Goal: Information Seeking & Learning: Find contact information

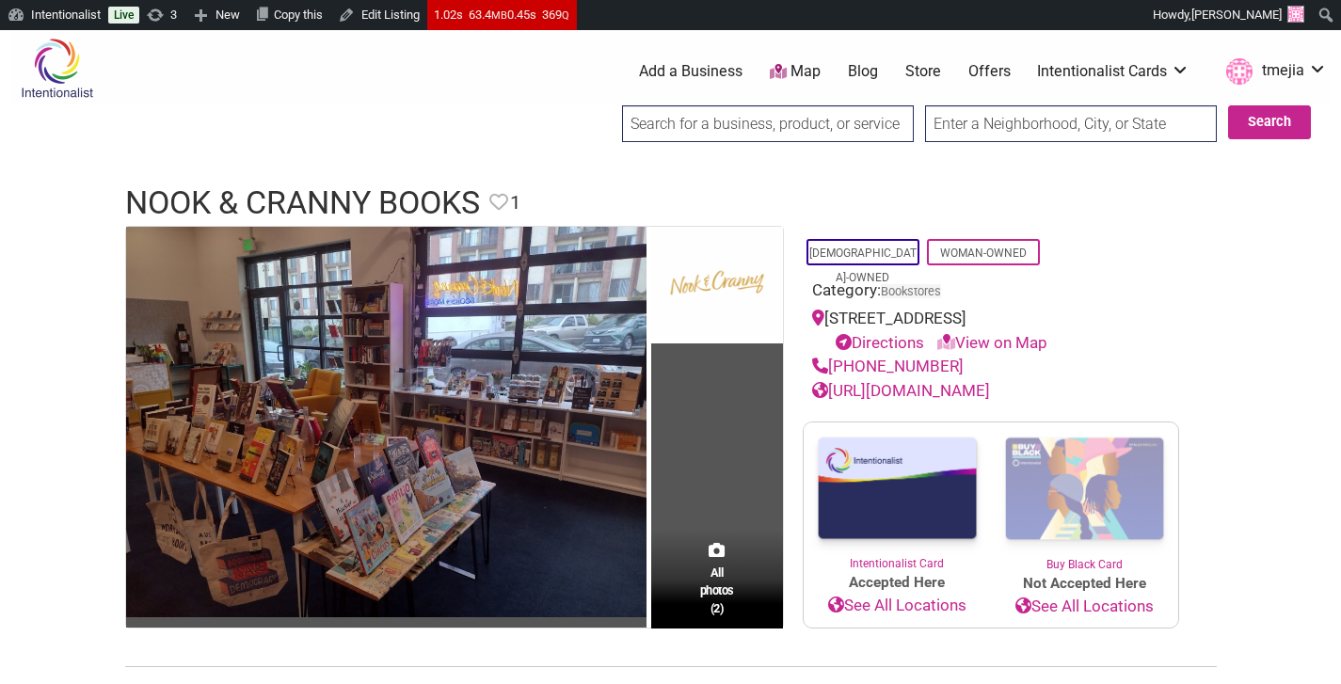
click at [916, 388] on link "https://www.nookandcrannybooks.com" at bounding box center [901, 390] width 178 height 19
drag, startPoint x: 953, startPoint y: 358, endPoint x: 839, endPoint y: 362, distance: 113.9
click at [830, 365] on div "(425) 780-6027" at bounding box center [991, 367] width 358 height 24
copy link "(425) 780-6027"
drag, startPoint x: 1158, startPoint y: 318, endPoint x: 830, endPoint y: 327, distance: 328.5
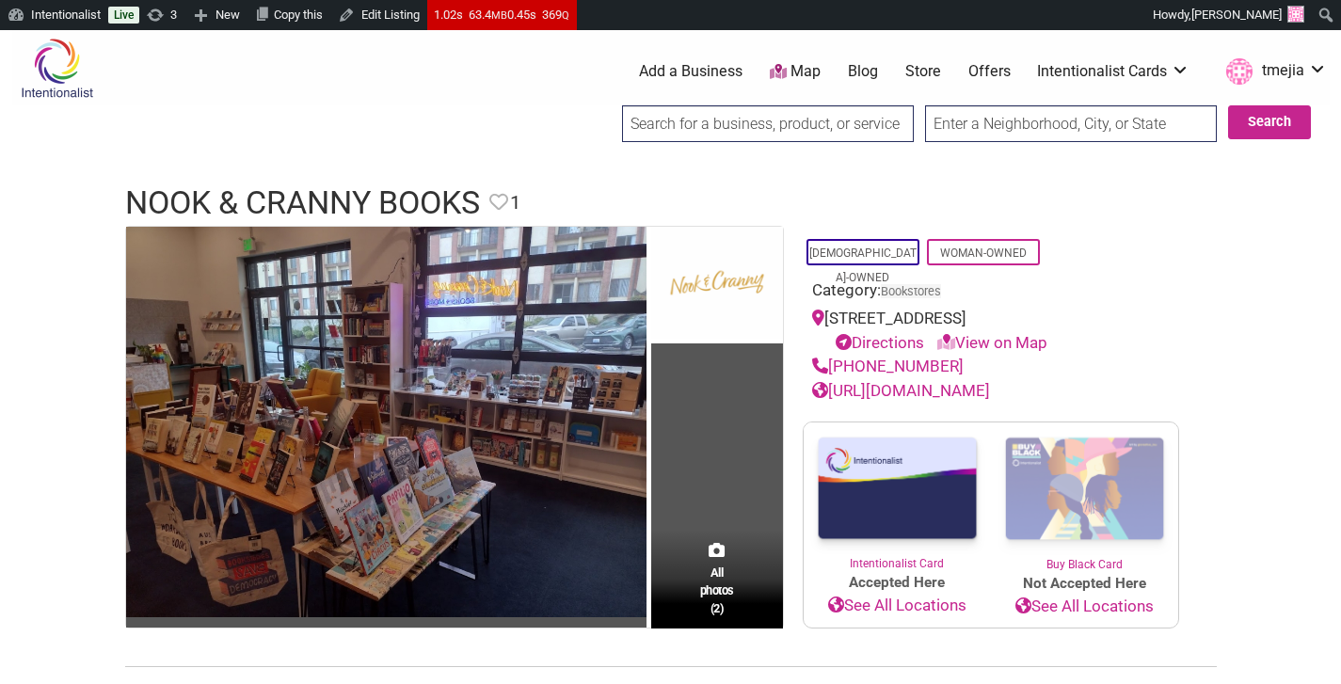
click at [830, 327] on section "All photos (2) LGBTQ-Owned Woman-Owned Category: Bookstores 5637 University Wy …" at bounding box center [670, 428] width 1091 height 404
copy div "5637 University Wy NE #102, Seattle, WA 98105"
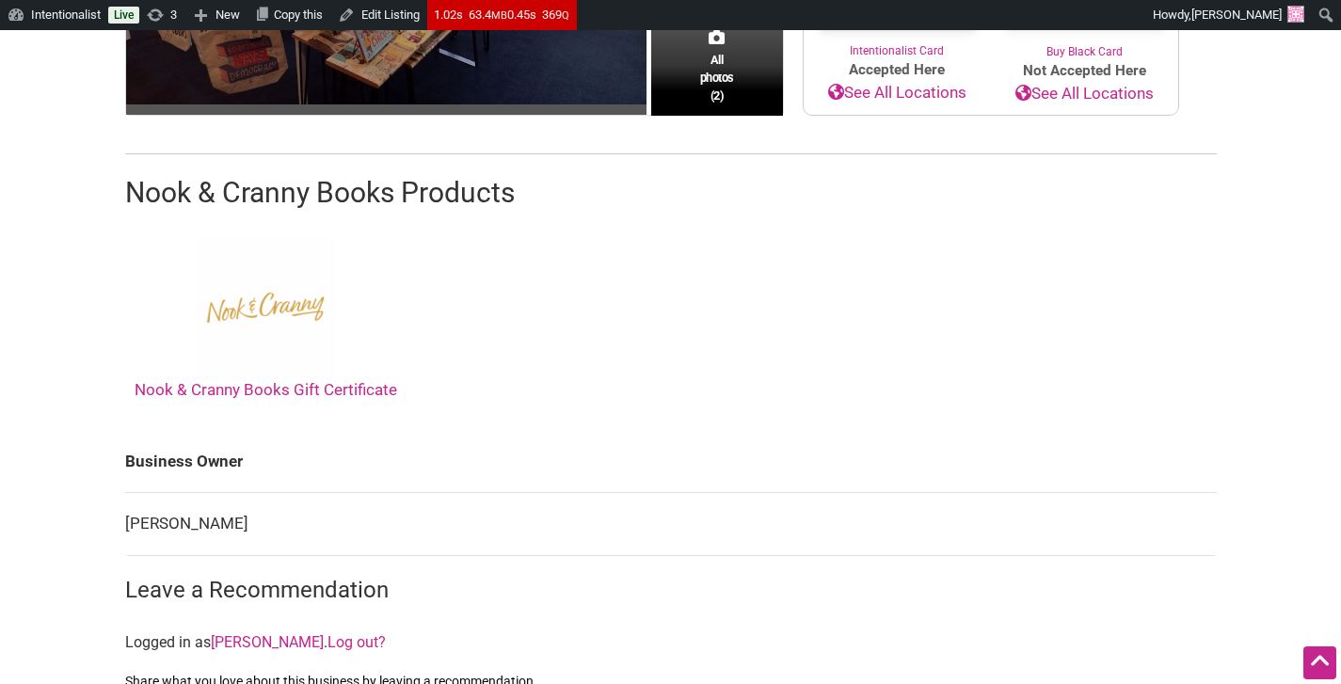
scroll to position [585, 0]
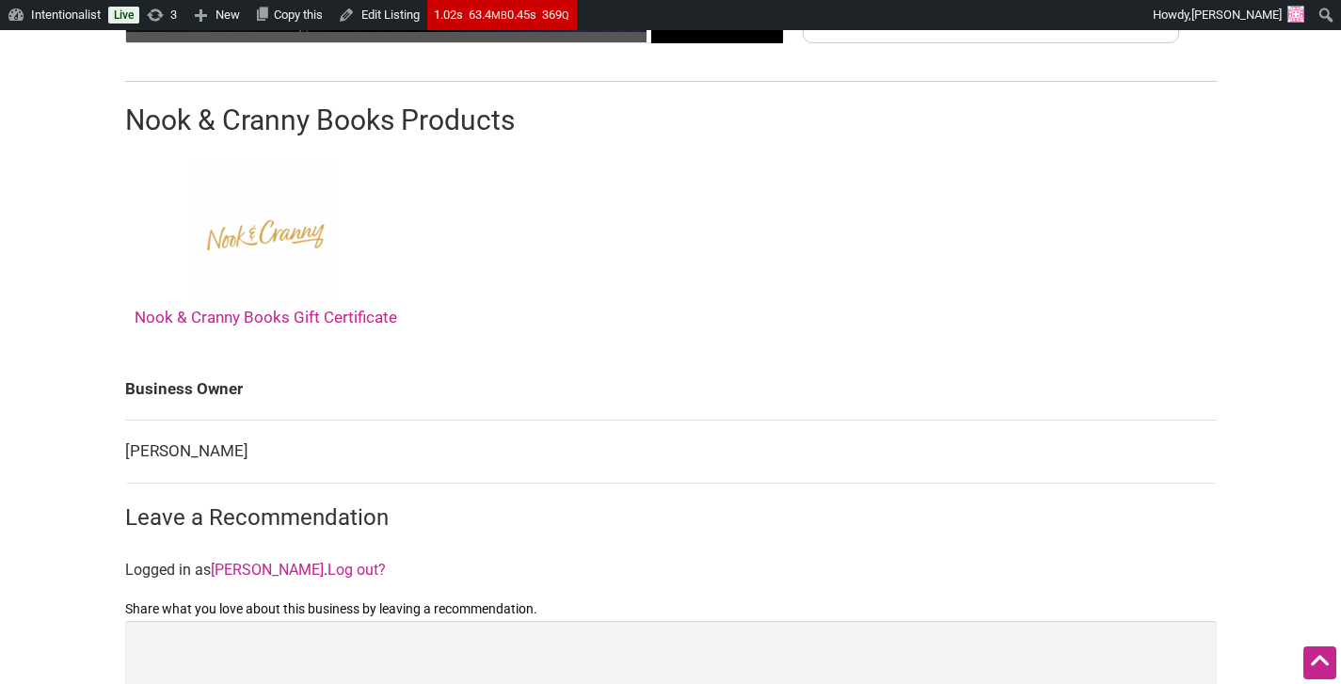
drag, startPoint x: 235, startPoint y: 450, endPoint x: 130, endPoint y: 447, distance: 105.4
click at [130, 447] on td "Maren Comendant" at bounding box center [670, 452] width 1091 height 63
copy td "Maren Comendant"
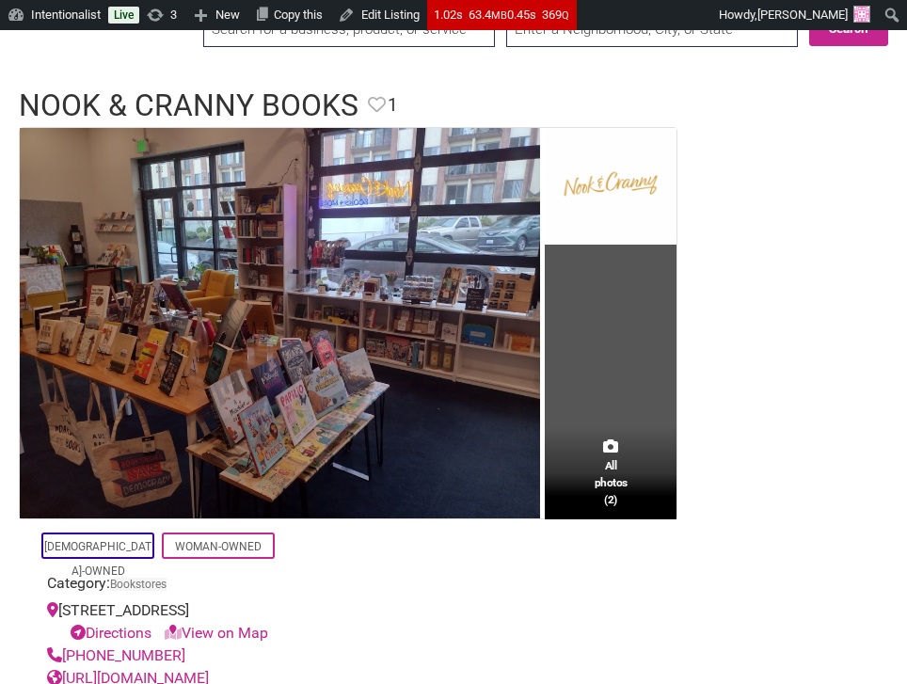
scroll to position [0, 0]
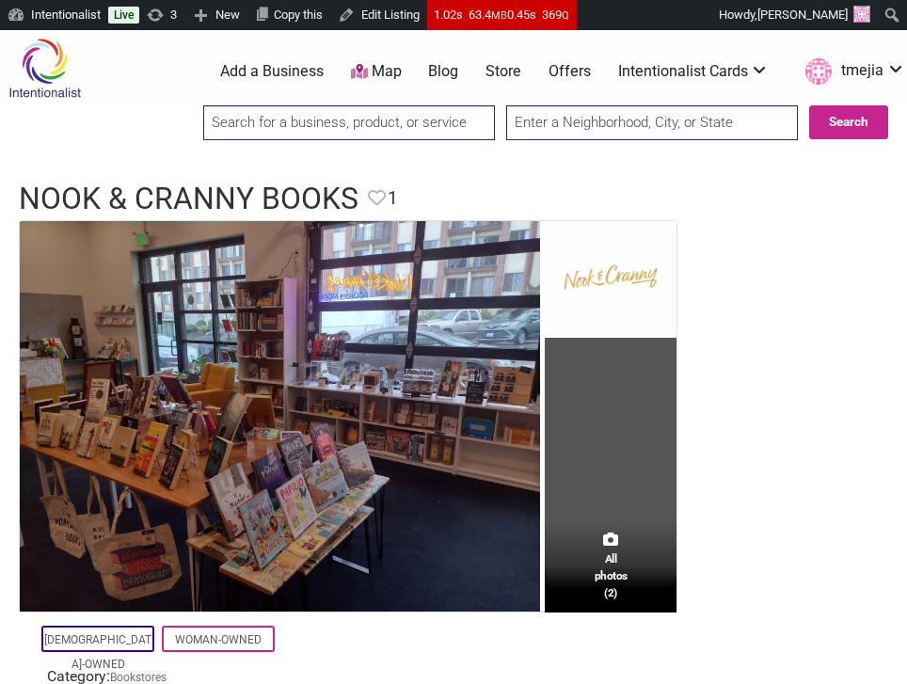
click at [286, 117] on input "search" at bounding box center [349, 122] width 292 height 35
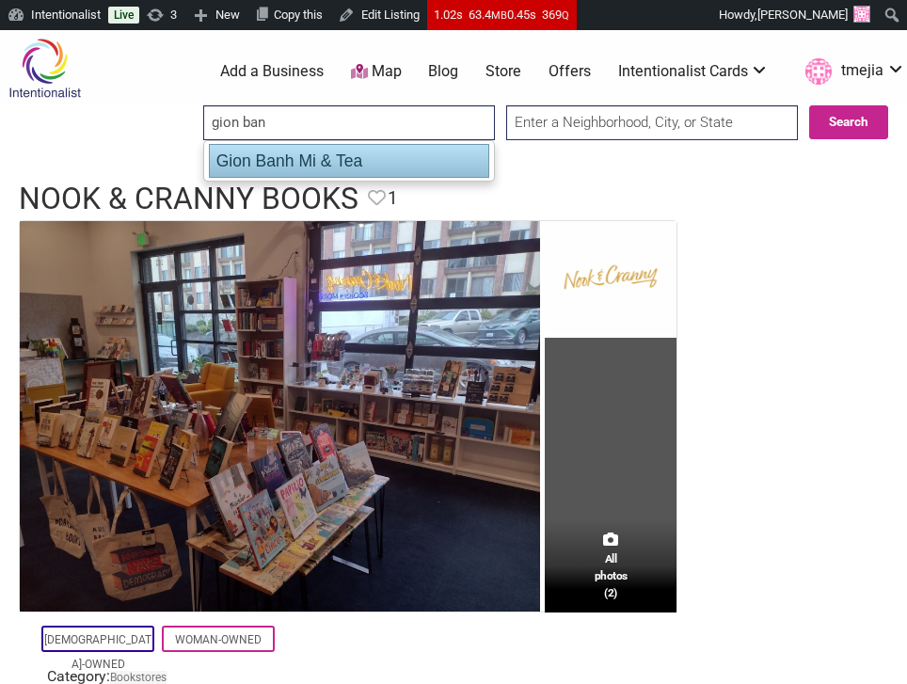
click at [282, 149] on div "Gion Banh Mi & Tea" at bounding box center [349, 161] width 280 height 34
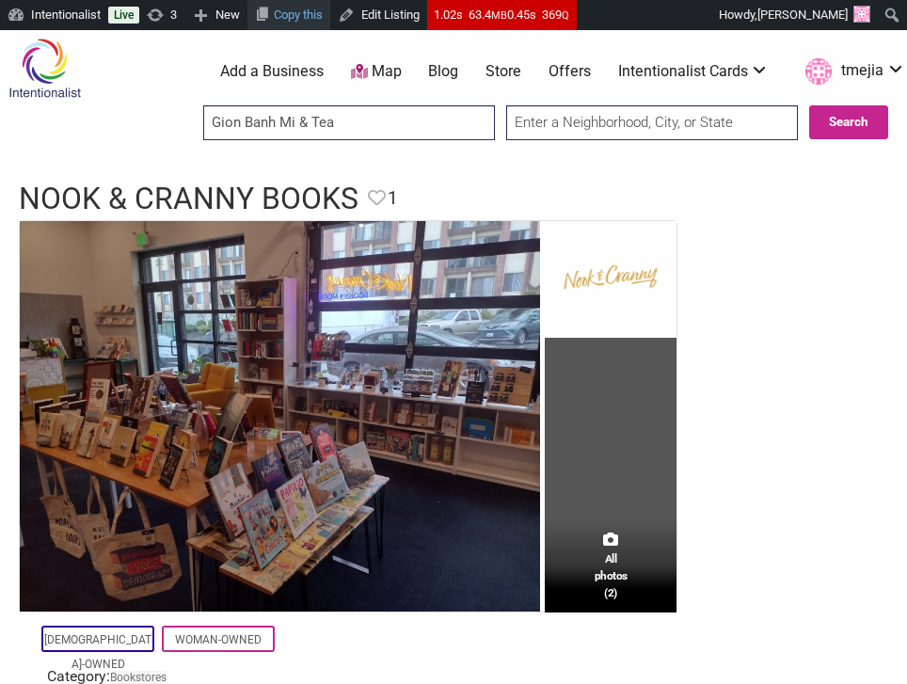
type input "Gion Banh Mi & Tea"
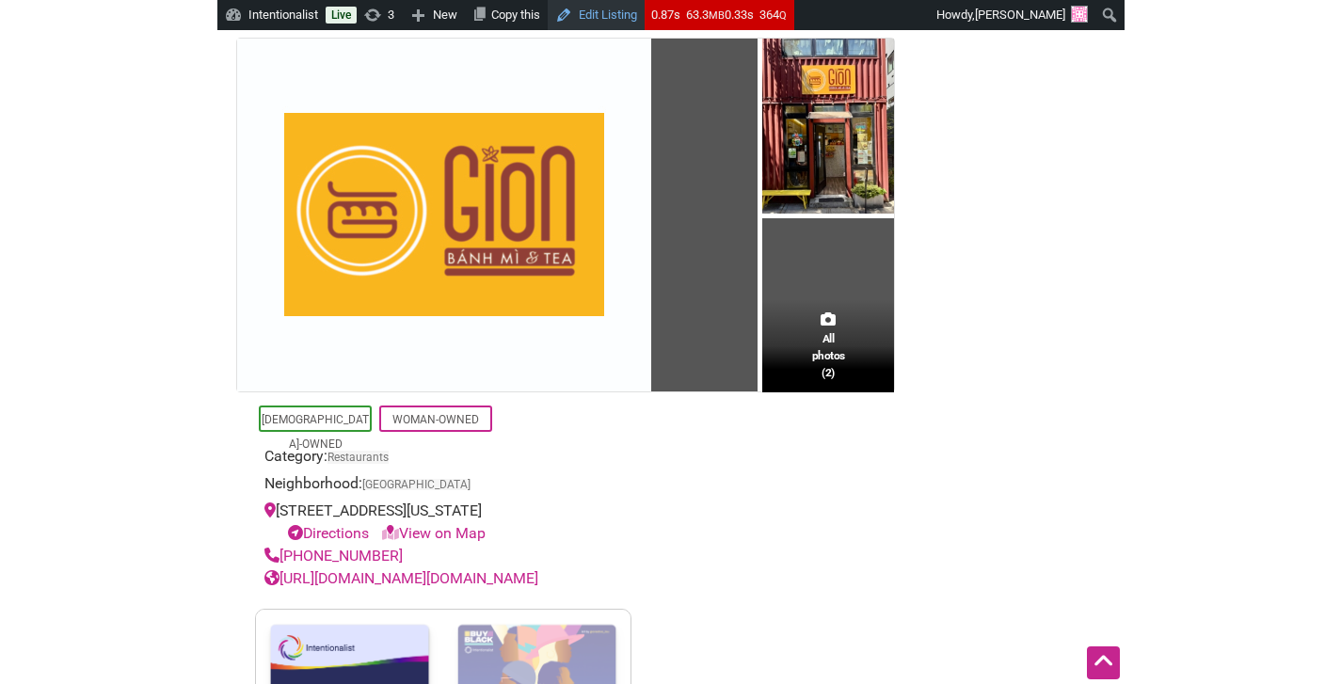
scroll to position [184, 0]
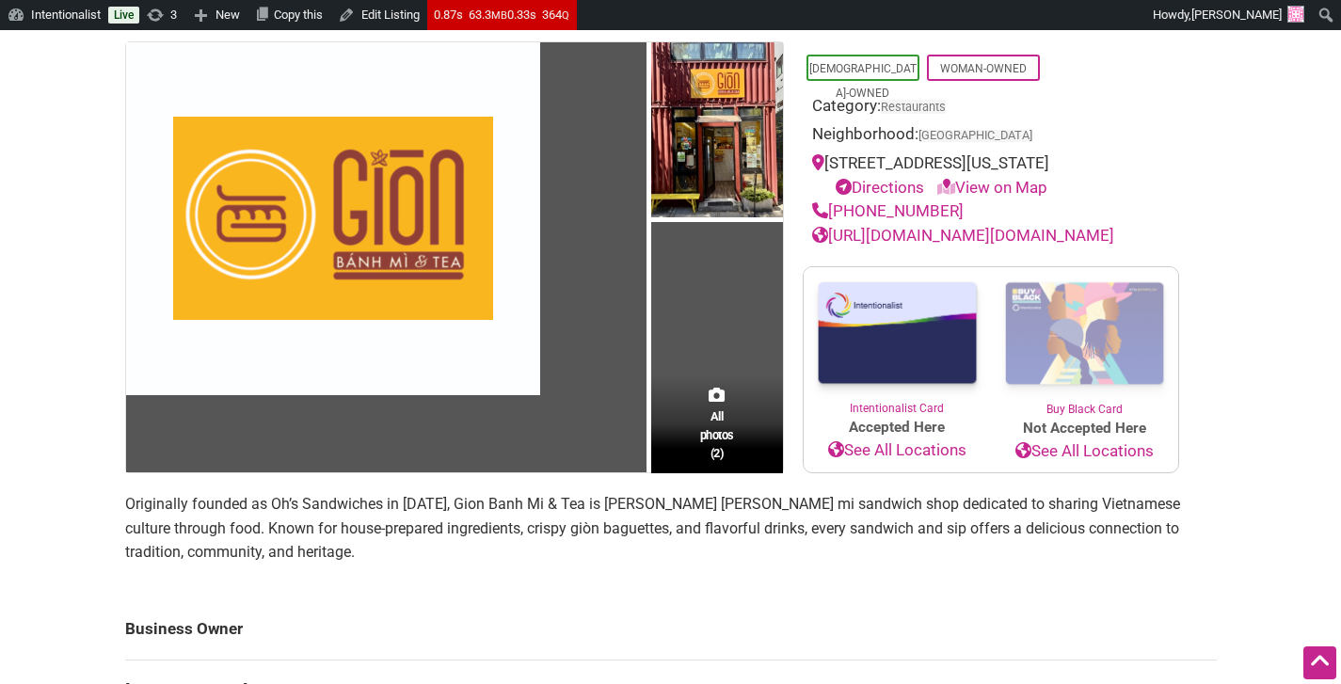
click at [906, 235] on link "https://www.instagram.com/gion.banhmi" at bounding box center [963, 235] width 302 height 19
drag, startPoint x: 959, startPoint y: 203, endPoint x: 824, endPoint y: 211, distance: 134.8
click at [824, 211] on div "(206) 420-3692" at bounding box center [991, 211] width 358 height 24
copy link "(206) 420-3692"
drag, startPoint x: 1134, startPoint y: 163, endPoint x: 828, endPoint y: 162, distance: 305.8
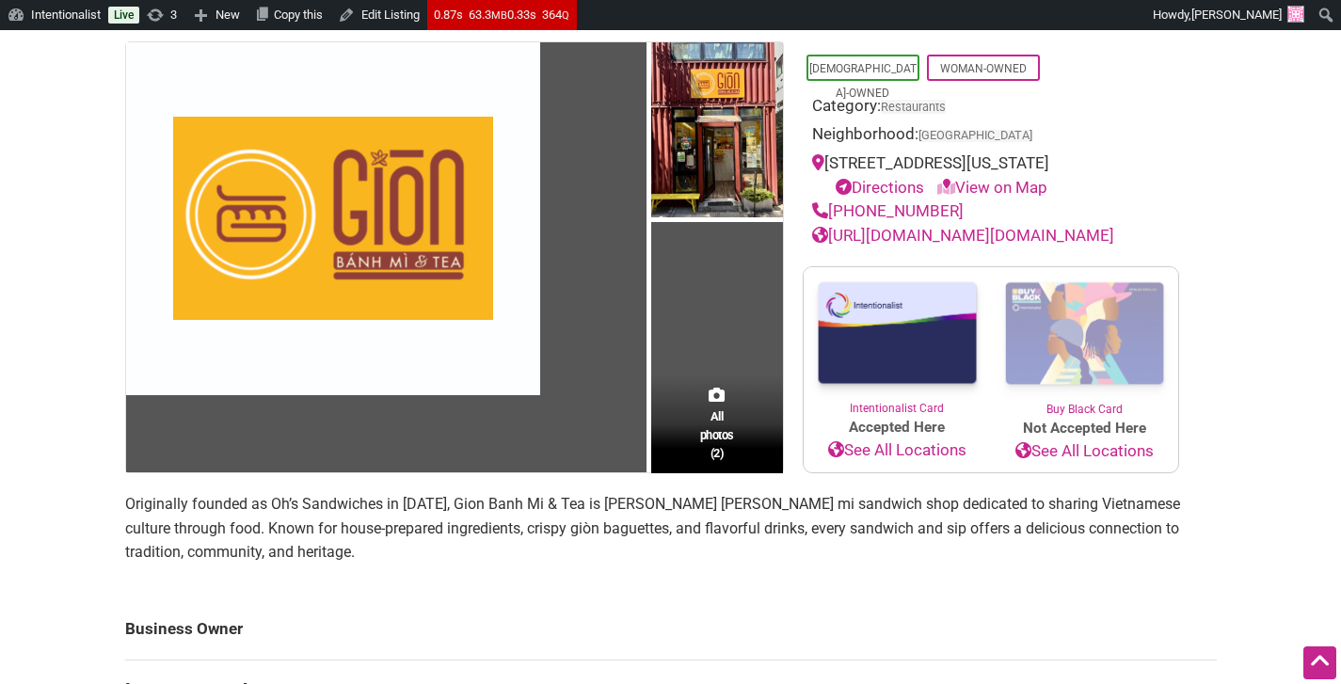
click at [828, 162] on div "3217 California Ave SW, Seattle, WA 98116 Directions View on Map" at bounding box center [991, 175] width 358 height 48
copy div "3217 California Ave SW, Seattle, WA 98116"
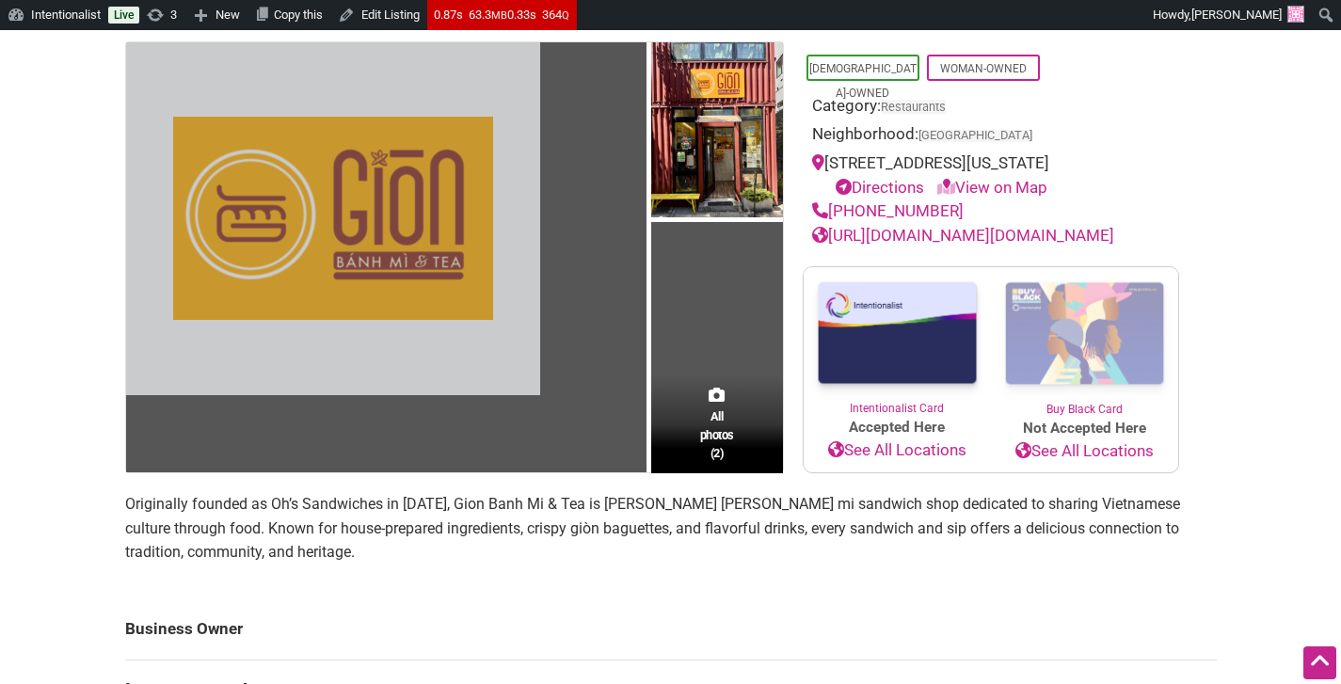
scroll to position [226, 0]
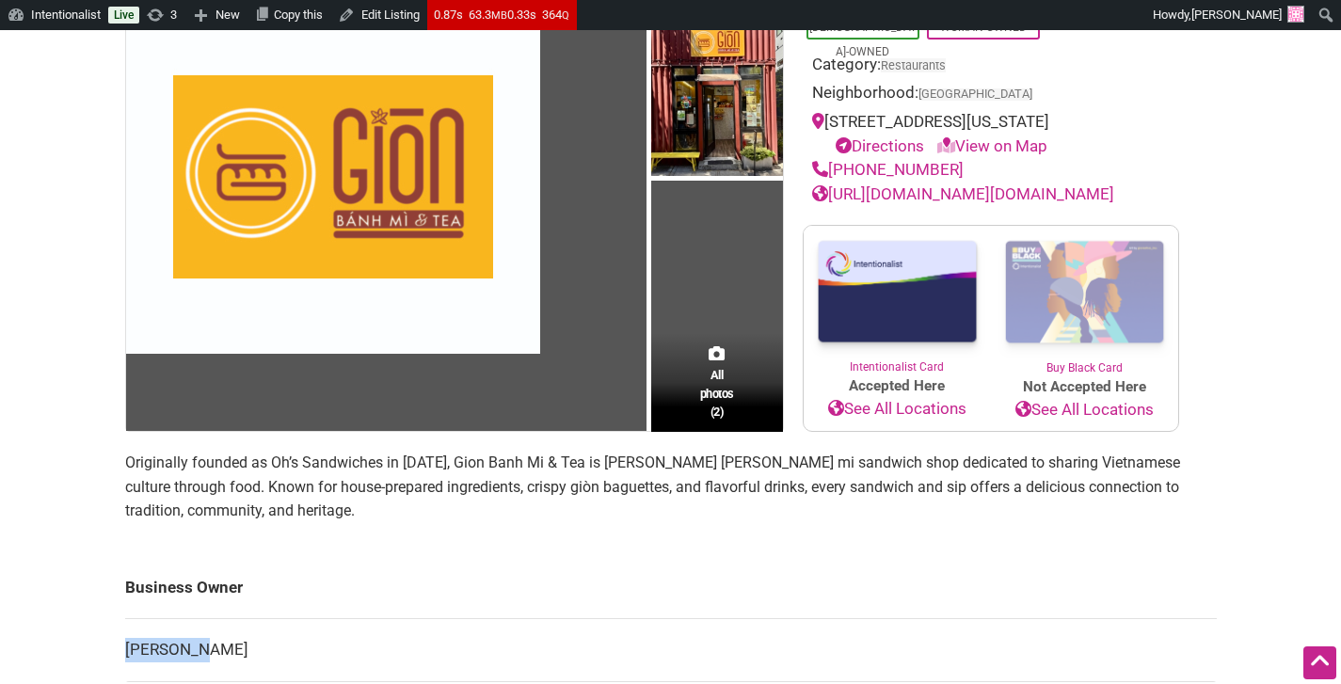
drag, startPoint x: 205, startPoint y: 649, endPoint x: 129, endPoint y: 651, distance: 76.2
click at [129, 651] on td "Tram Tran" at bounding box center [670, 650] width 1091 height 63
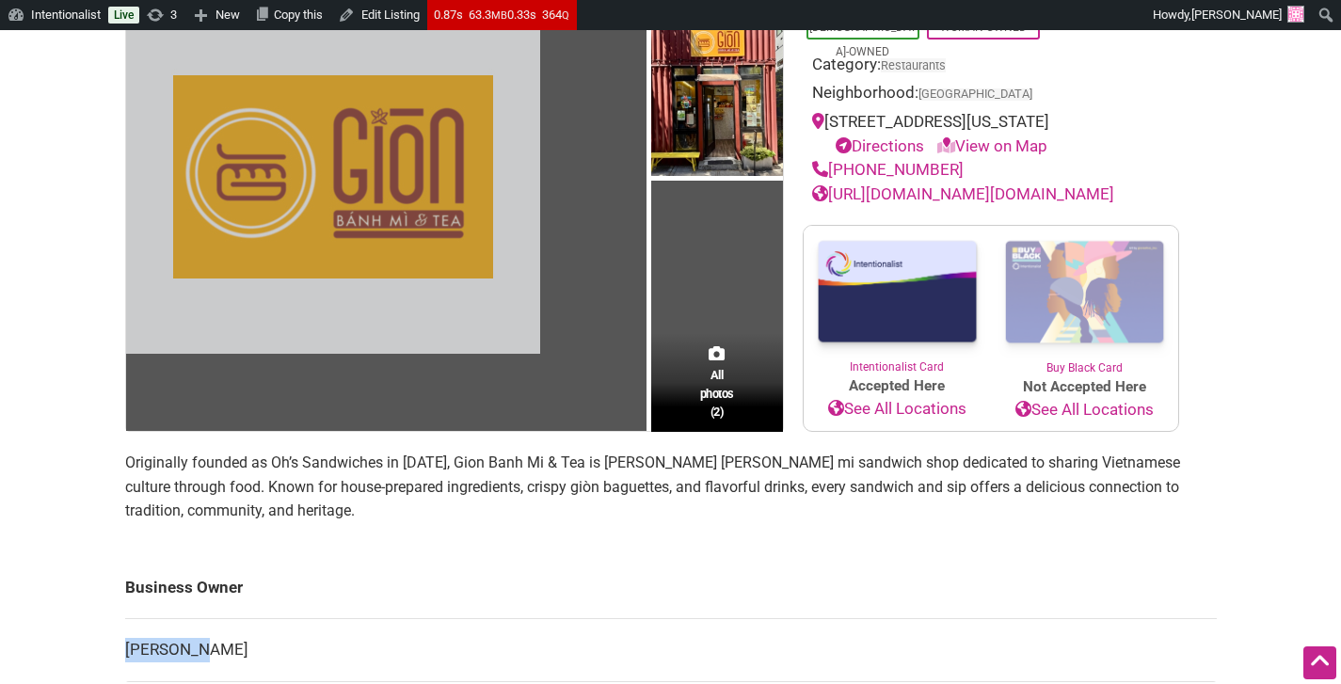
copy td "Tram Tran"
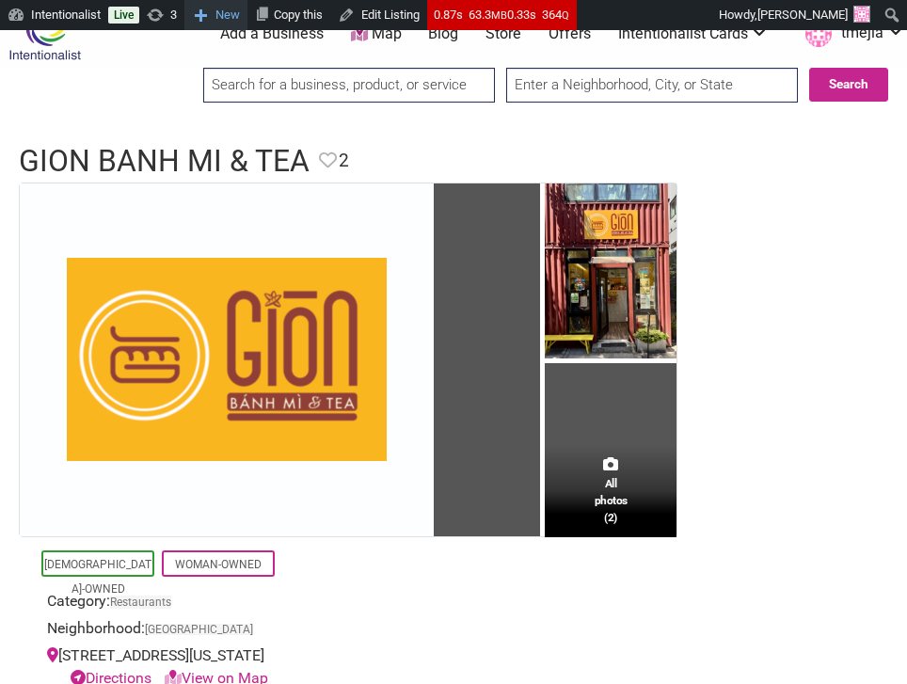
scroll to position [34, 0]
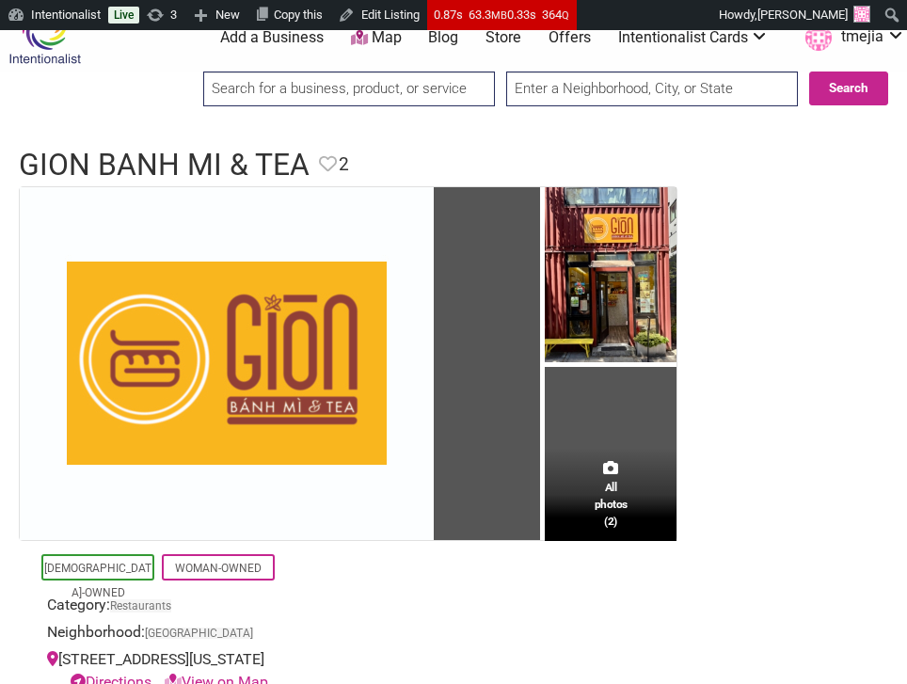
click at [331, 81] on input "search" at bounding box center [349, 89] width 292 height 35
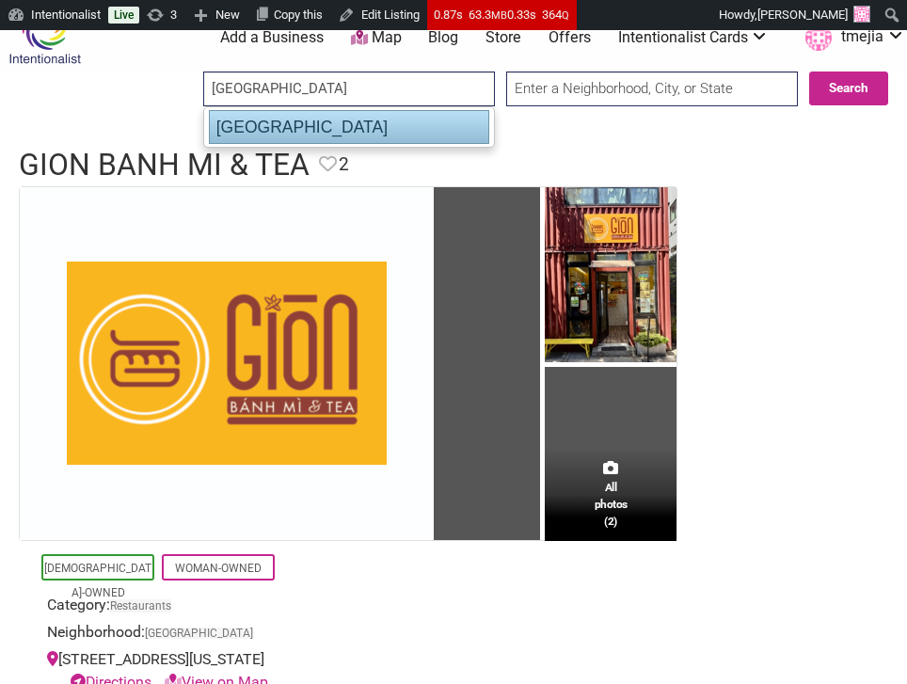
click at [243, 140] on div "Highland Park Corner Store" at bounding box center [349, 127] width 280 height 34
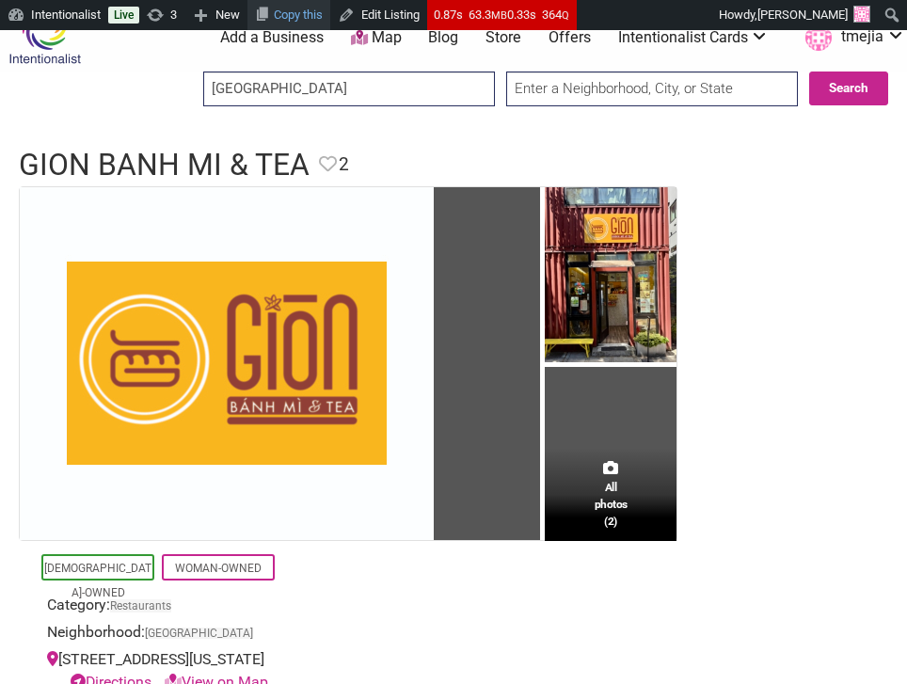
type input "Highland Park Corner Store"
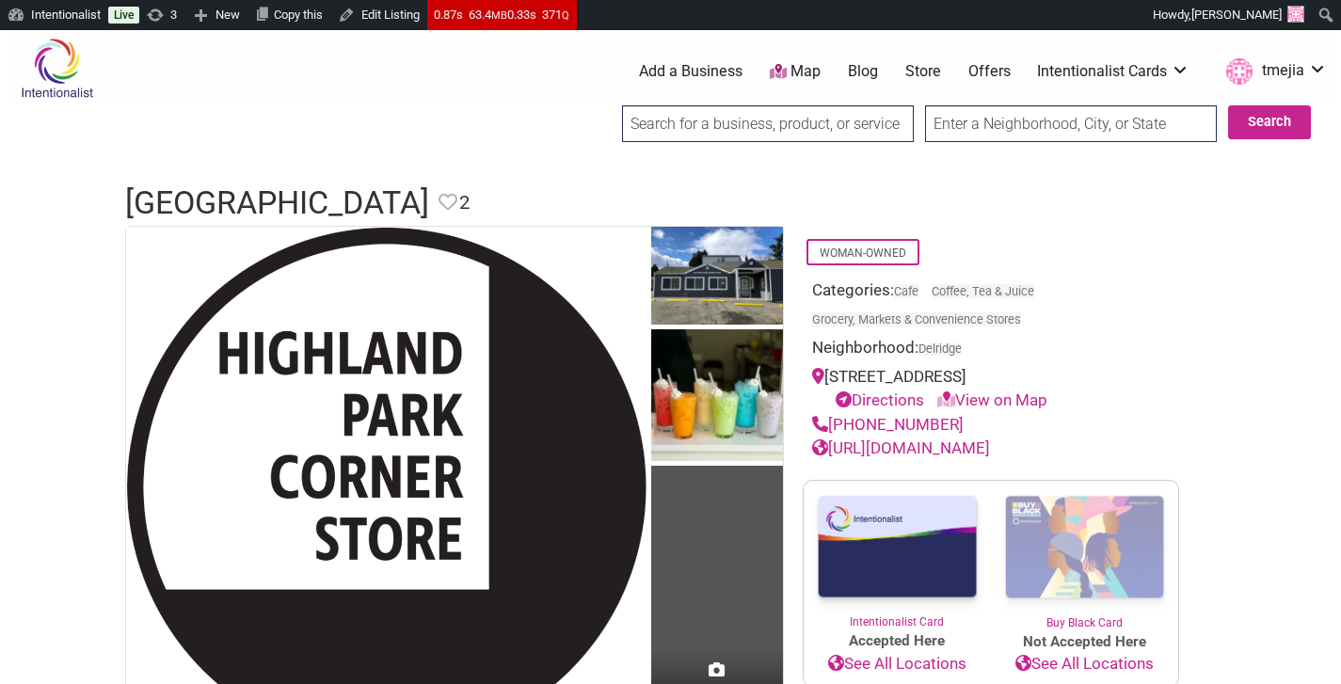
drag, startPoint x: 969, startPoint y: 425, endPoint x: 827, endPoint y: 424, distance: 142.1
click at [826, 424] on div "(206) 635-1644" at bounding box center [991, 425] width 358 height 24
copy link "(206) 635-1644"
drag, startPoint x: 1187, startPoint y: 374, endPoint x: 830, endPoint y: 383, distance: 356.7
click at [830, 383] on div "Woman-Owned Categories: Cafe Coffee, Tea & Juice Grocery, Markets & Convenience…" at bounding box center [991, 487] width 414 height 522
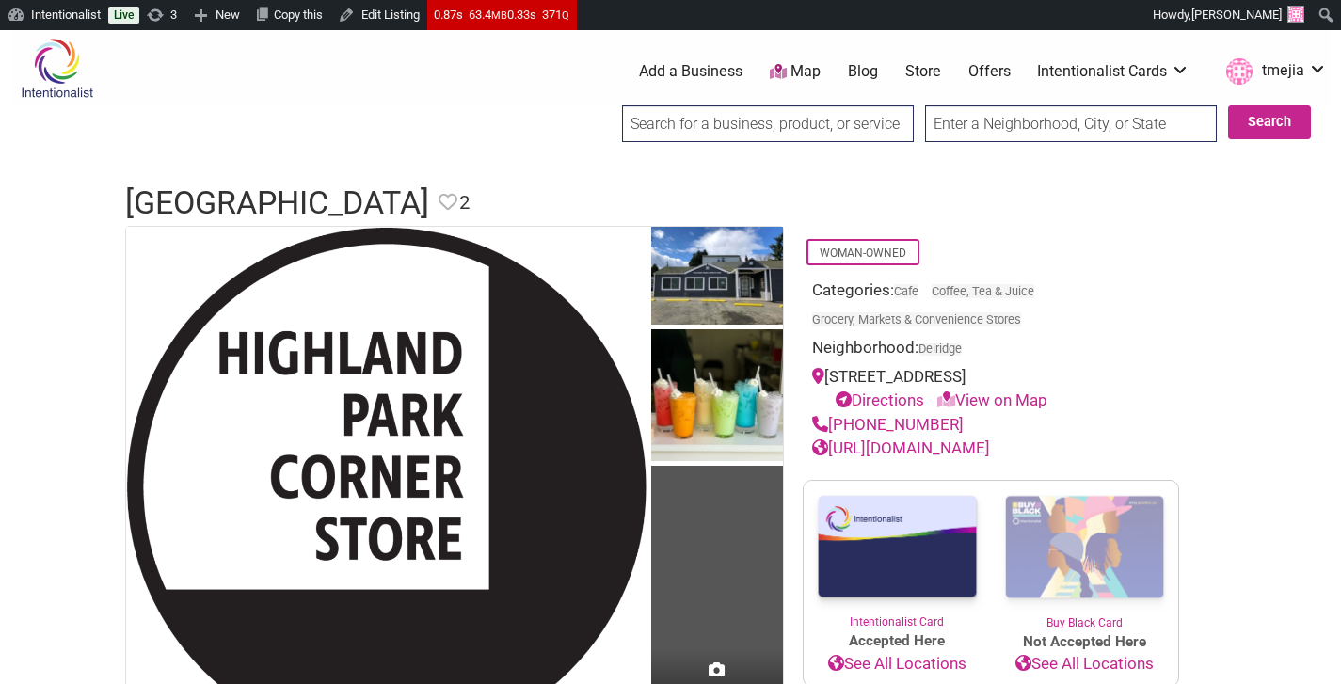
copy div "7789 Highland Park Way SW, Seattle, WA 98106"
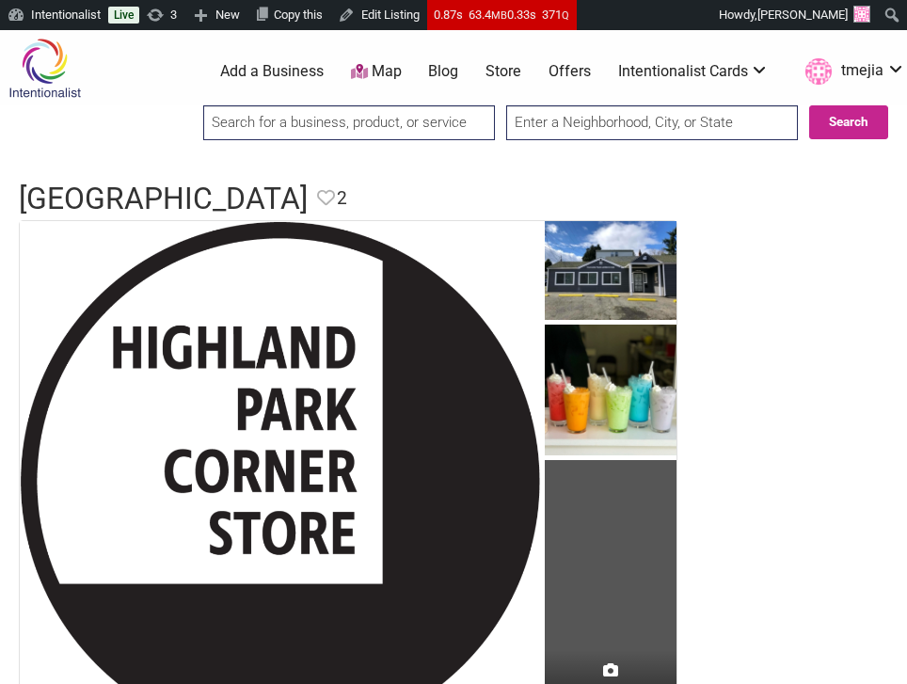
click at [441, 117] on input "search" at bounding box center [349, 122] width 292 height 35
type input "black &"
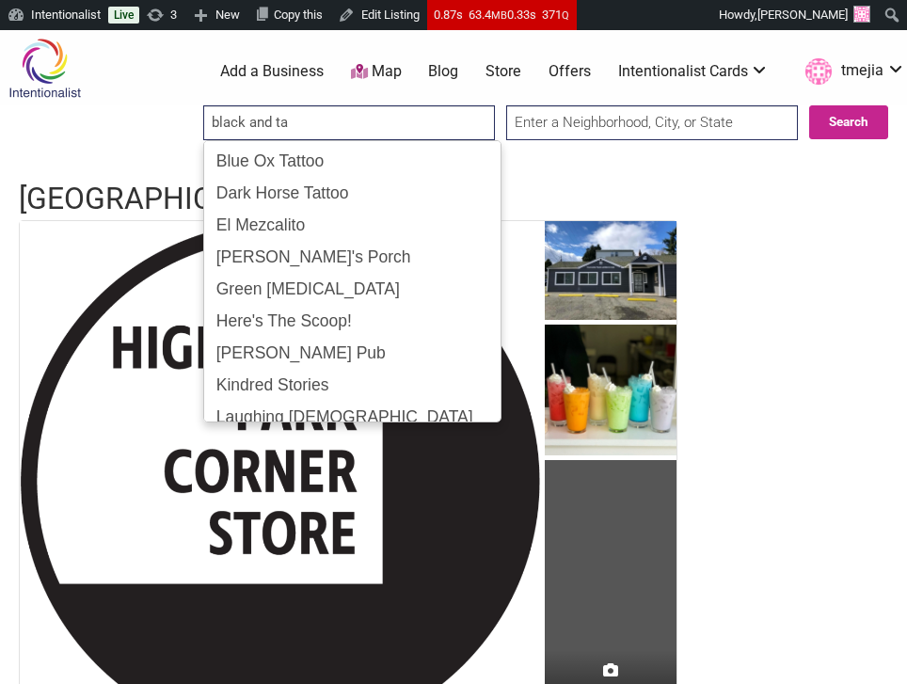
type input "black and tan"
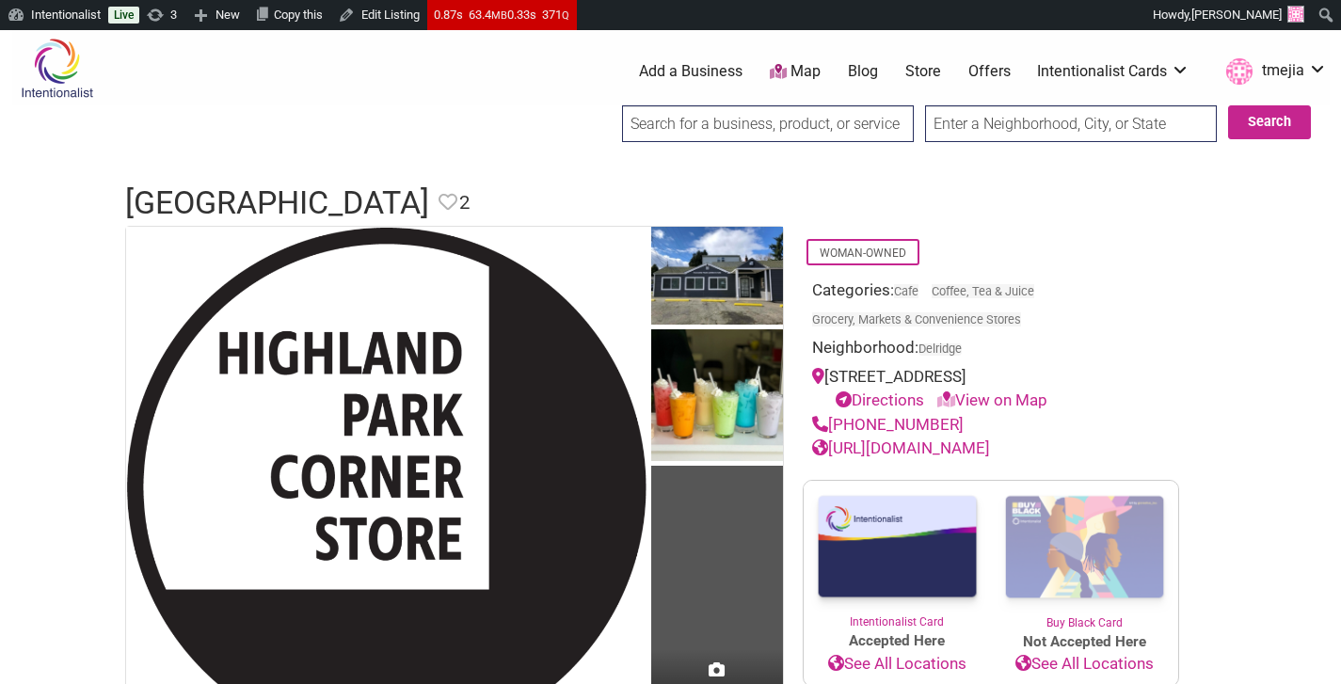
click at [683, 133] on input "search" at bounding box center [768, 123] width 292 height 37
click at [774, 115] on input "black & tan" at bounding box center [768, 123] width 292 height 37
paste input "Black & Tan Hall"
type input "Black & Tan Hall"
click at [906, 127] on button "Search" at bounding box center [1269, 122] width 83 height 34
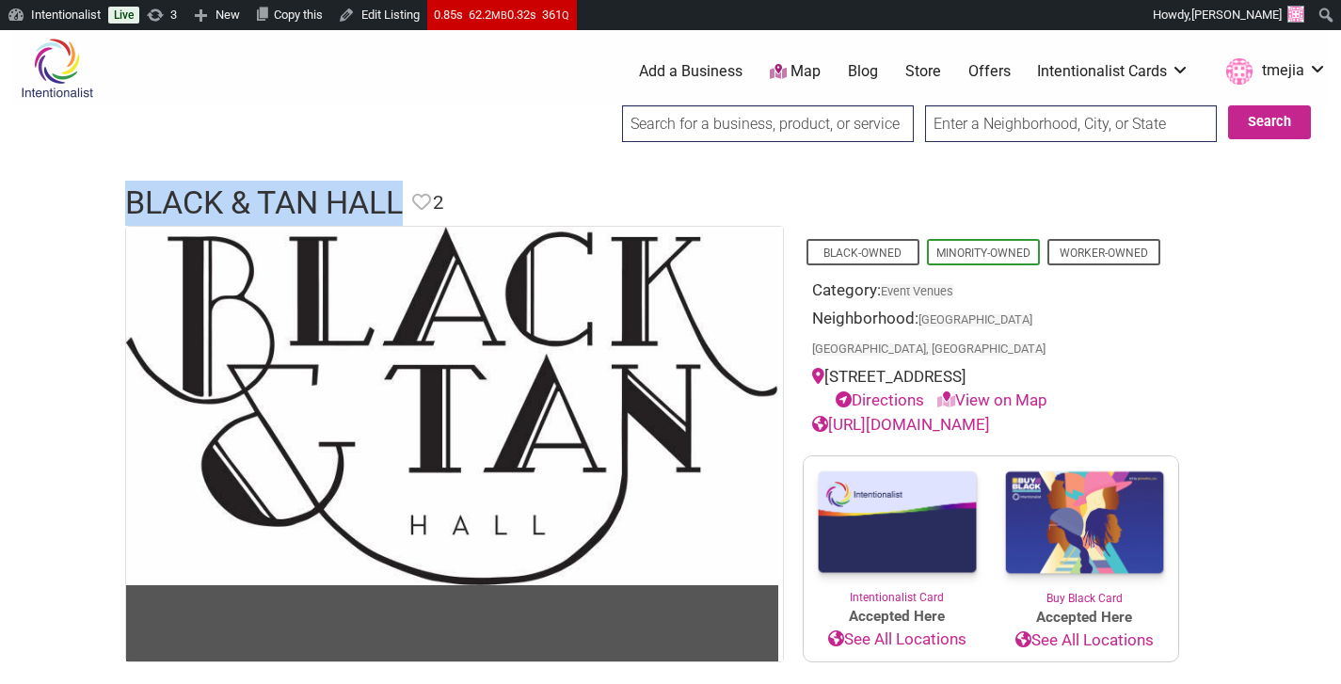
drag, startPoint x: 405, startPoint y: 200, endPoint x: 117, endPoint y: 197, distance: 287.9
click at [117, 197] on div "Black & Tan Hall Favorite Favorite 2 Feature Listing" at bounding box center [670, 203] width 1129 height 45
copy h1 "Black & Tan Hall"
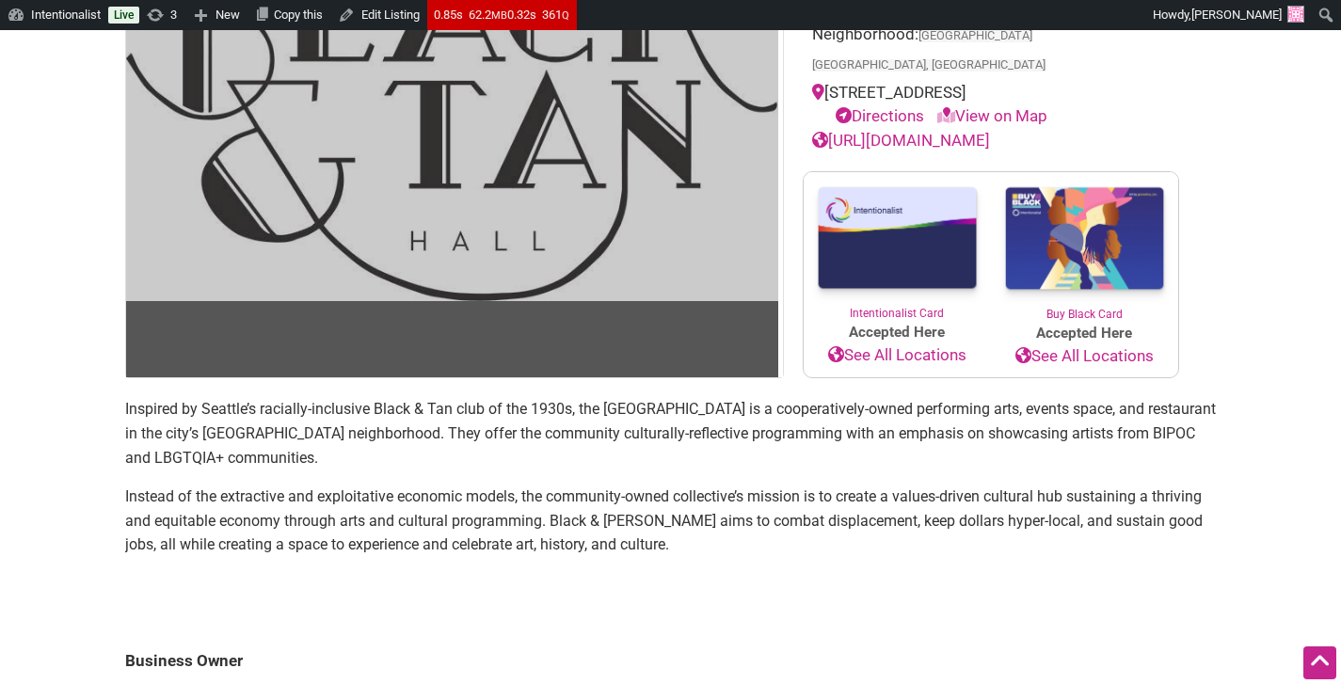
scroll to position [285, 0]
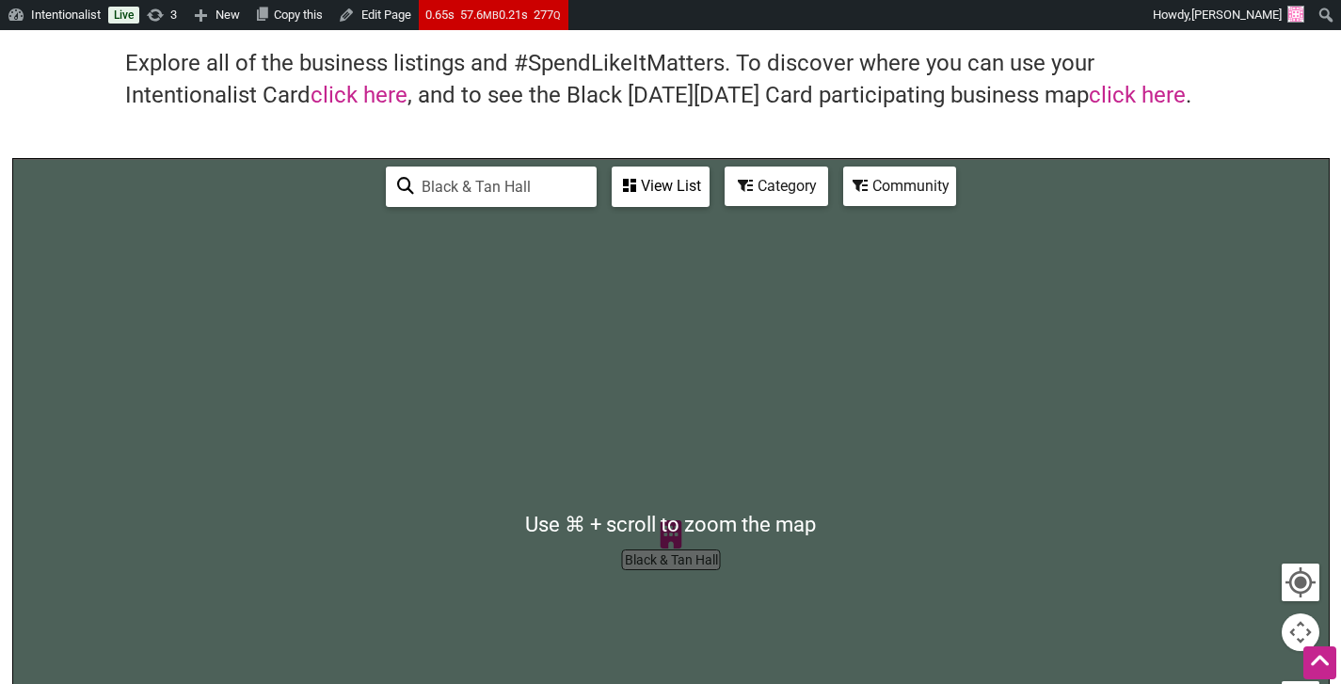
scroll to position [422, 0]
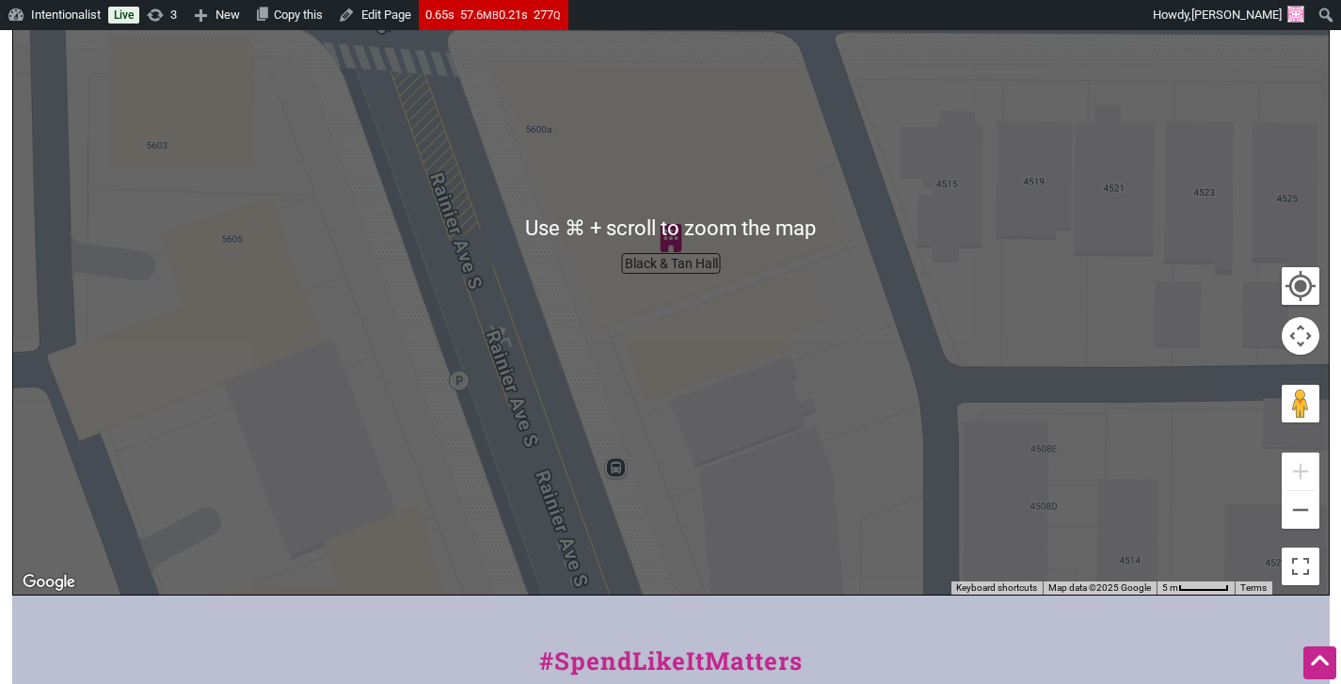
click at [664, 258] on div at bounding box center [670, 229] width 1315 height 732
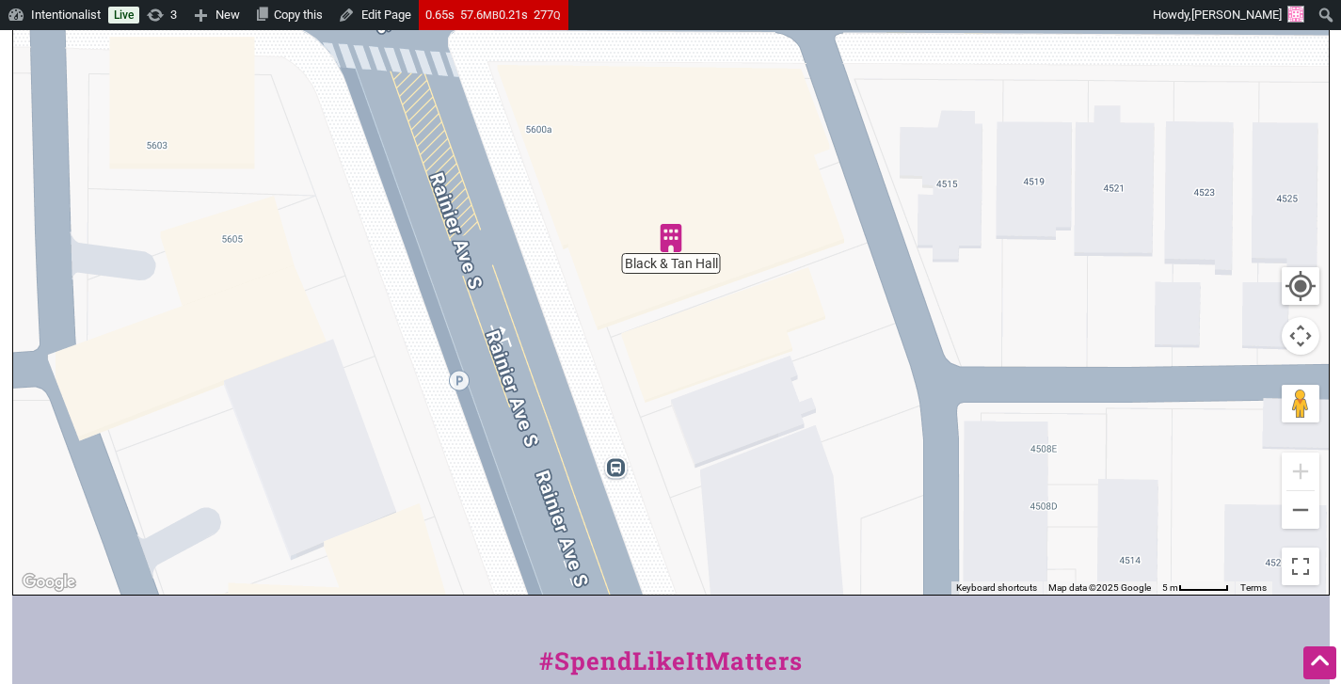
click at [677, 248] on img "Black & Tan Hall" at bounding box center [671, 238] width 28 height 28
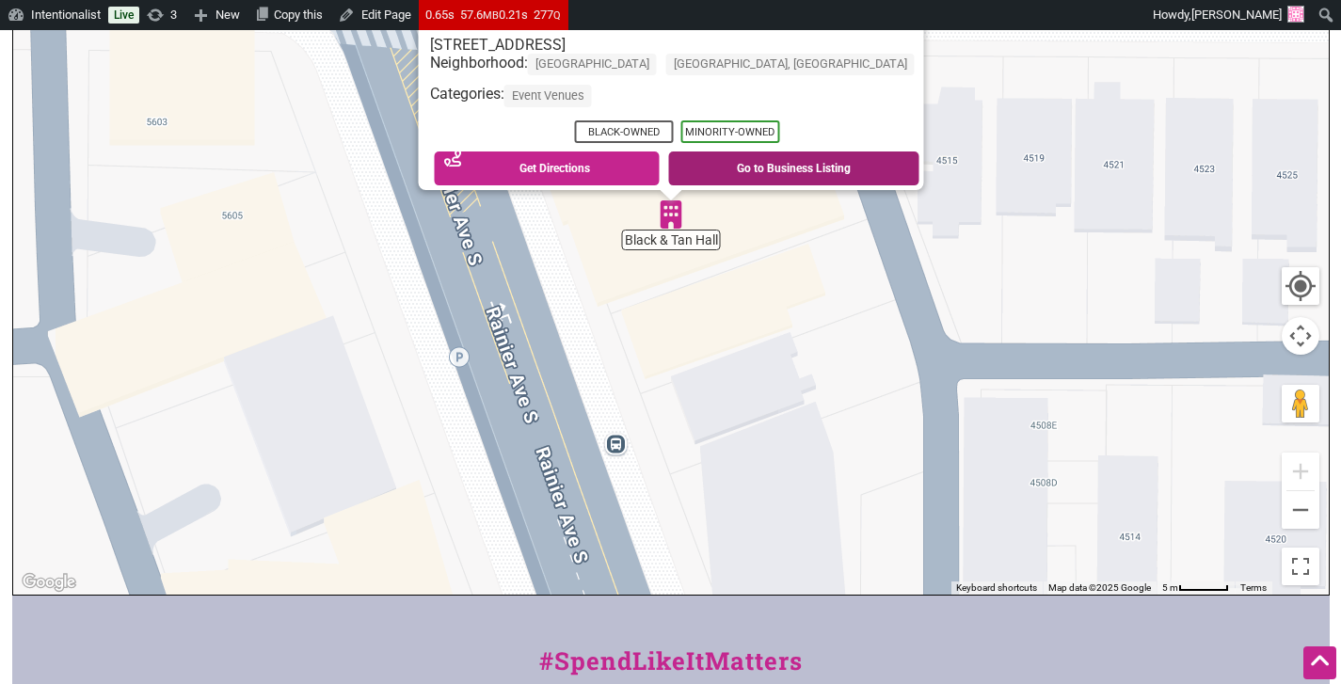
click at [731, 157] on link "Go to Business Listing" at bounding box center [793, 168] width 251 height 34
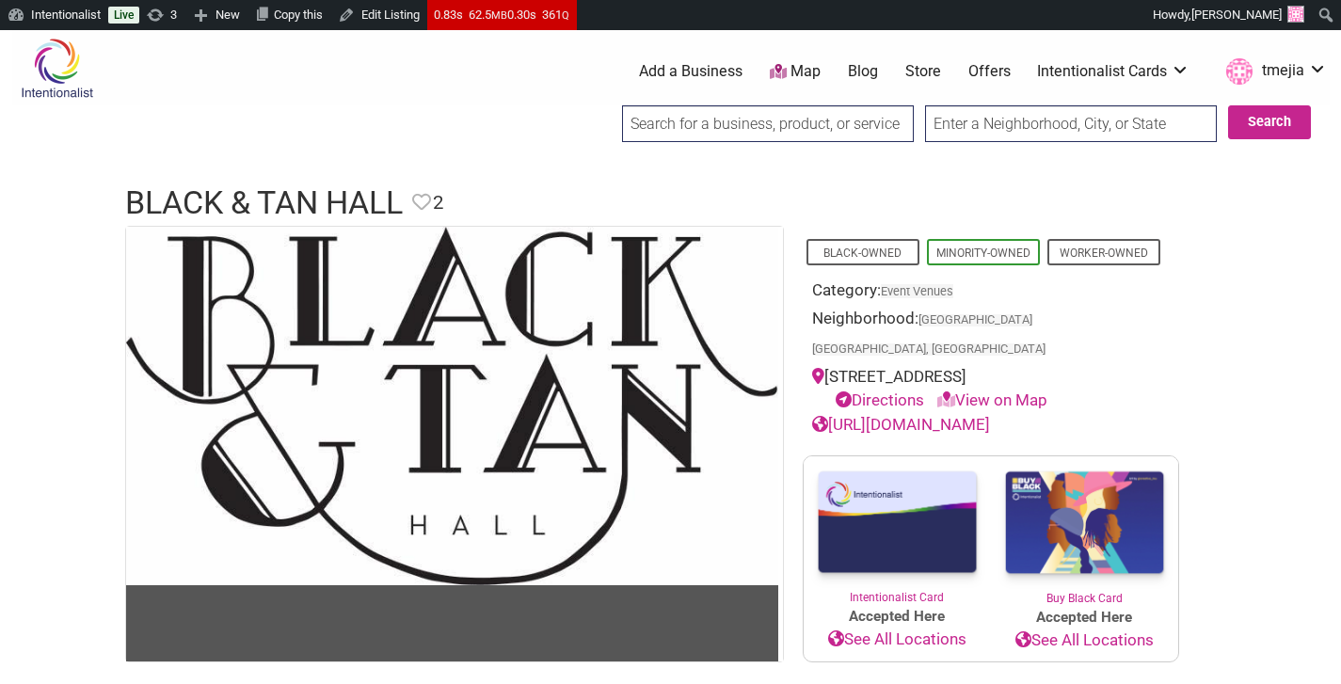
click at [778, 130] on input "search" at bounding box center [768, 123] width 292 height 37
type input "black & tan"
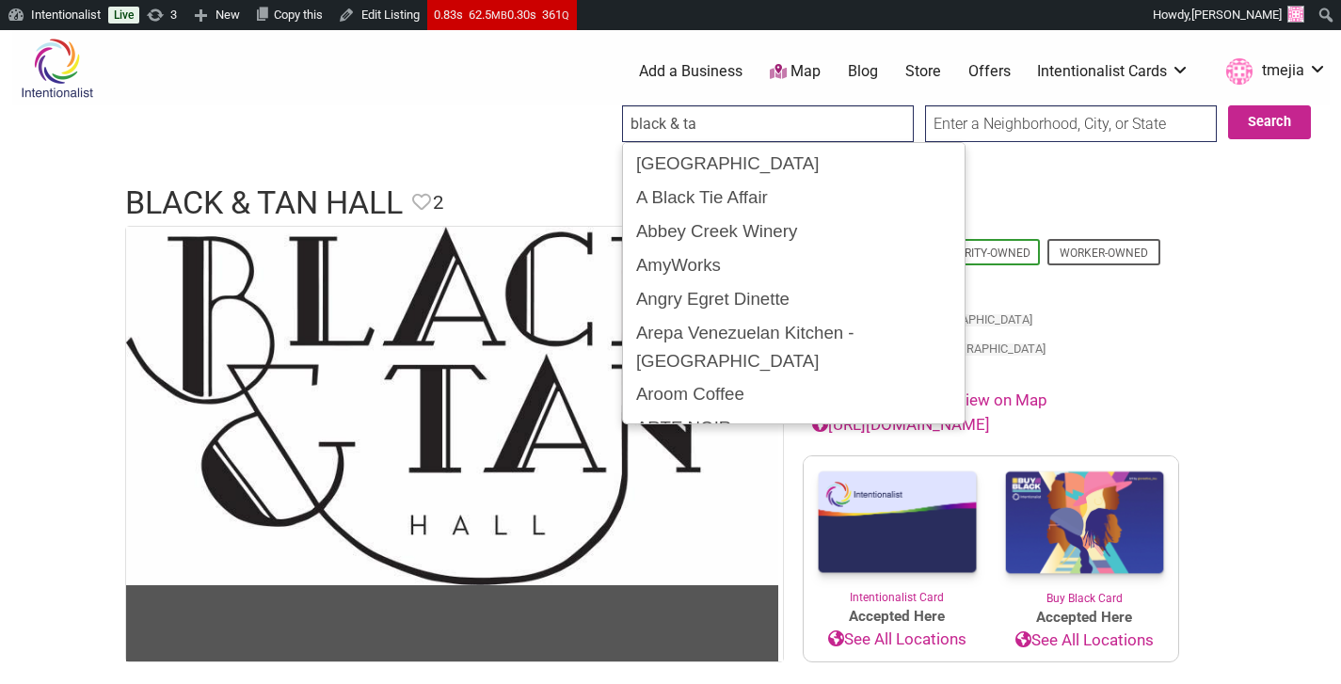
type input "black & tan"
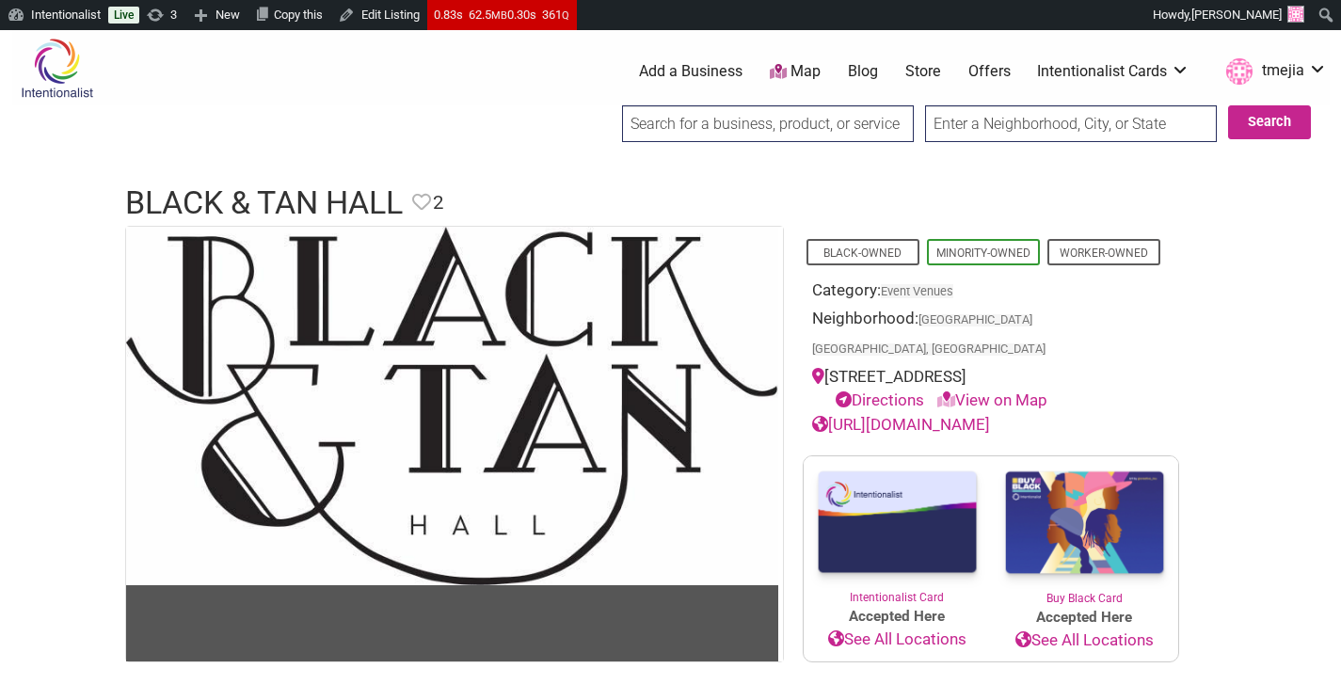
drag, startPoint x: 952, startPoint y: 396, endPoint x: 849, endPoint y: 374, distance: 105.9
click at [825, 413] on div "https://blackandtanhall.com" at bounding box center [991, 425] width 358 height 24
copy link "https://blackandtanhall.com"
click at [1053, 413] on div "https://blackandtanhall.com" at bounding box center [991, 425] width 358 height 24
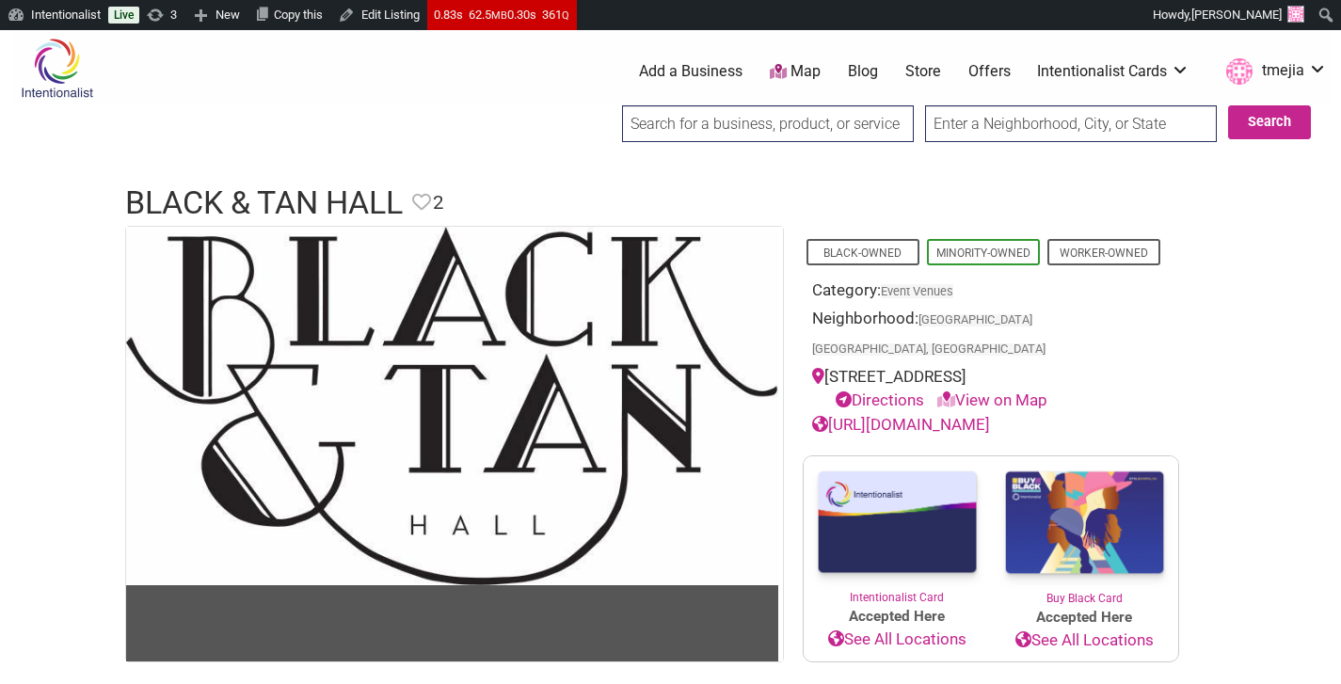
click at [977, 415] on link "https://blackandtanhall.com" at bounding box center [901, 424] width 178 height 19
drag, startPoint x: 1075, startPoint y: 346, endPoint x: 846, endPoint y: 344, distance: 229.6
click at [829, 365] on div "5608 Rainier Ave S, Seattle, WA 98118 Directions View on Map" at bounding box center [991, 389] width 358 height 48
copy div "5608 Rainier Ave S, Seattle, WA 98118"
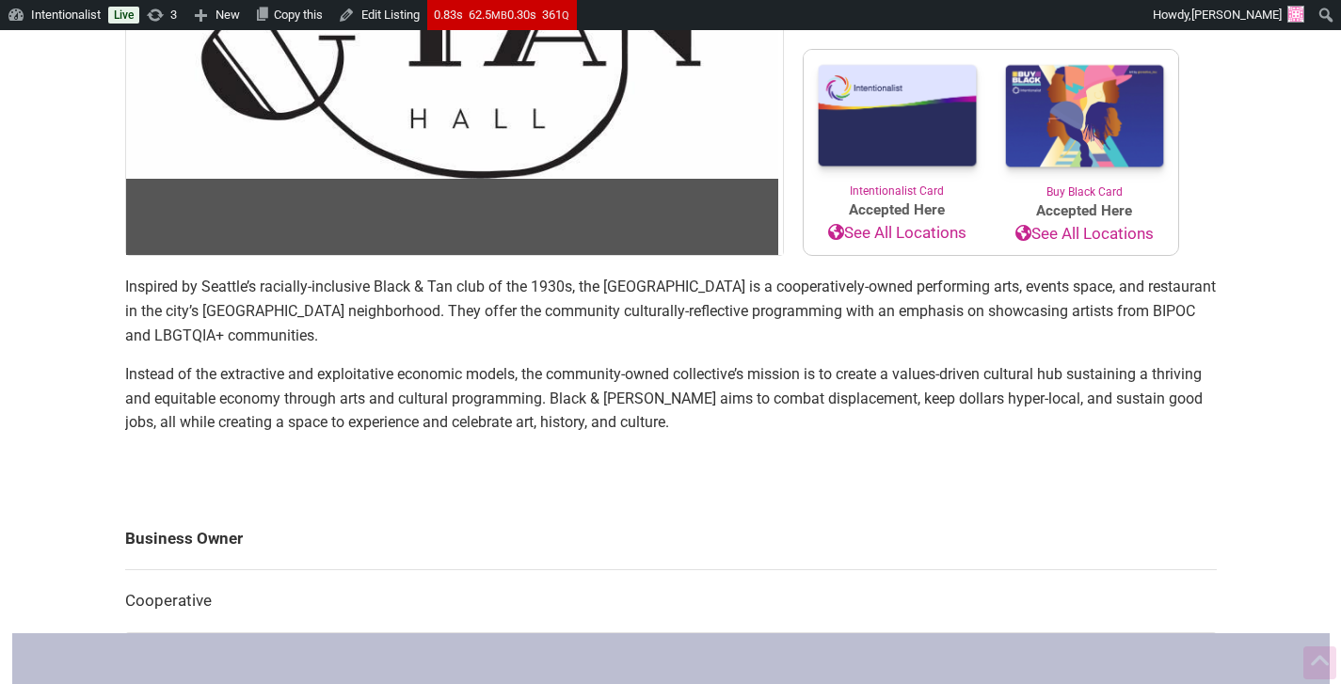
scroll to position [664, 0]
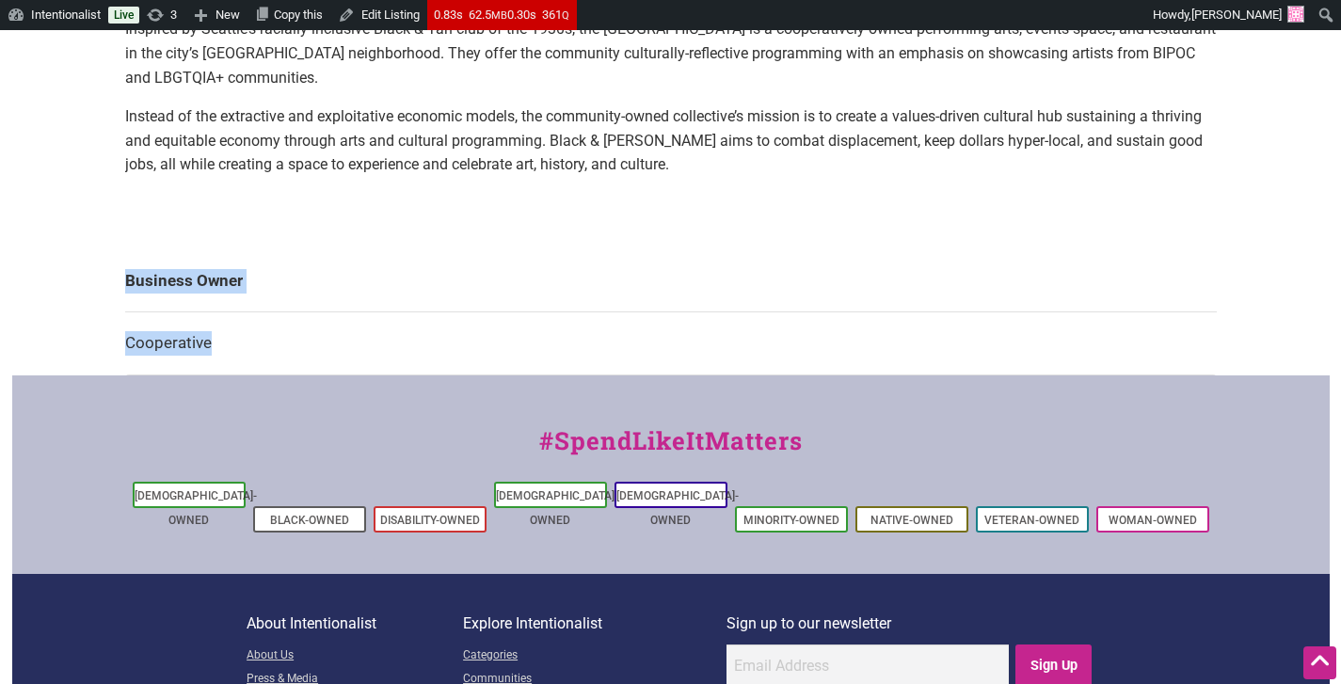
drag, startPoint x: 159, startPoint y: 315, endPoint x: 122, endPoint y: 316, distance: 36.7
click at [427, 312] on td "Cooperative" at bounding box center [670, 343] width 1091 height 63
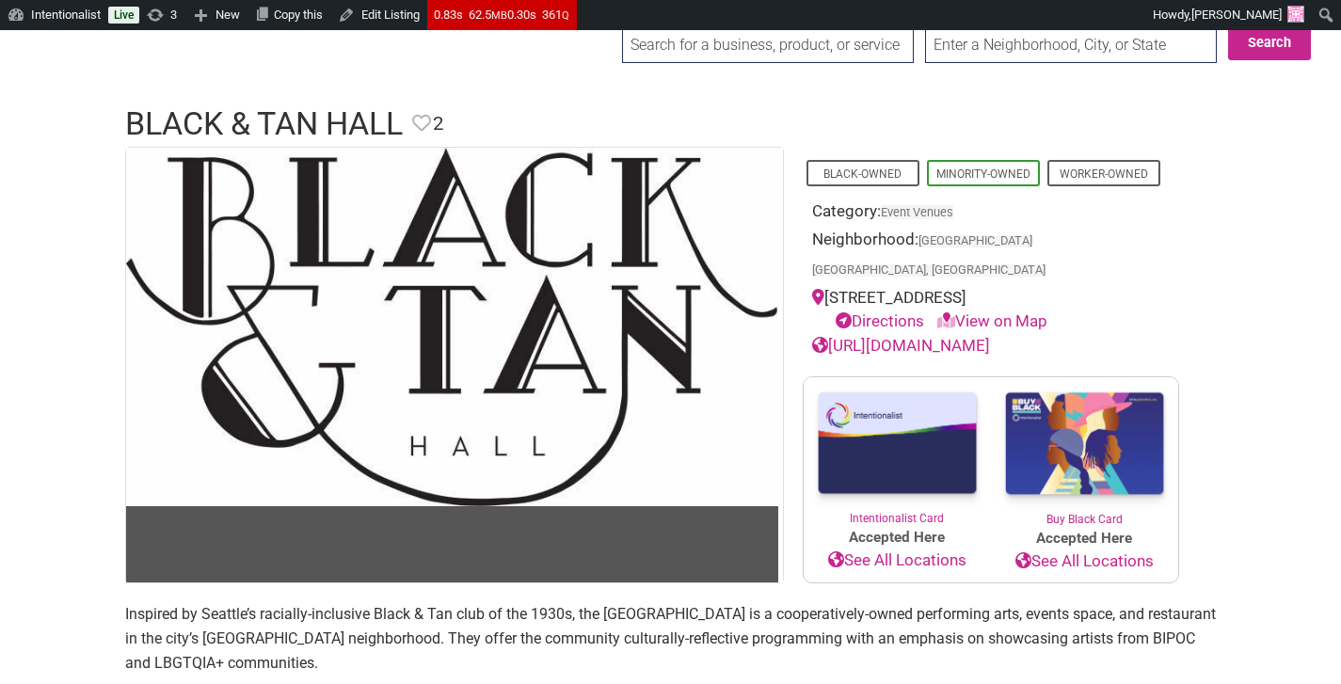
scroll to position [79, 0]
click at [709, 52] on input "search" at bounding box center [768, 44] width 292 height 37
type input "e"
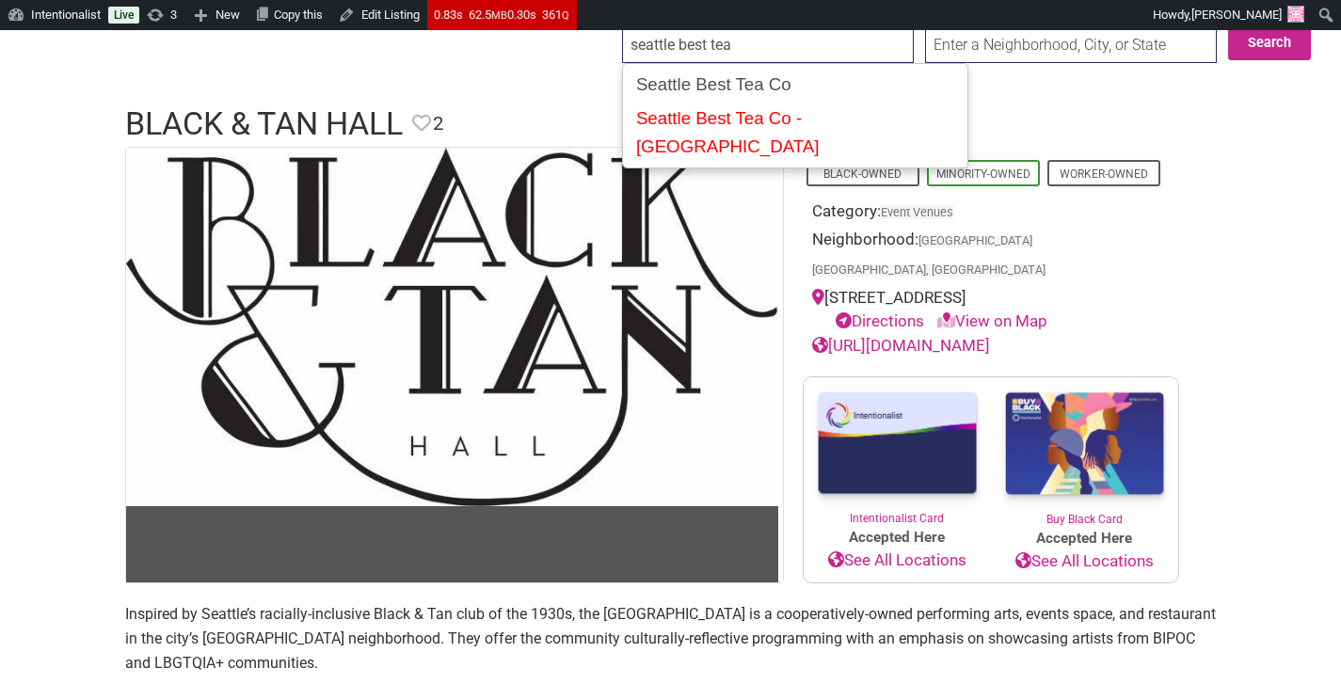
scroll to position [75, 0]
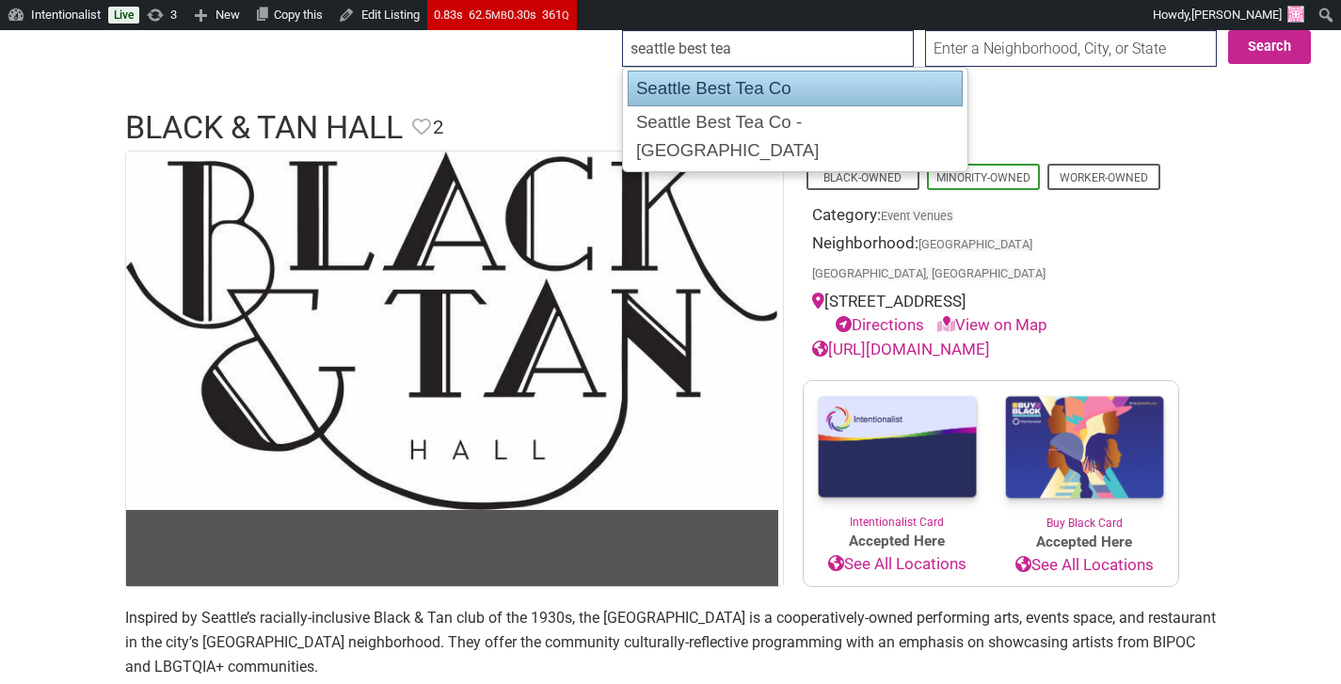
click at [761, 89] on div "Seattle Best Tea Co" at bounding box center [795, 89] width 334 height 36
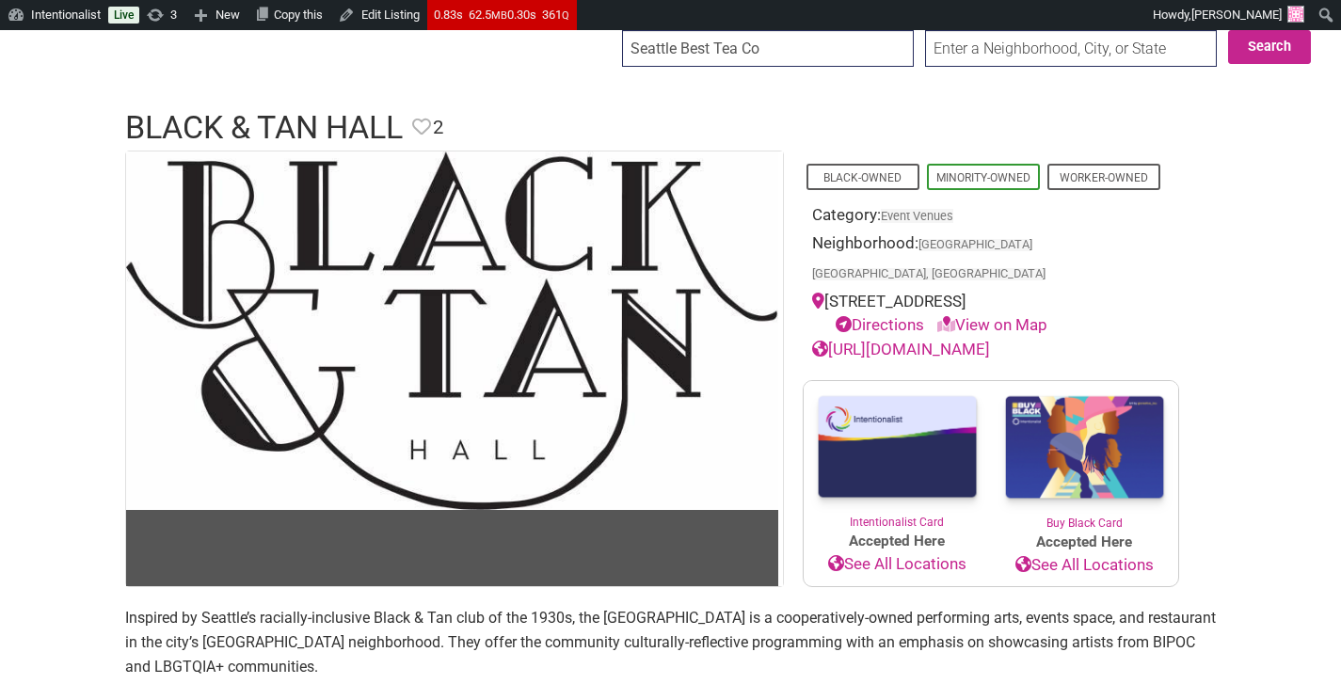
type input "Seattle Best Tea Co"
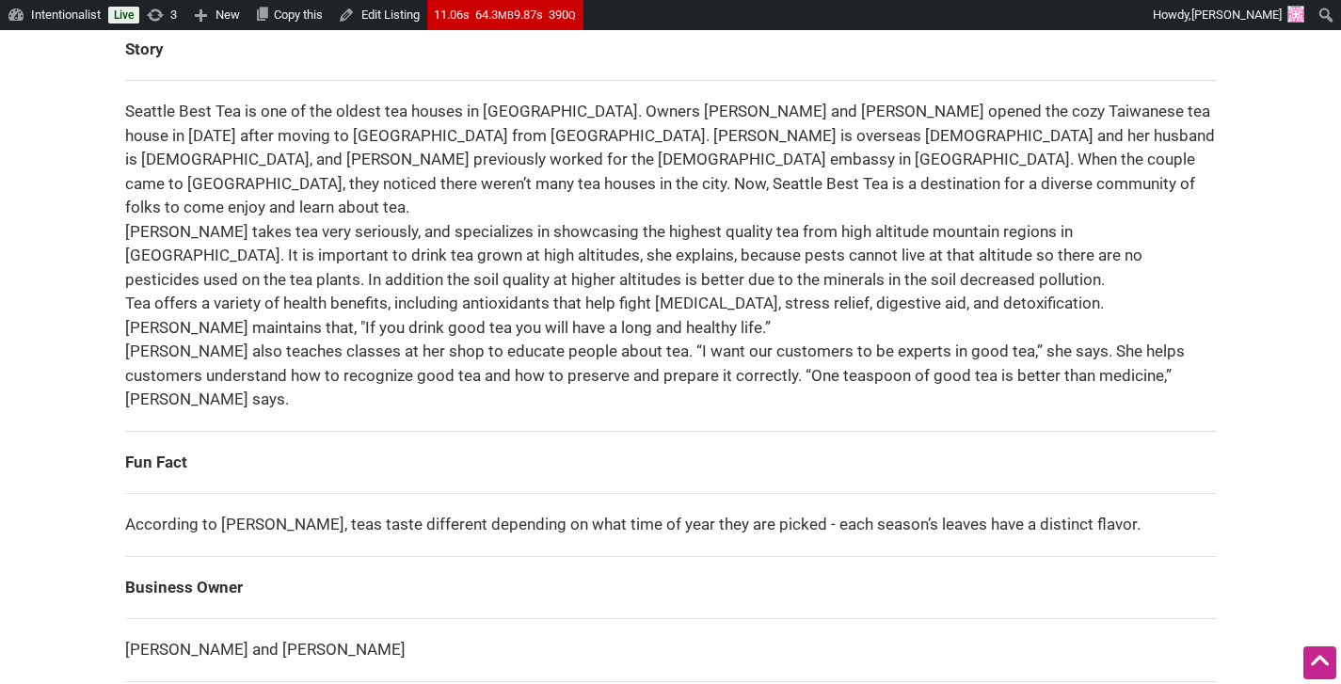
scroll to position [1499, 0]
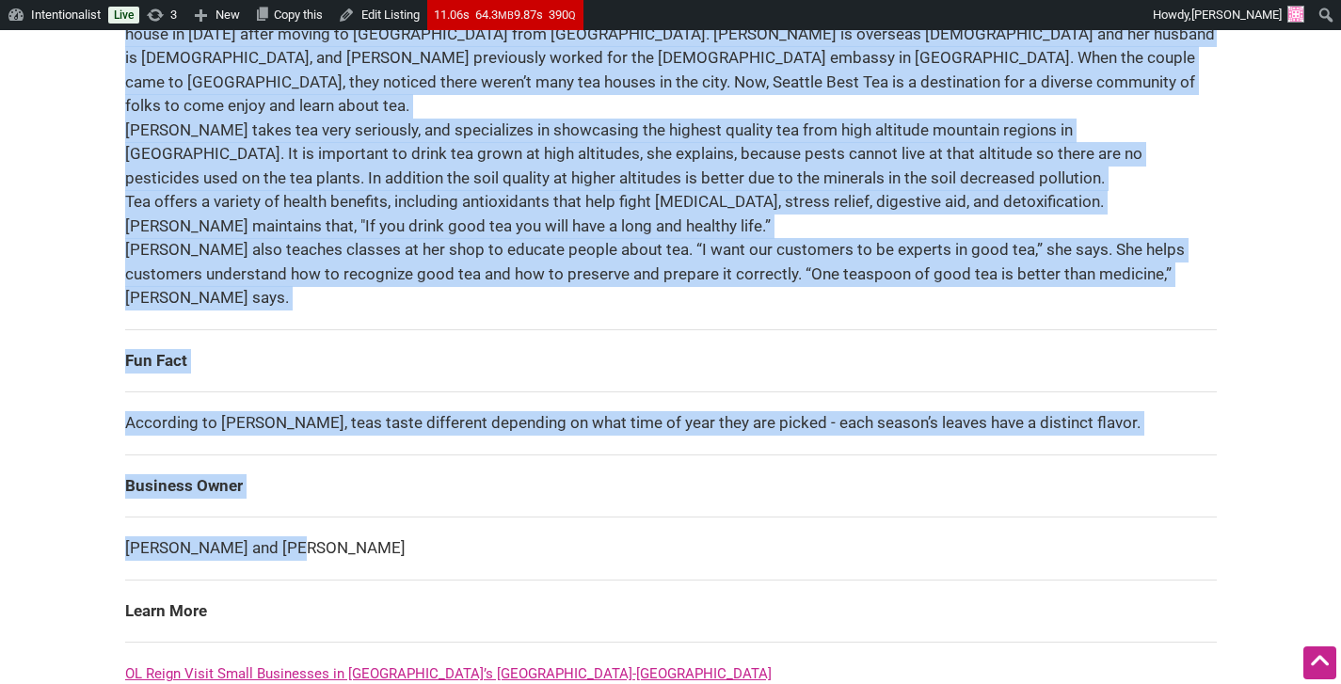
drag, startPoint x: 209, startPoint y: 490, endPoint x: 130, endPoint y: 498, distance: 79.4
click at [123, 500] on div "All photos (2) Asian-Owned Family-Owned Minority-Owned Woman-Owned Category: Co…" at bounding box center [670, 513] width 1129 height 3572
click at [141, 518] on td "Lydia Lin and Joe Hsu" at bounding box center [670, 549] width 1091 height 63
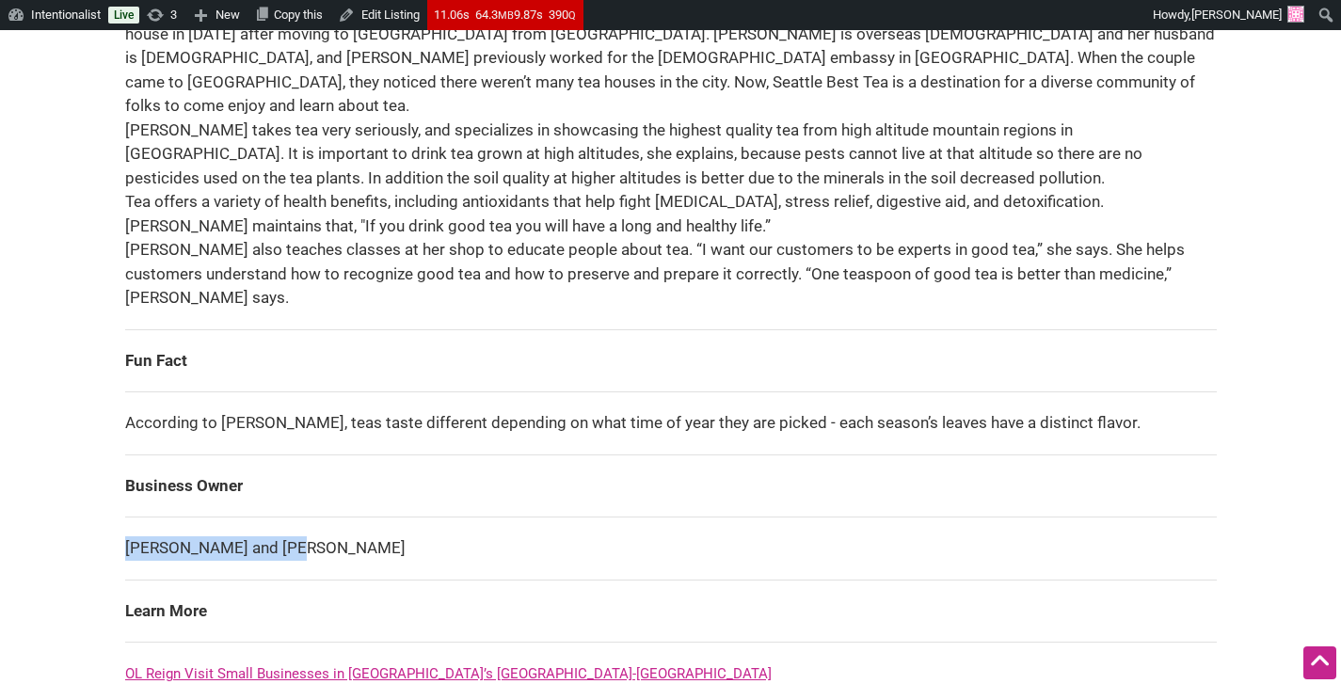
drag, startPoint x: 124, startPoint y: 503, endPoint x: 295, endPoint y: 502, distance: 171.3
click at [295, 518] on td "Lydia Lin and Joe Hsu" at bounding box center [670, 549] width 1091 height 63
copy td "[PERSON_NAME] and [PERSON_NAME]"
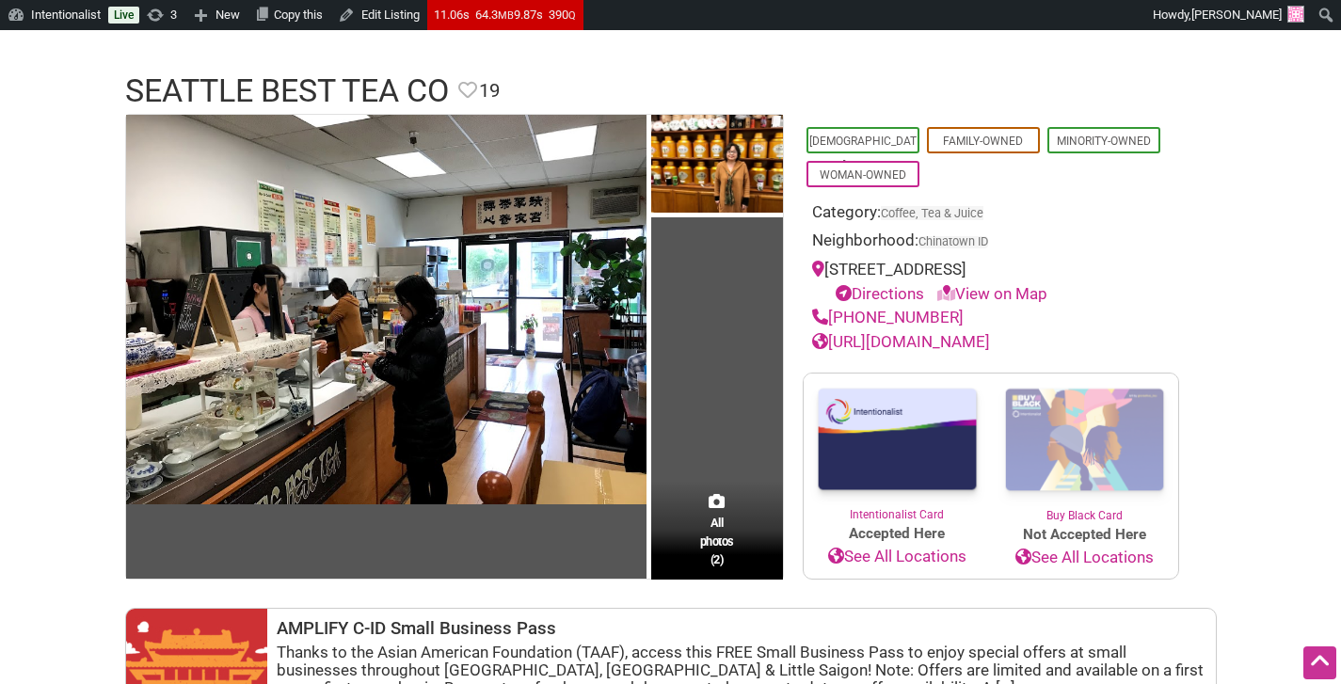
scroll to position [89, 0]
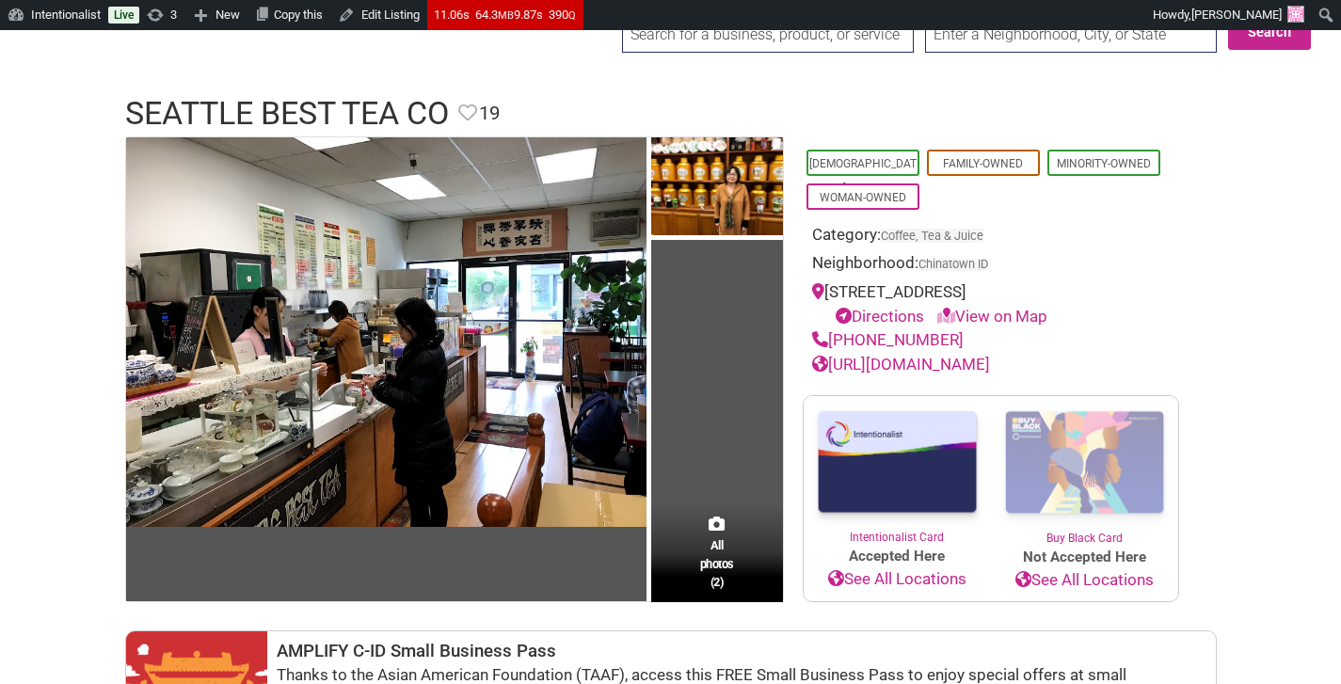
click at [990, 359] on link "http://www.seattlebesttea.com/" at bounding box center [901, 364] width 178 height 19
drag, startPoint x: 1066, startPoint y: 295, endPoint x: 863, endPoint y: 263, distance: 205.7
click at [830, 288] on div "506 S King St, Seattle, WA 98104 Directions View on Map" at bounding box center [991, 304] width 358 height 48
copy div "506 S King St, Seattle, WA 98104"
drag, startPoint x: 970, startPoint y: 349, endPoint x: 832, endPoint y: 351, distance: 138.3
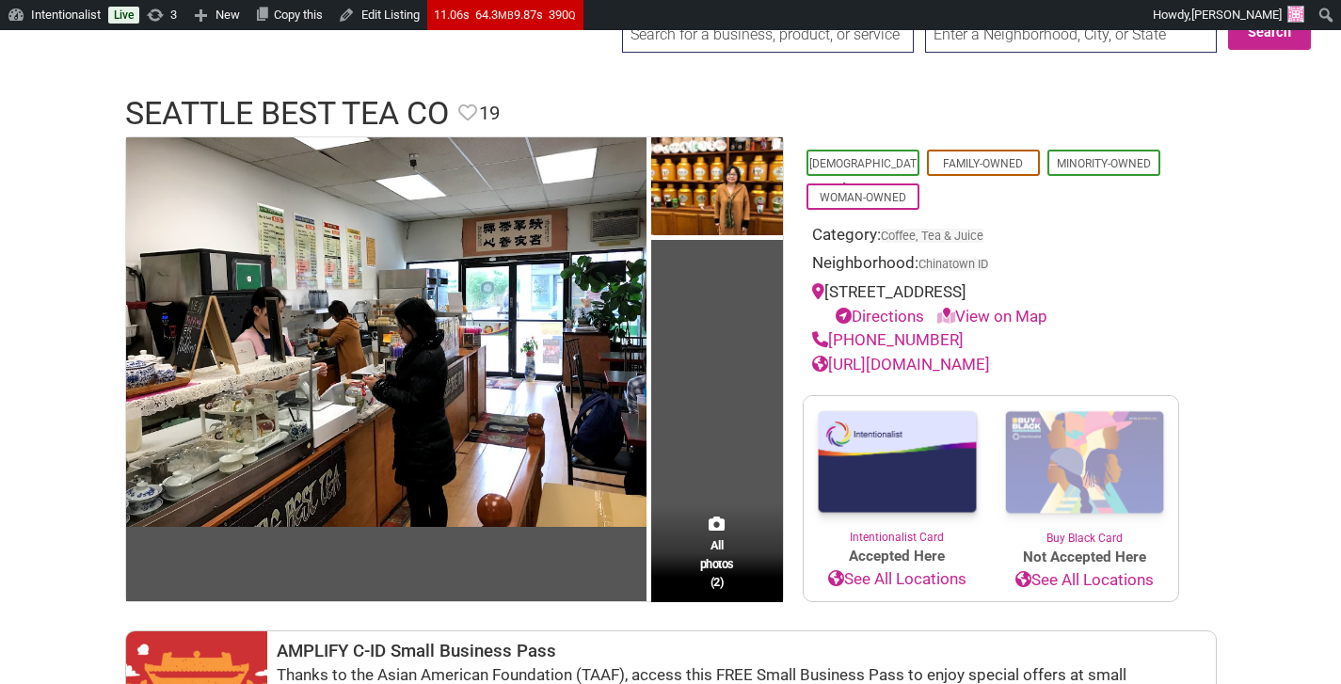
click at [832, 351] on div "Asian-Owned Family-Owned Minority-Owned Woman-Owned Category: Coffee, Tea & Jui…" at bounding box center [991, 256] width 376 height 241
copy link "(206) 749-9855"
drag, startPoint x: 786, startPoint y: 65, endPoint x: 796, endPoint y: 41, distance: 25.7
click at [797, 38] on input "search" at bounding box center [768, 34] width 292 height 37
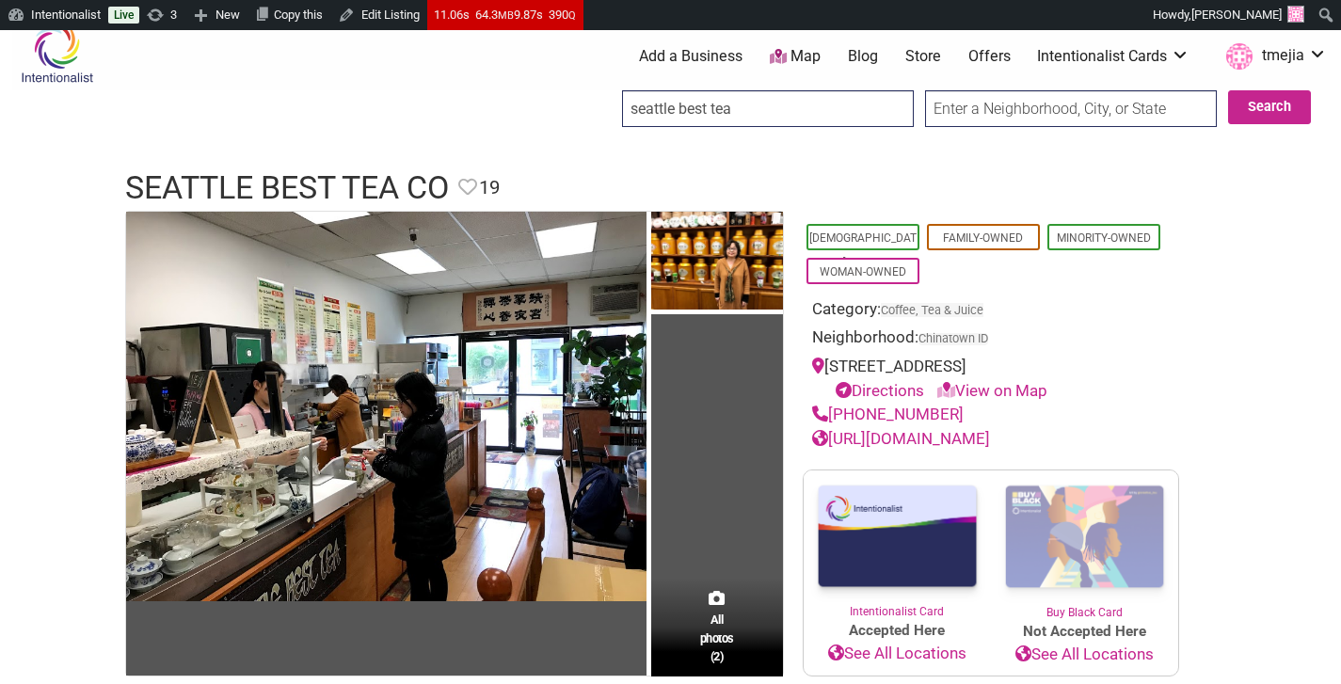
scroll to position [0, 0]
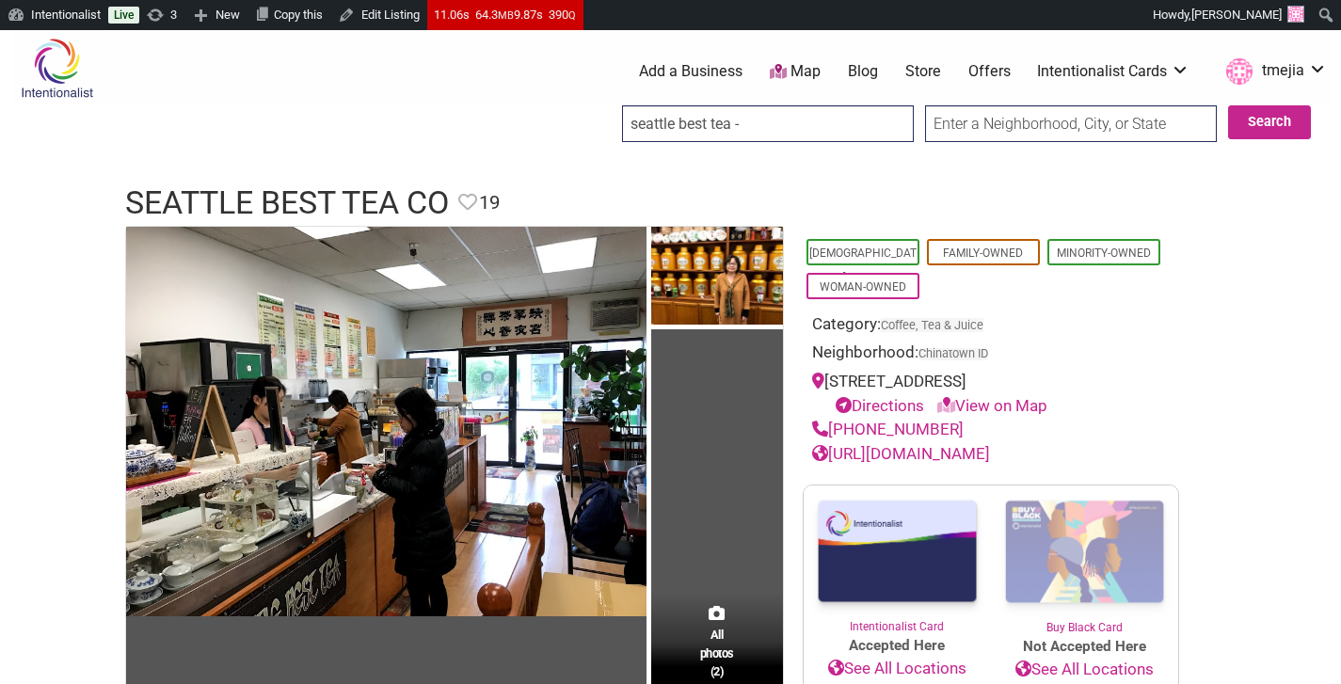
click at [769, 129] on input "seattle best tea -" at bounding box center [768, 123] width 292 height 37
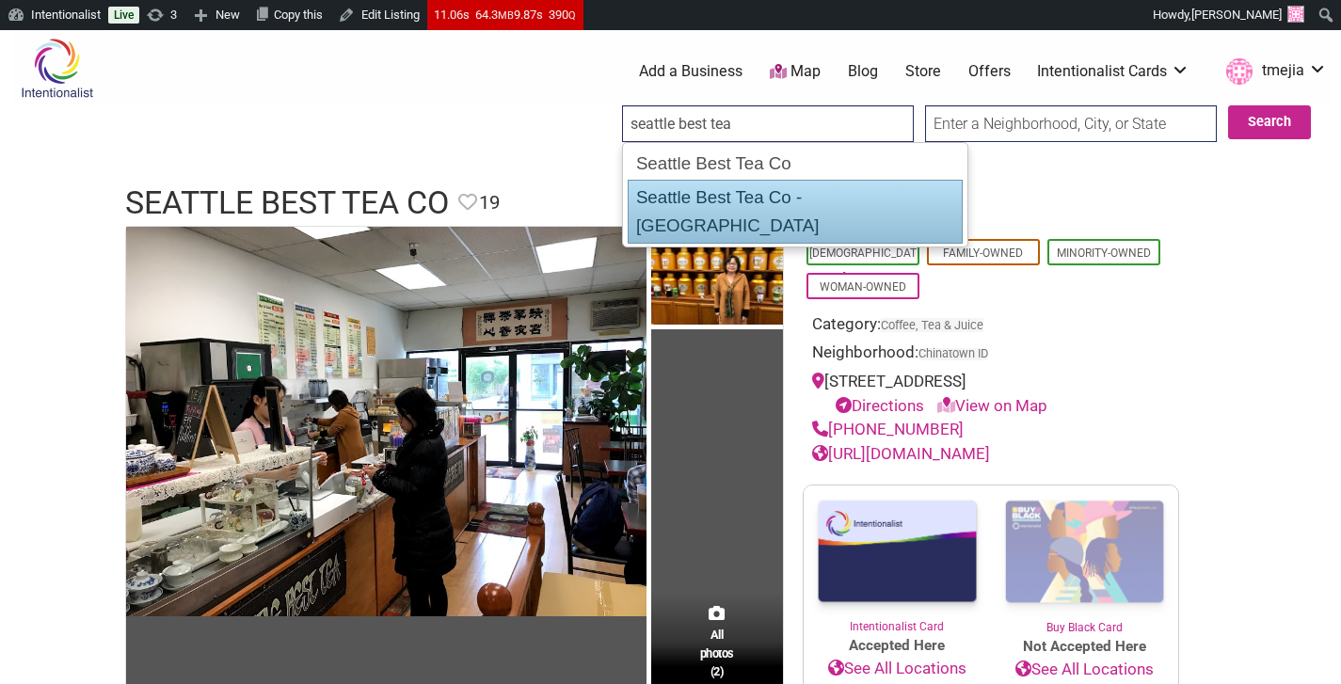
click at [766, 199] on div "Seattle Best Tea Co - University District" at bounding box center [795, 212] width 334 height 64
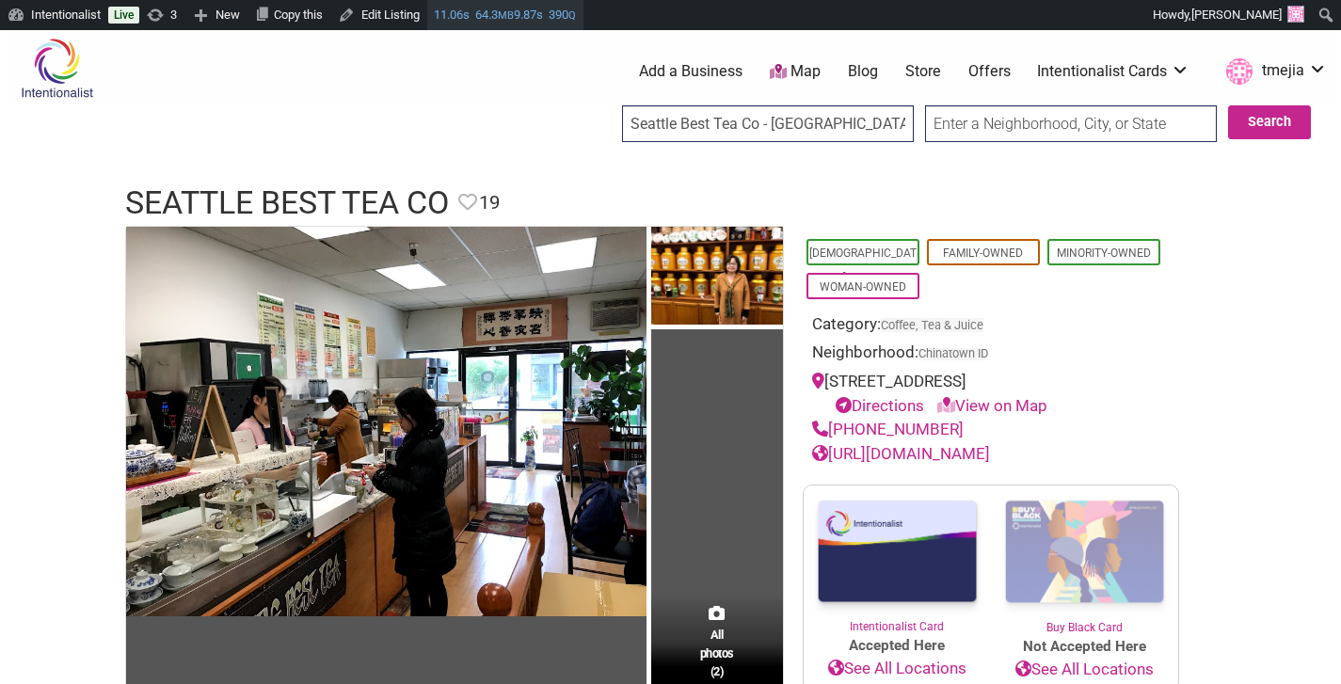
type input "Seattle Best Tea Co - University District"
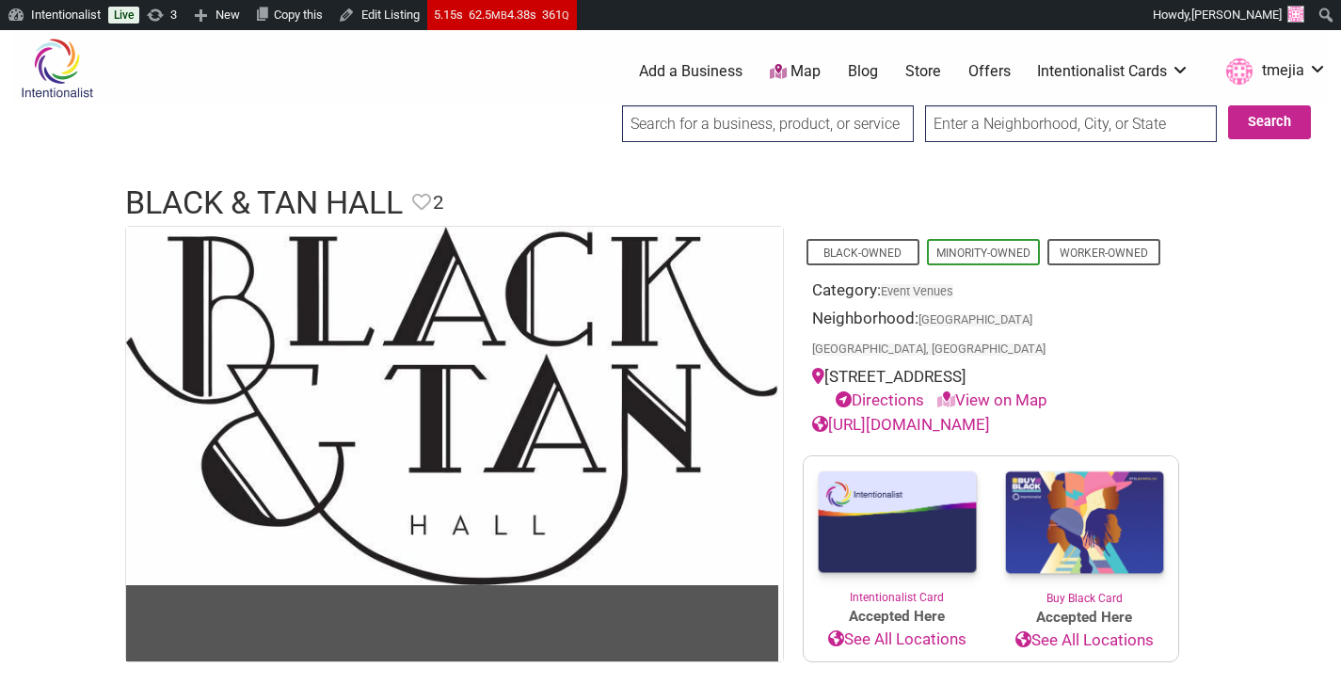
click at [752, 105] on input "search" at bounding box center [768, 123] width 292 height 37
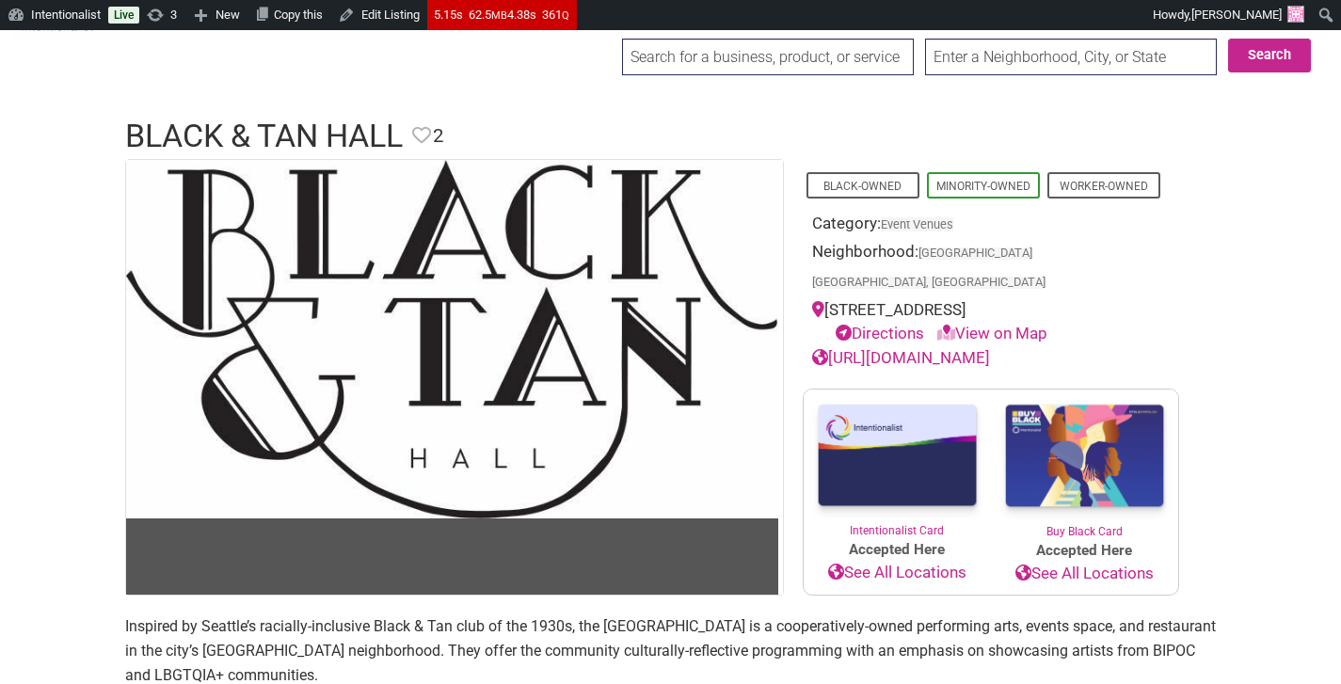
scroll to position [67, 0]
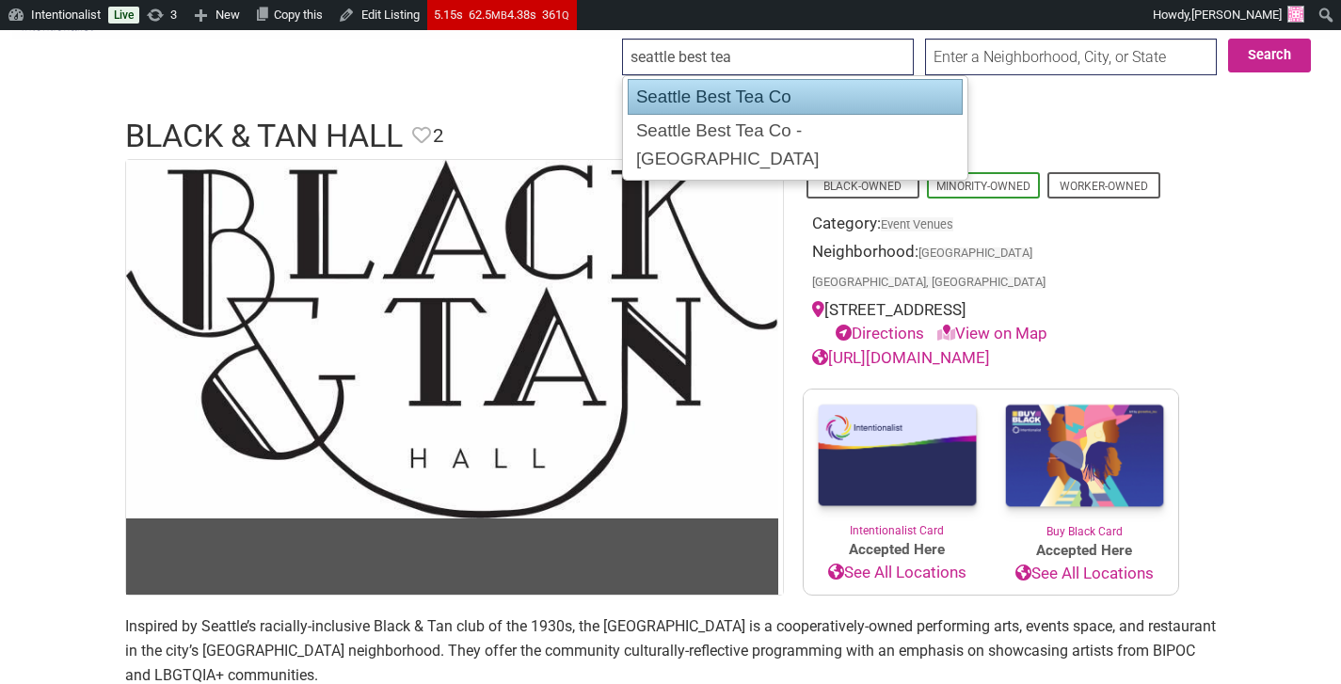
click at [759, 98] on div "Seattle Best Tea Co" at bounding box center [795, 97] width 334 height 36
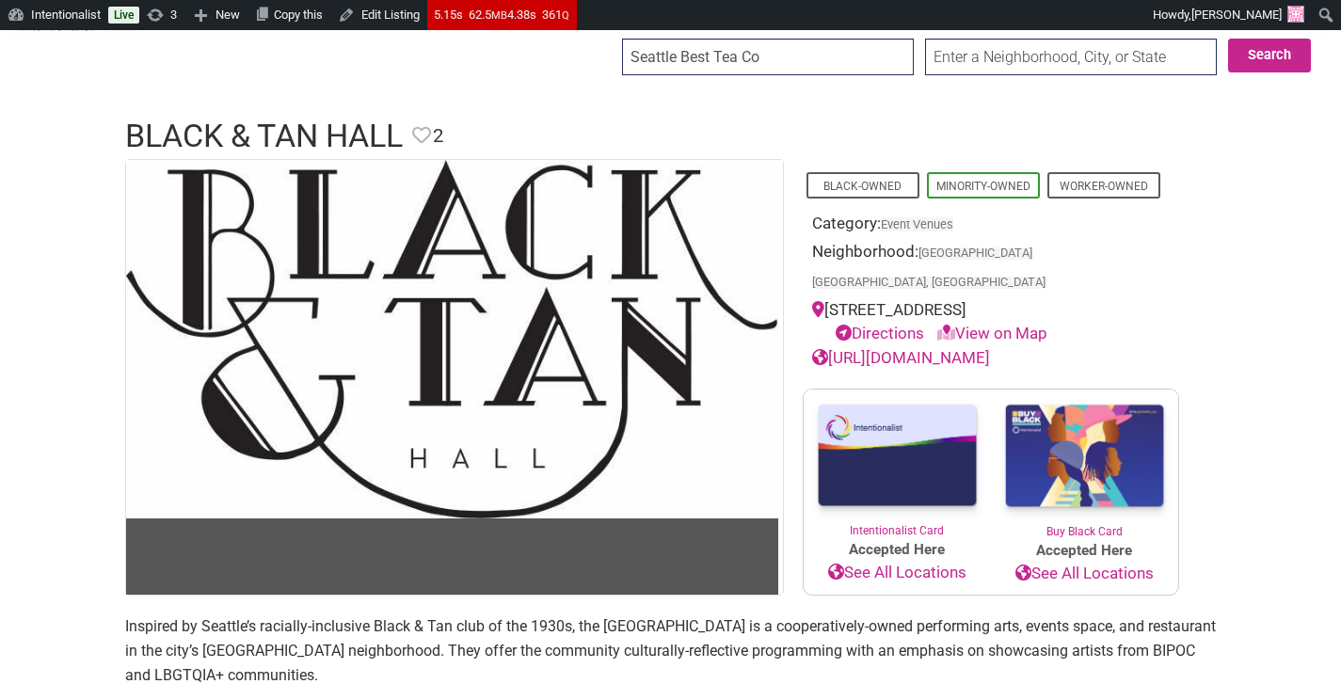
type input "Seattle Best Tea Co"
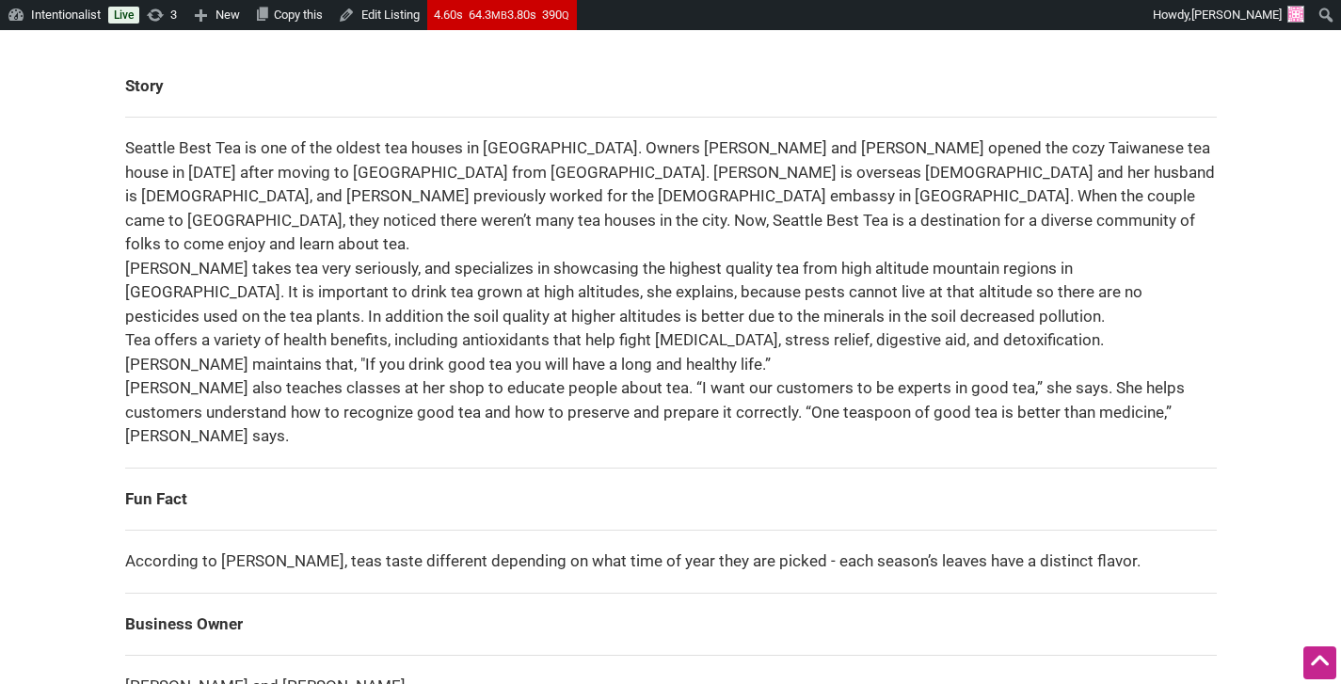
scroll to position [1605, 0]
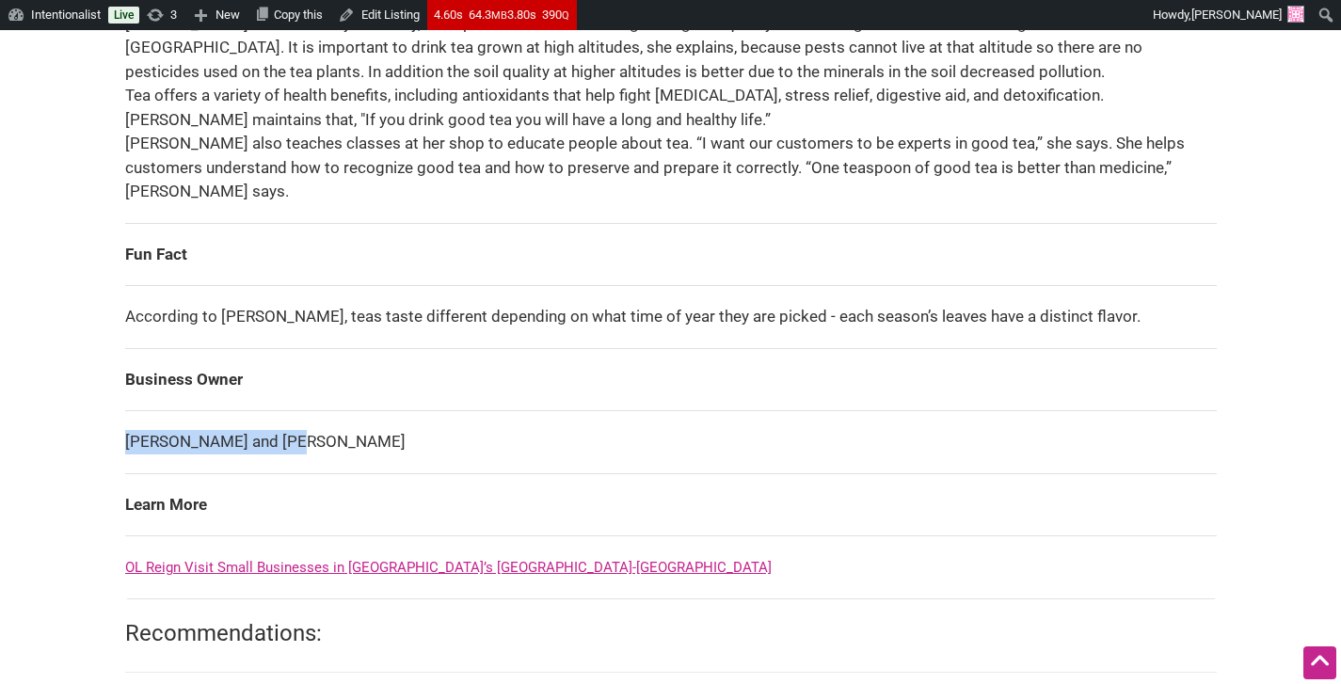
drag, startPoint x: 285, startPoint y: 390, endPoint x: 126, endPoint y: 392, distance: 159.0
click at [126, 411] on td "Lydia Lin and Joe Hsu" at bounding box center [670, 442] width 1091 height 63
copy td "Lydia Lin and Joe Hsu"
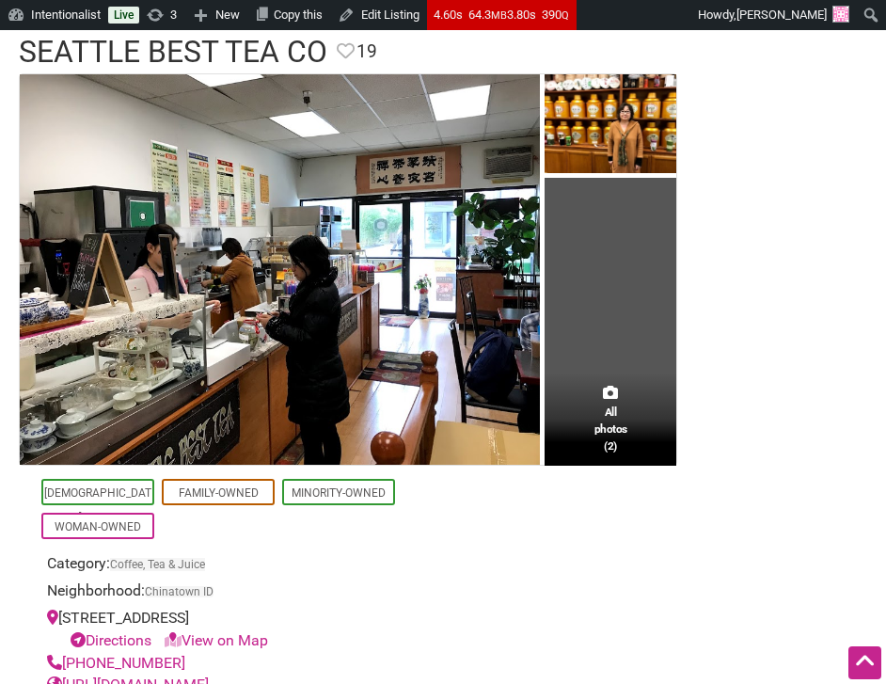
scroll to position [0, 0]
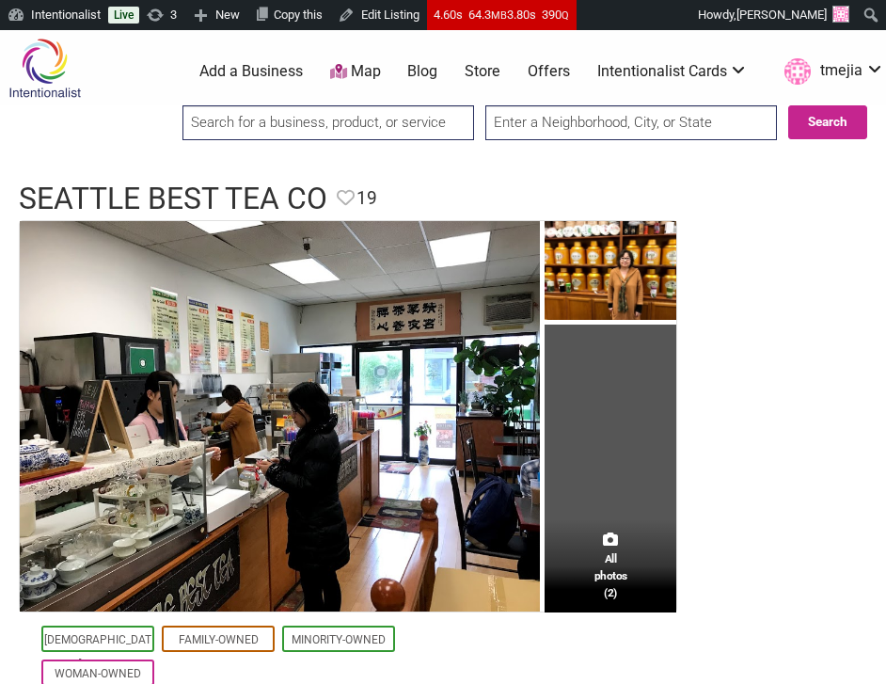
click at [326, 140] on div at bounding box center [329, 129] width 292 height 48
click at [336, 126] on input "search" at bounding box center [329, 122] width 292 height 35
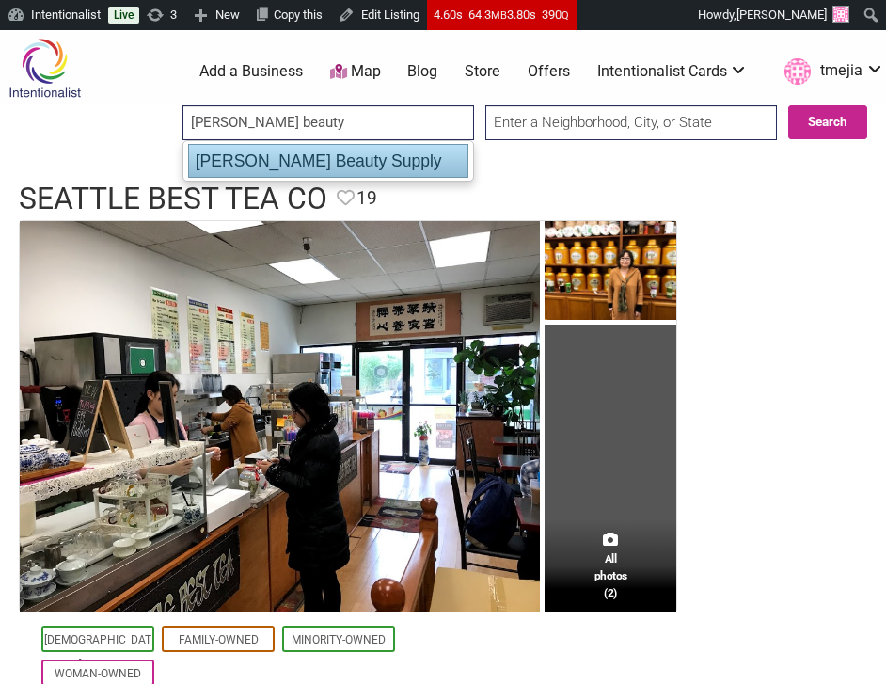
click at [313, 160] on div "[PERSON_NAME] Beauty Supply" at bounding box center [328, 161] width 280 height 34
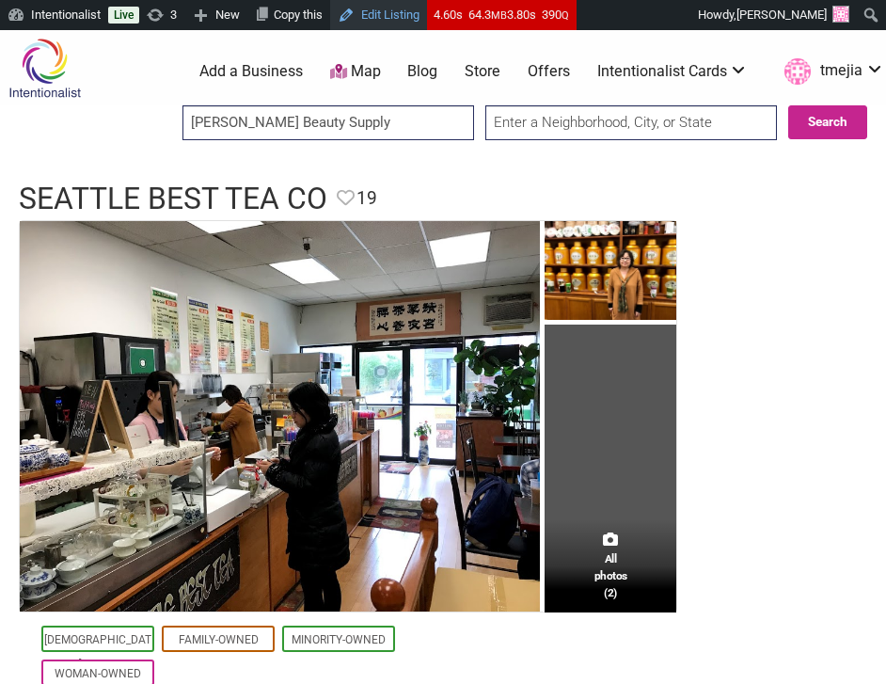
type input "[PERSON_NAME] Beauty Supply"
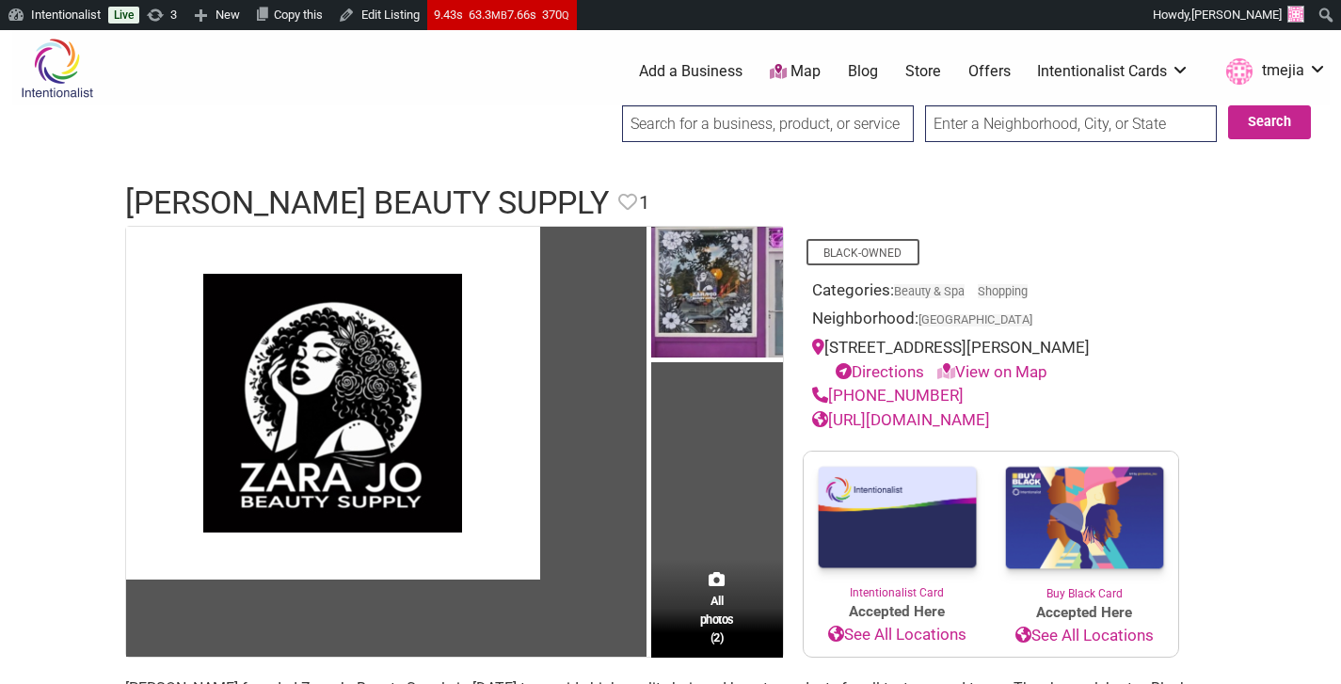
click at [885, 429] on link "[URL][DOMAIN_NAME]" at bounding box center [901, 419] width 178 height 19
drag, startPoint x: 952, startPoint y: 423, endPoint x: 833, endPoint y: 430, distance: 119.7
click at [833, 408] on div "[PHONE_NUMBER]" at bounding box center [991, 396] width 358 height 24
copy link "[PHONE_NUMBER]"
drag, startPoint x: 902, startPoint y: 374, endPoint x: 832, endPoint y: 352, distance: 74.1
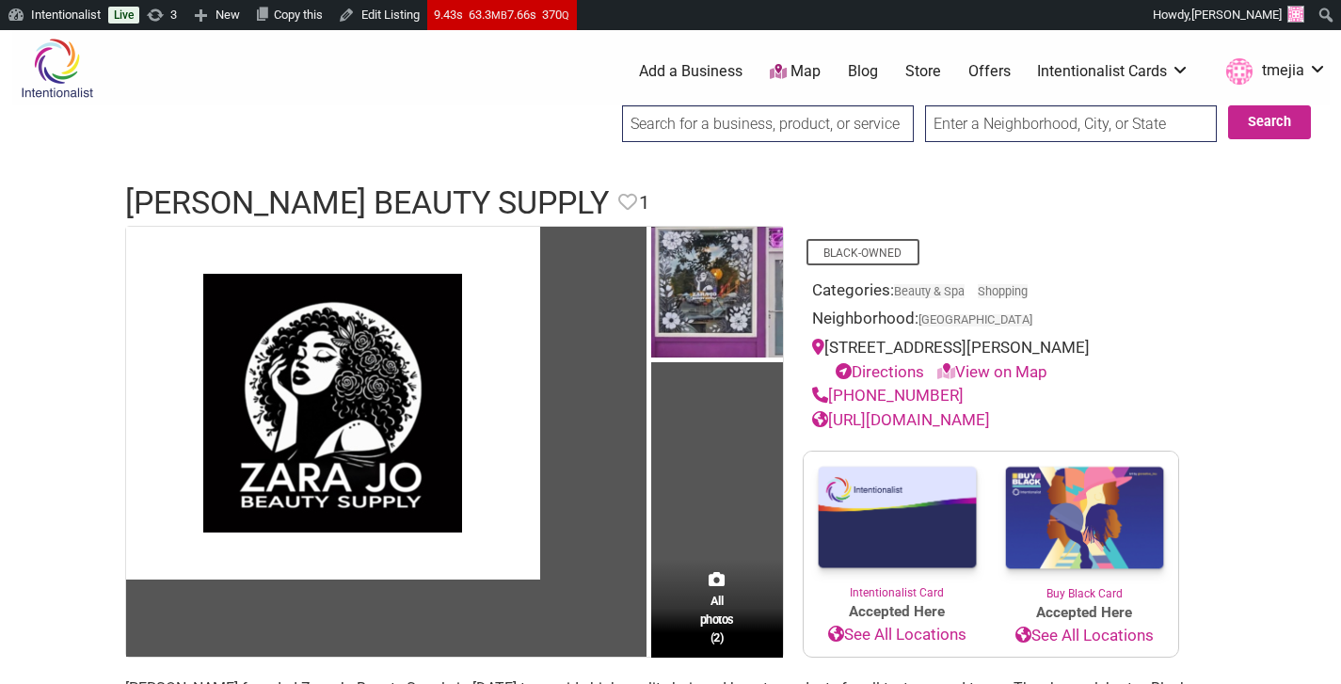
click at [832, 352] on div "[STREET_ADDRESS][PERSON_NAME] Directions View on Map" at bounding box center [991, 360] width 358 height 48
copy div "[STREET_ADDRESS][PERSON_NAME]"
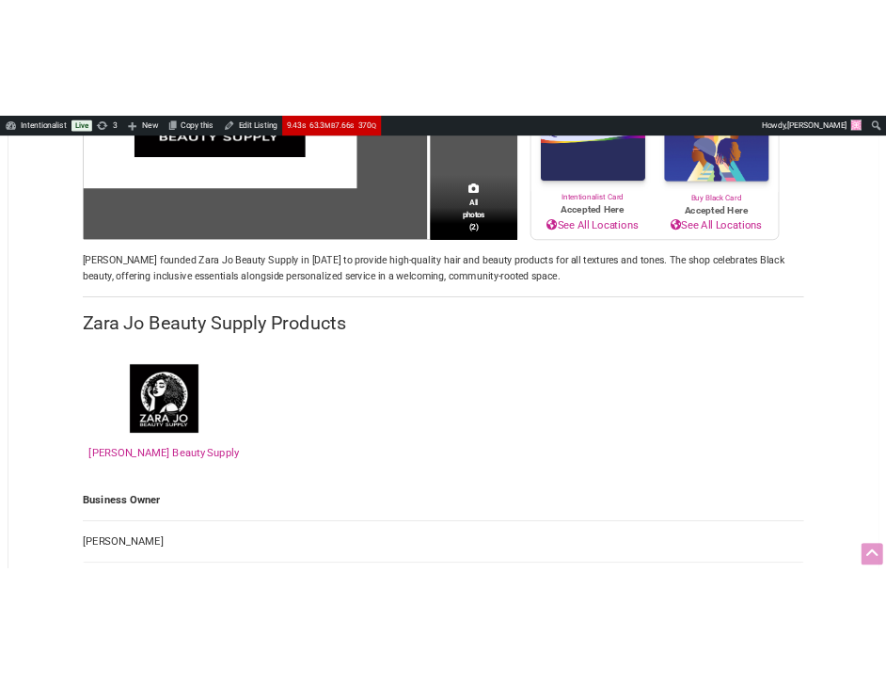
scroll to position [768, 0]
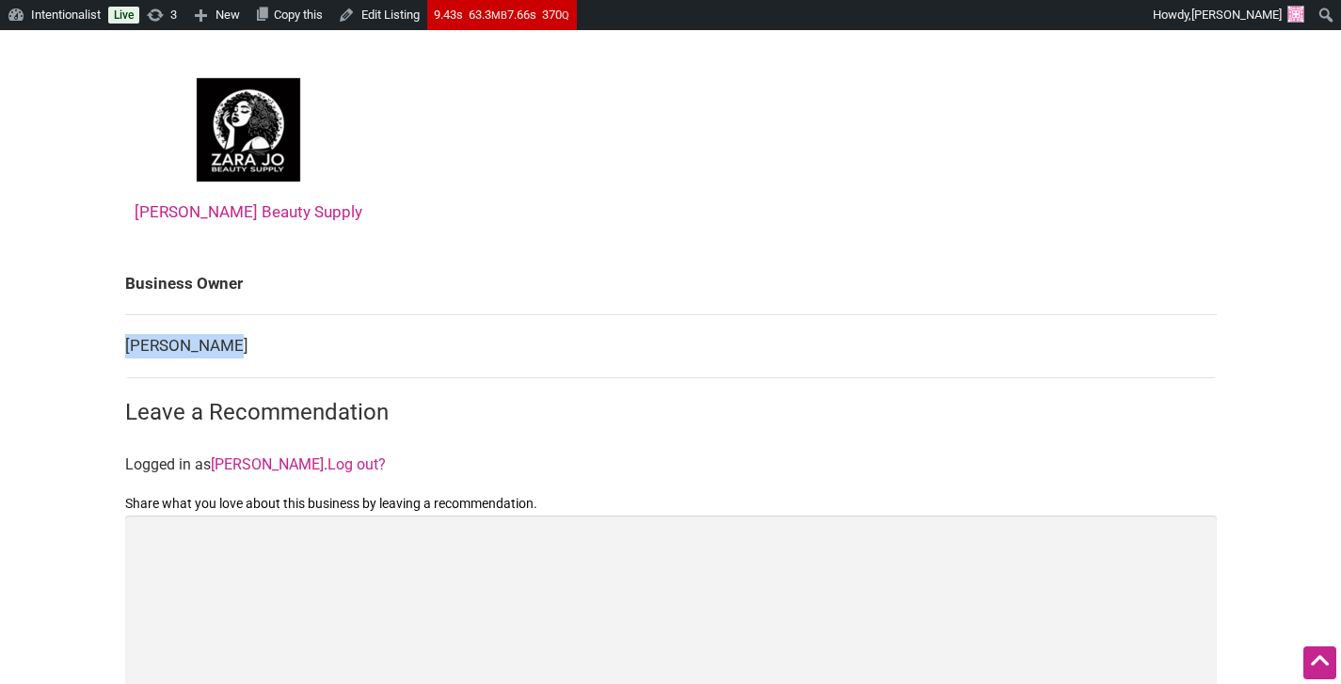
drag, startPoint x: 218, startPoint y: 374, endPoint x: 124, endPoint y: 374, distance: 94.1
click at [125, 374] on td "Jamal Wilson" at bounding box center [670, 346] width 1091 height 63
copy tbody "Business Owner Jamal Wilson"
click at [213, 360] on td "Jamal Wilson" at bounding box center [670, 346] width 1091 height 63
drag, startPoint x: 216, startPoint y: 377, endPoint x: 126, endPoint y: 374, distance: 90.4
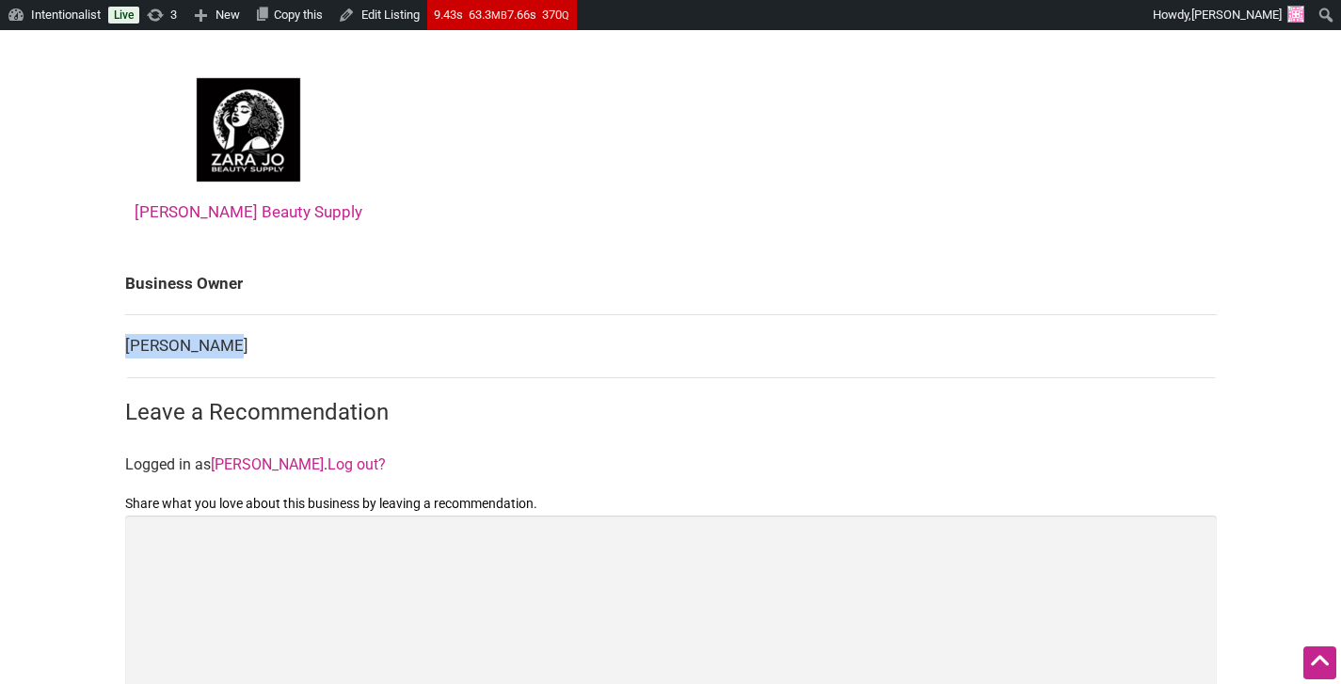
click at [126, 374] on td "Jamal Wilson" at bounding box center [670, 346] width 1091 height 63
copy td "Jamal Wilson"
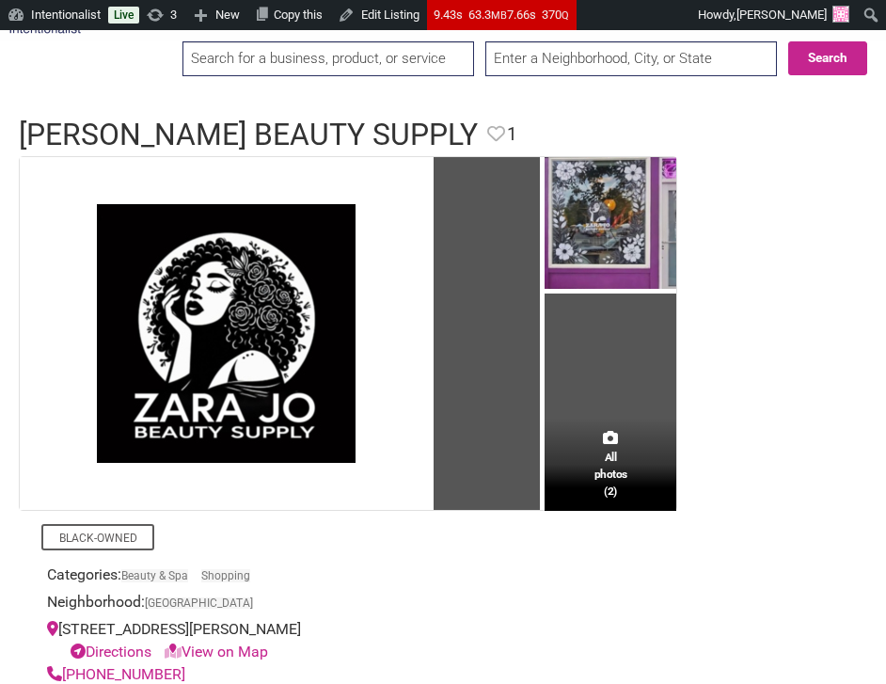
scroll to position [0, 0]
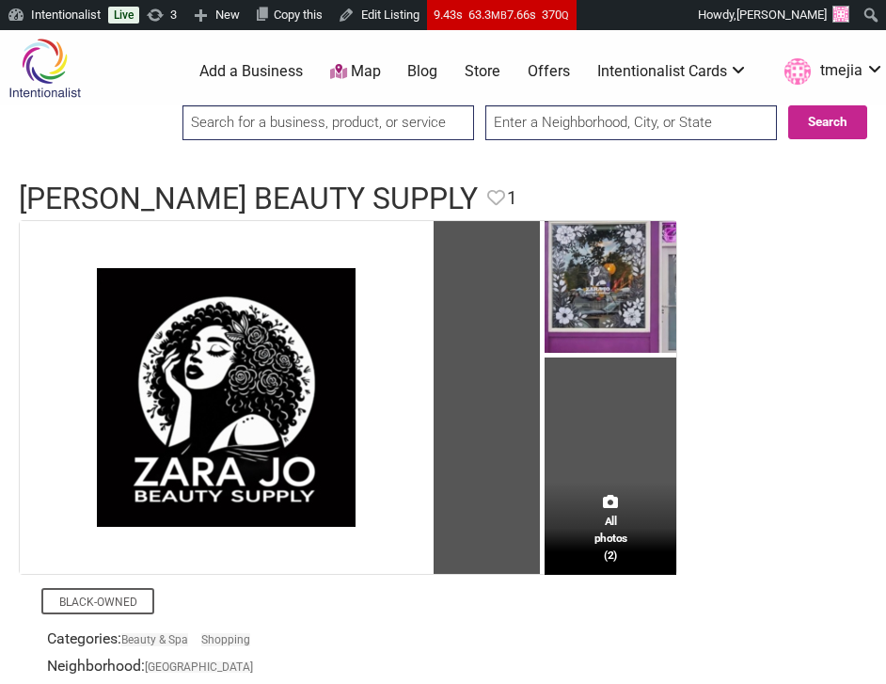
click at [331, 117] on input "search" at bounding box center [329, 122] width 292 height 35
type input "s"
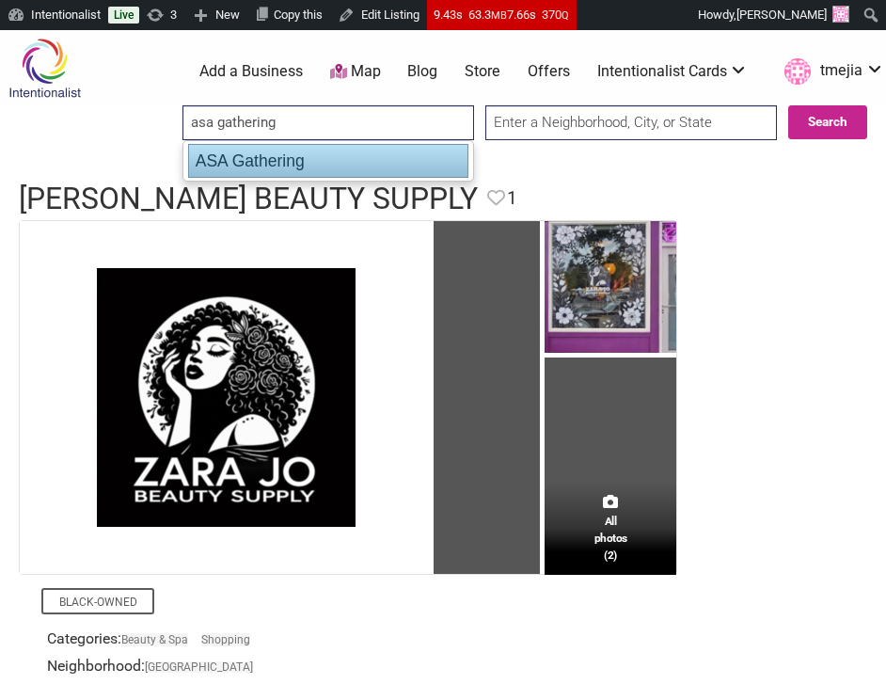
click at [295, 160] on div "ASA Gathering" at bounding box center [328, 161] width 280 height 34
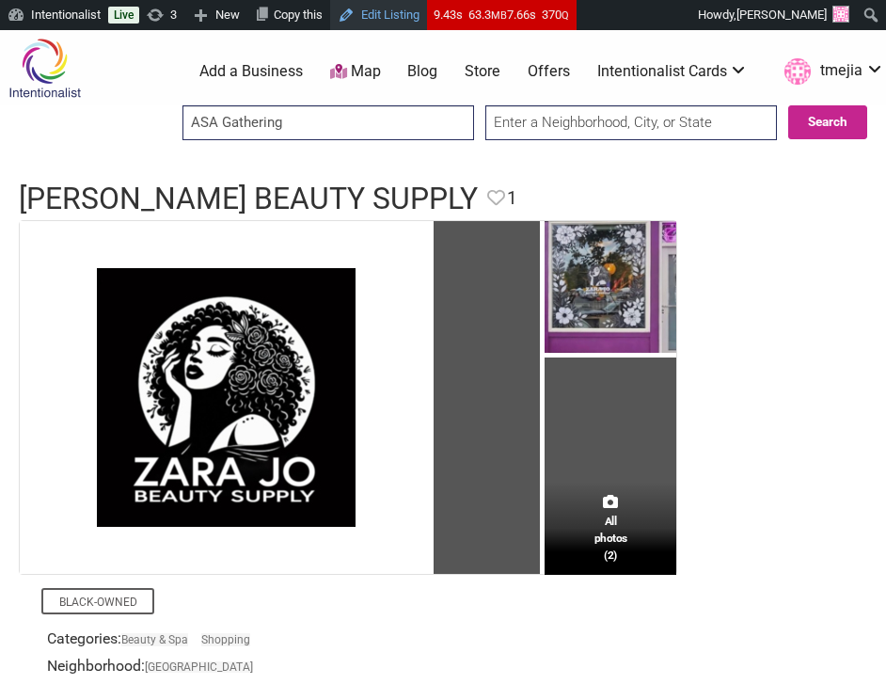
type input "ASA Gathering"
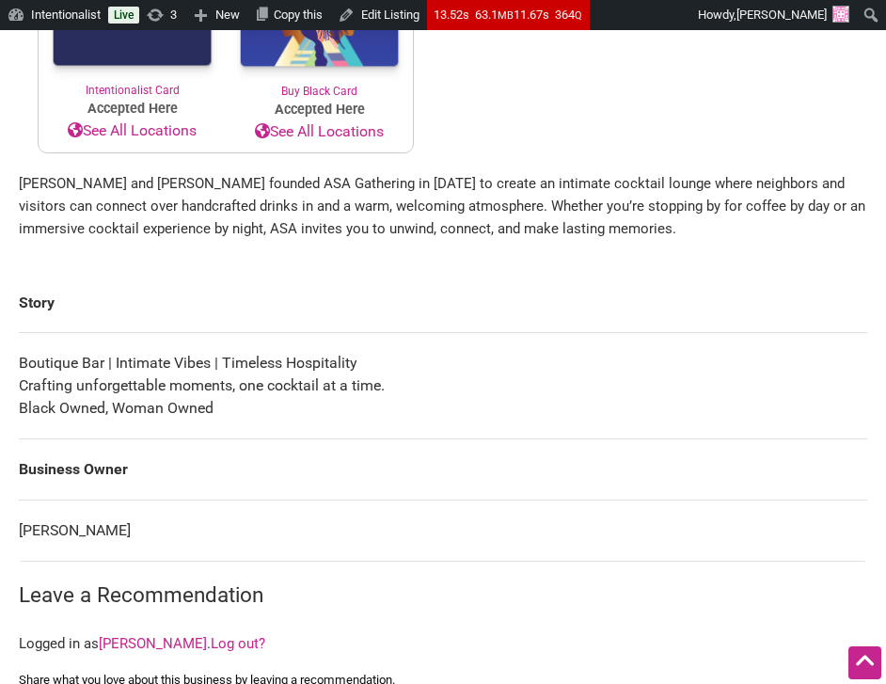
scroll to position [873, 0]
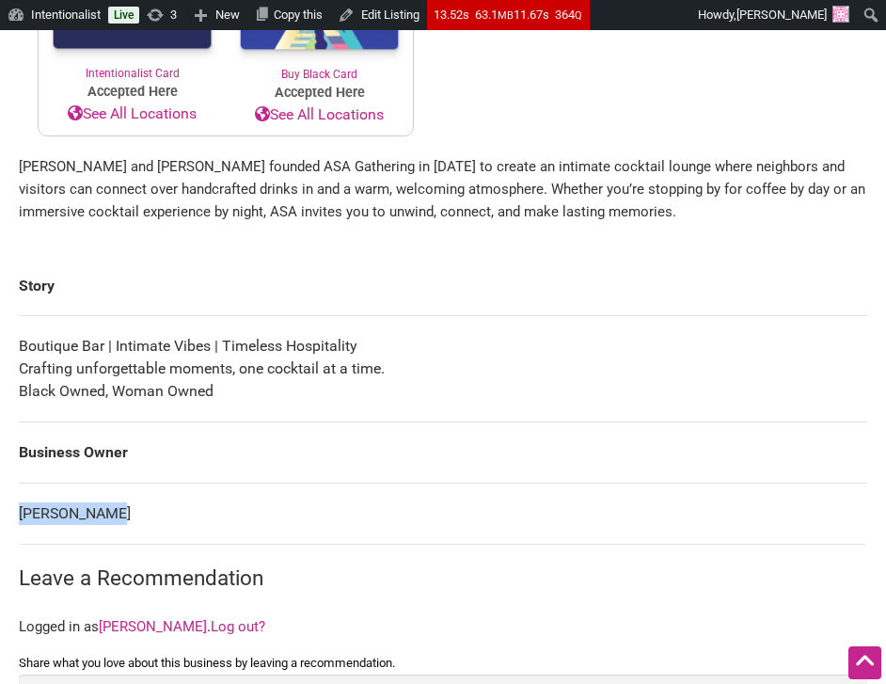
drag, startPoint x: 132, startPoint y: 516, endPoint x: 21, endPoint y: 519, distance: 111.1
click at [21, 519] on td "[PERSON_NAME]" at bounding box center [443, 514] width 849 height 61
copy td "[PERSON_NAME]"
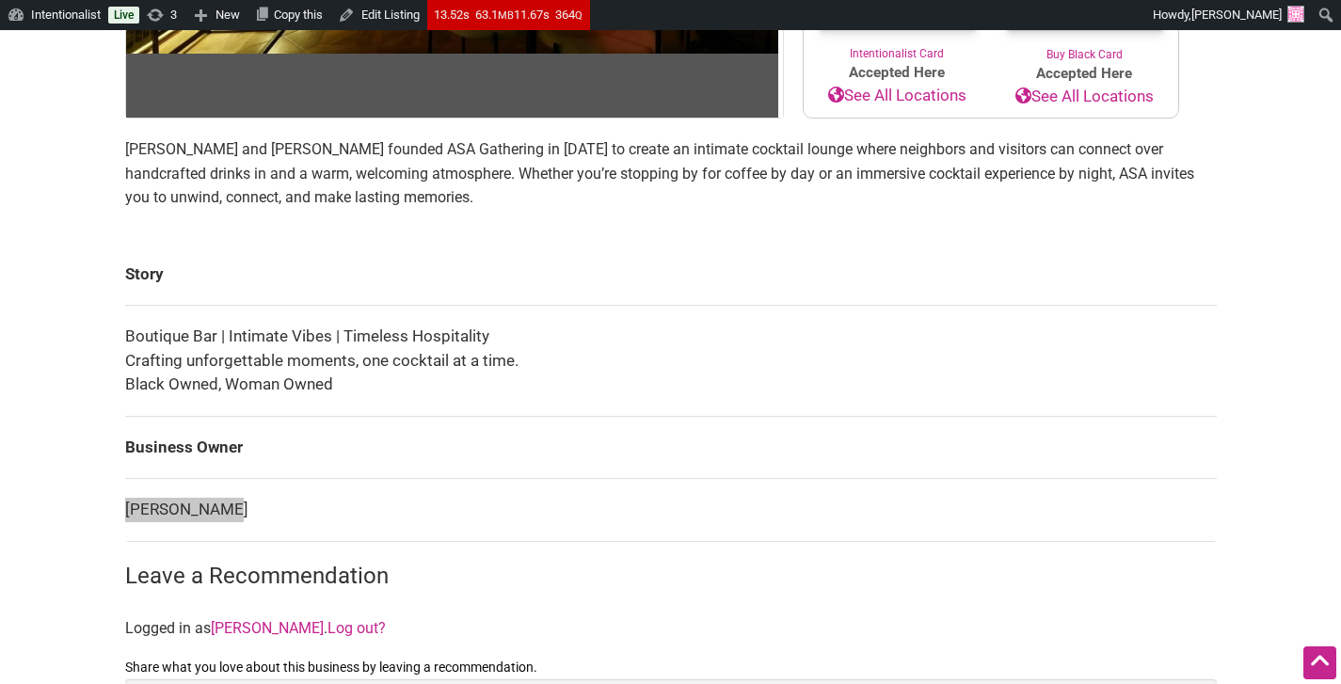
scroll to position [0, 0]
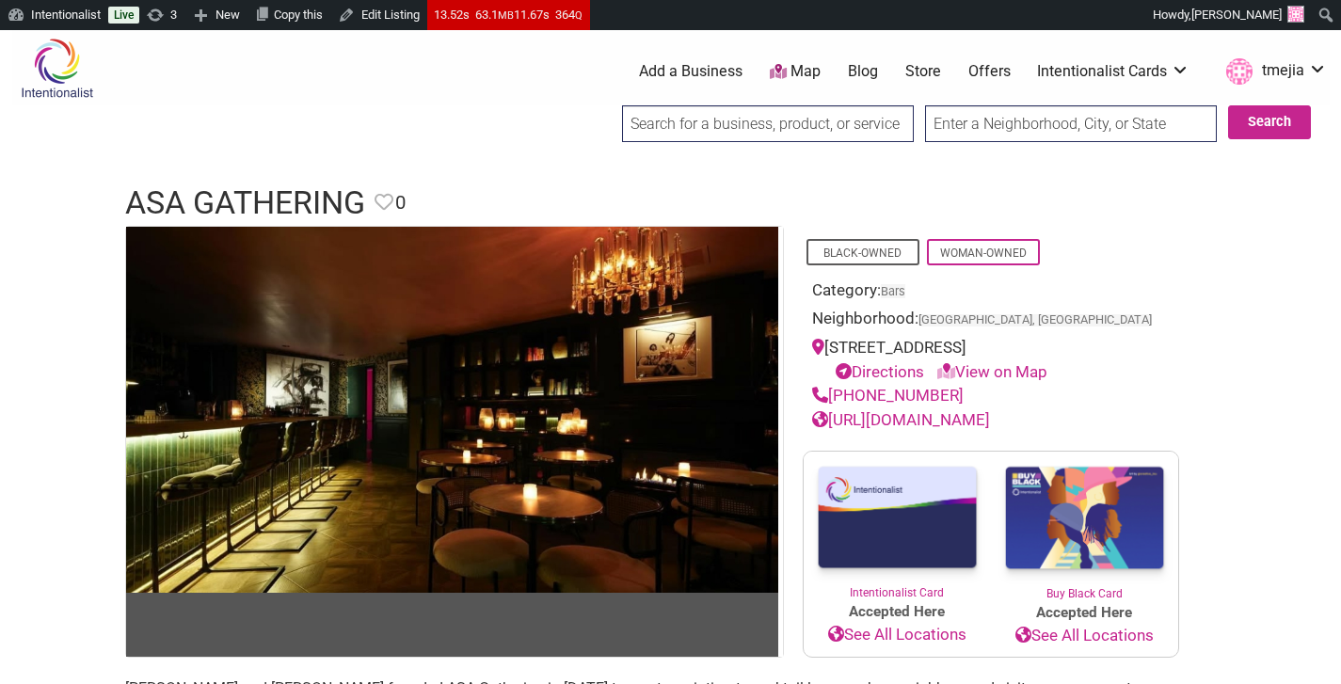
click at [885, 429] on link "[URL][DOMAIN_NAME]" at bounding box center [901, 419] width 178 height 19
drag, startPoint x: 956, startPoint y: 422, endPoint x: 833, endPoint y: 429, distance: 123.4
click at [833, 408] on div "(323) 309-1632" at bounding box center [991, 396] width 358 height 24
copy link "(323) 309-1632"
drag, startPoint x: 866, startPoint y: 371, endPoint x: 857, endPoint y: 344, distance: 27.7
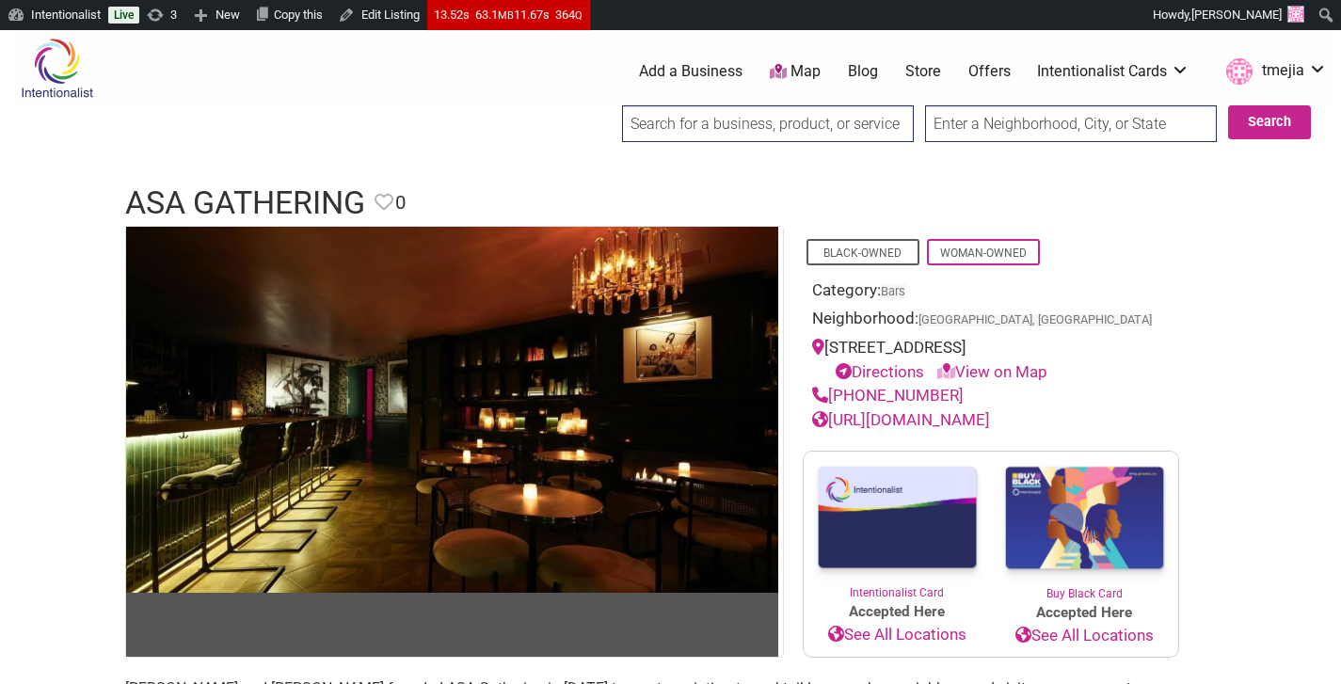
click at [829, 350] on div "2690 76th Ave SE #101, Mercer Island, WA 98040 Directions View on Map" at bounding box center [991, 360] width 358 height 48
copy div "2690 76th Ave SE #101, Mercer Island, WA 98040"
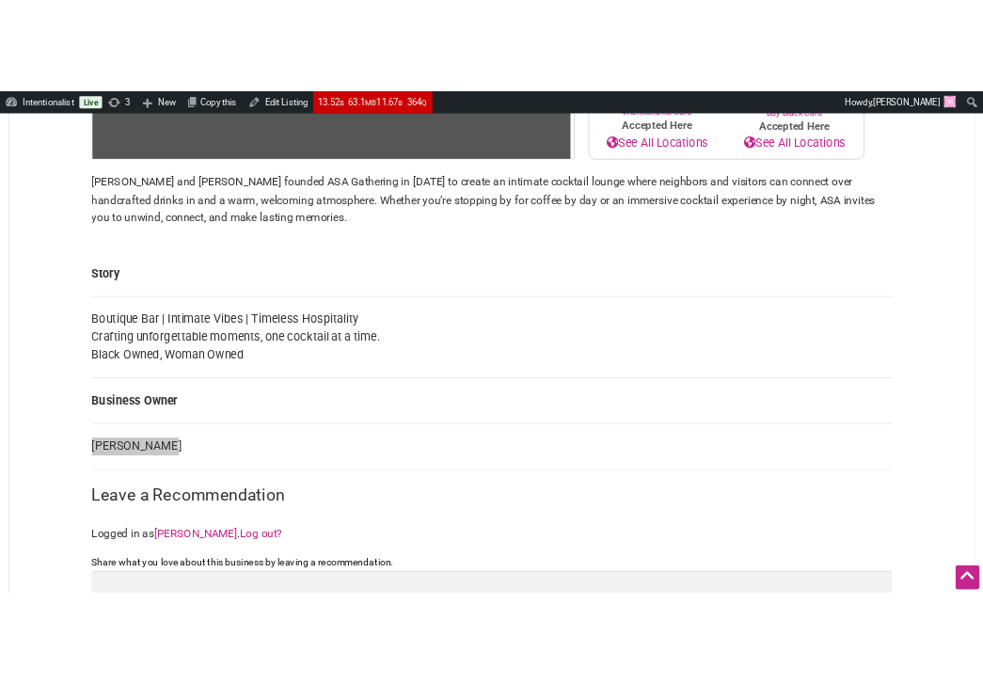
scroll to position [566, 0]
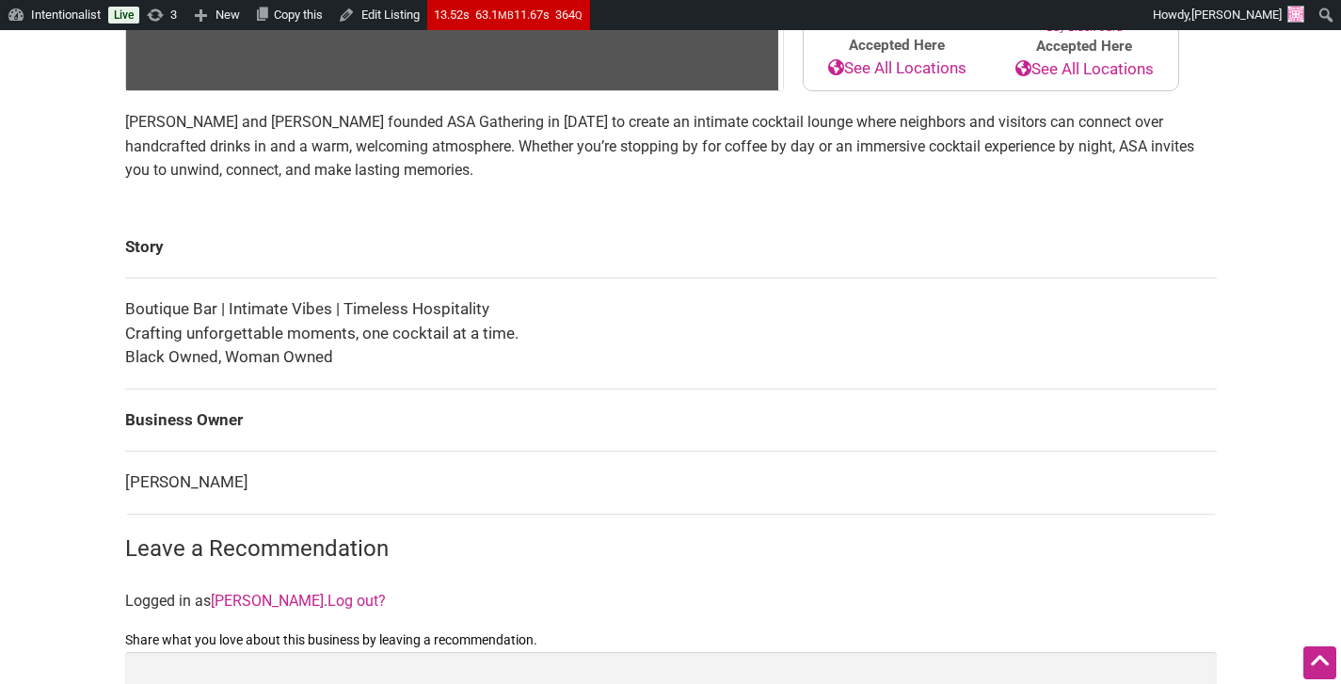
click at [885, 279] on td "Story" at bounding box center [670, 247] width 1091 height 62
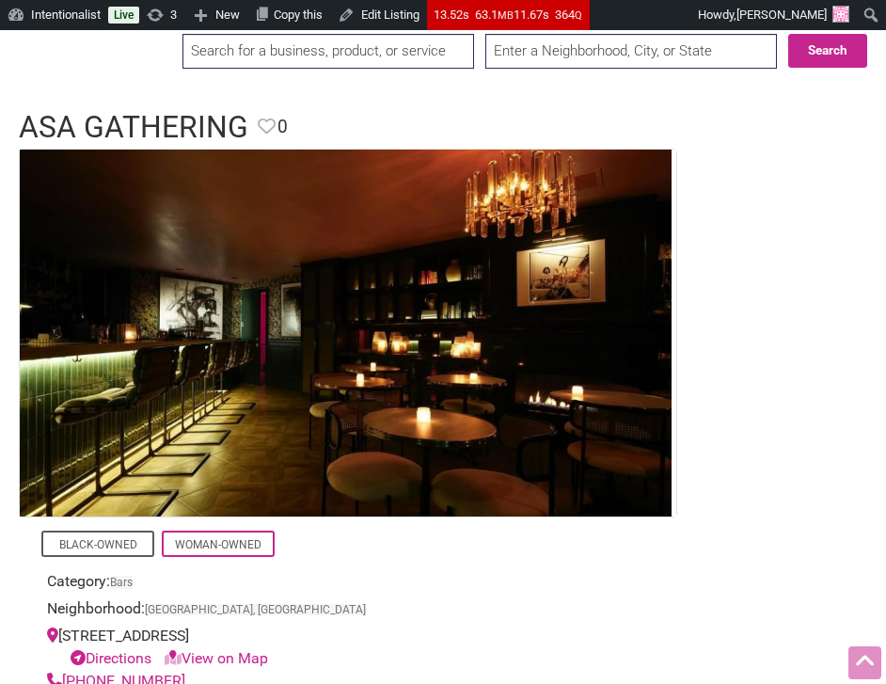
scroll to position [0, 0]
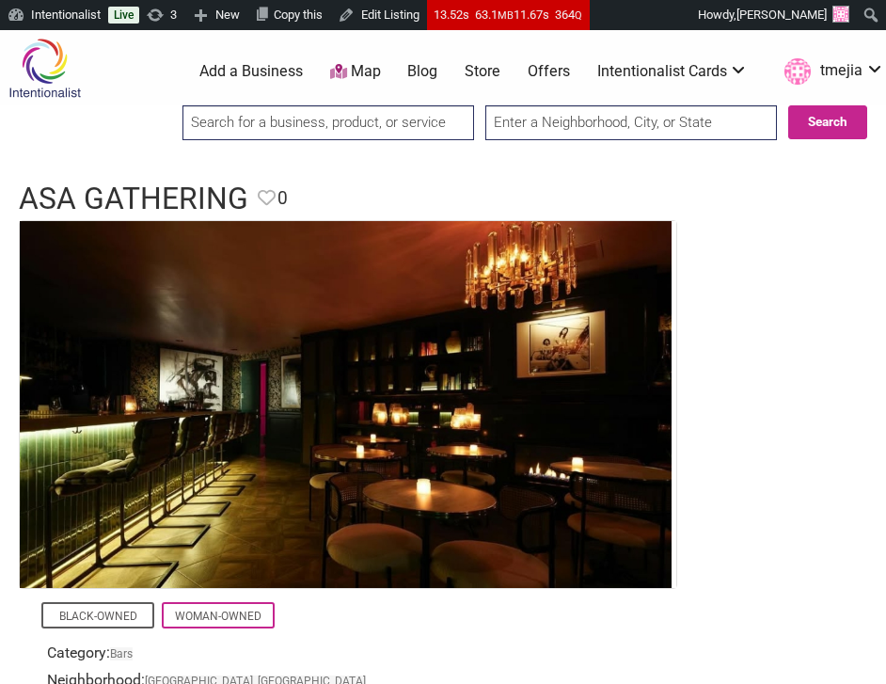
drag, startPoint x: 344, startPoint y: 119, endPoint x: 353, endPoint y: 124, distance: 10.2
click at [343, 119] on input "search" at bounding box center [329, 122] width 292 height 35
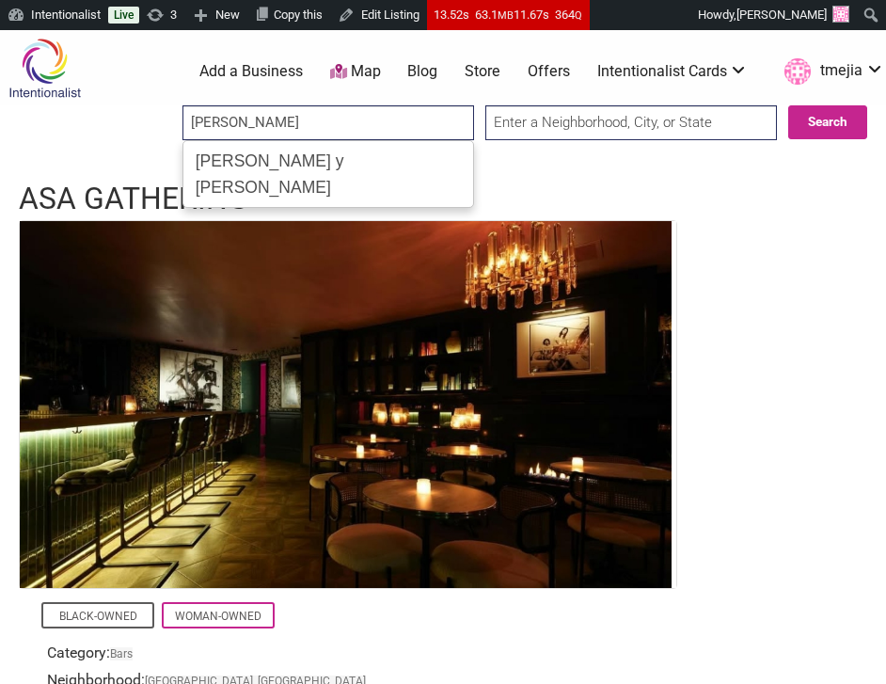
click at [322, 160] on div "Don Gallopinto y Tortas Locas" at bounding box center [328, 174] width 279 height 58
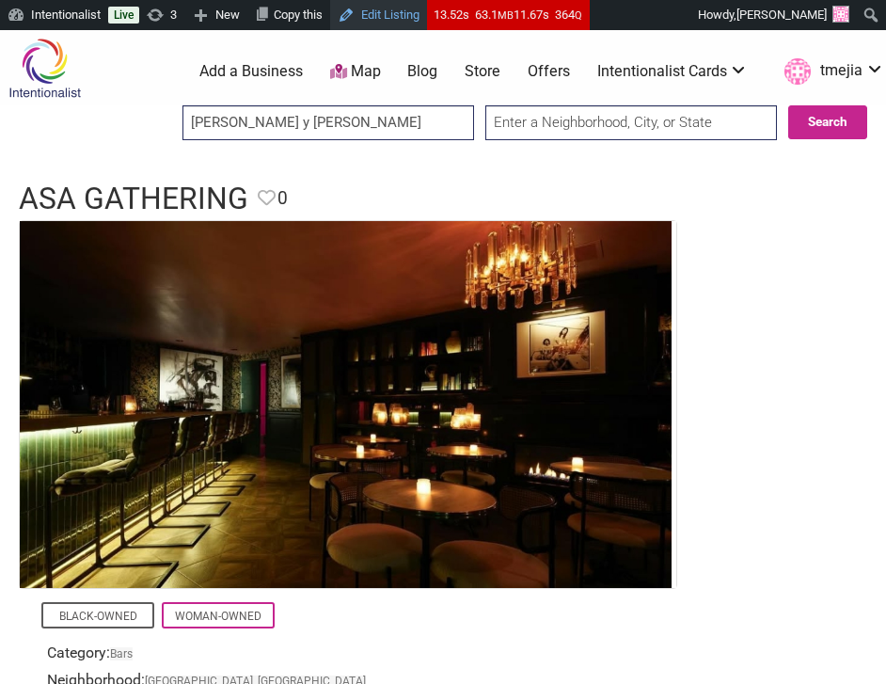
type input "Don Gallopinto y Tortas Locas"
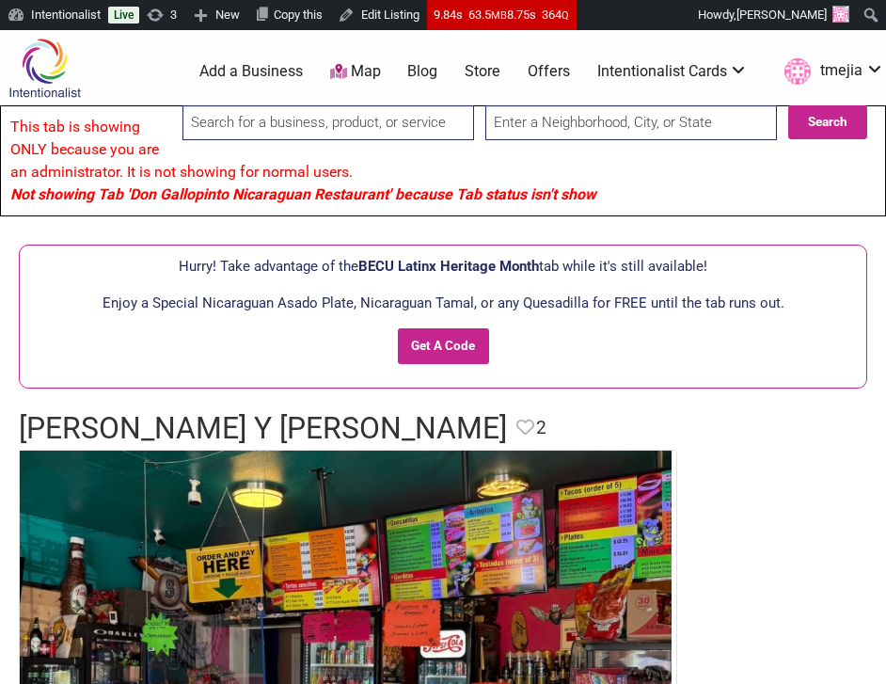
click at [406, 124] on input "search" at bounding box center [329, 122] width 292 height 35
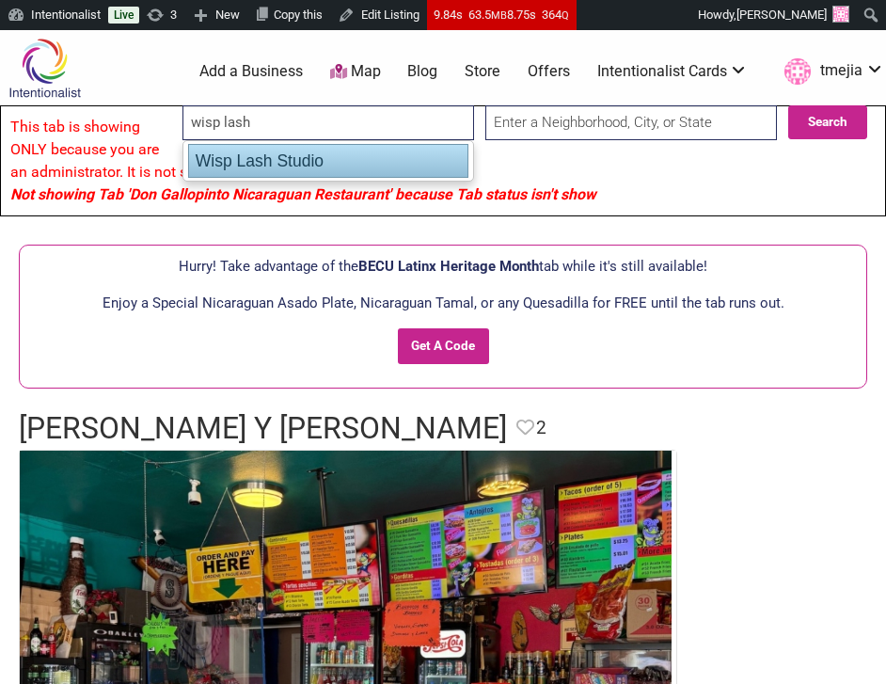
drag, startPoint x: 316, startPoint y: 159, endPoint x: 333, endPoint y: 147, distance: 20.9
click at [315, 158] on div "Wisp Lash Studio" at bounding box center [328, 161] width 280 height 34
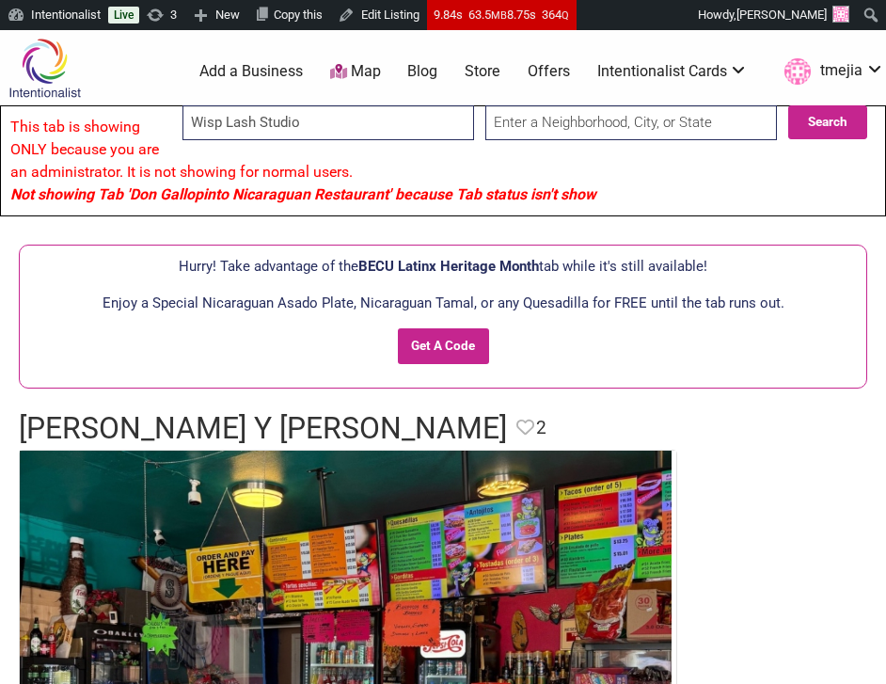
type input "Wisp Lash Studio"
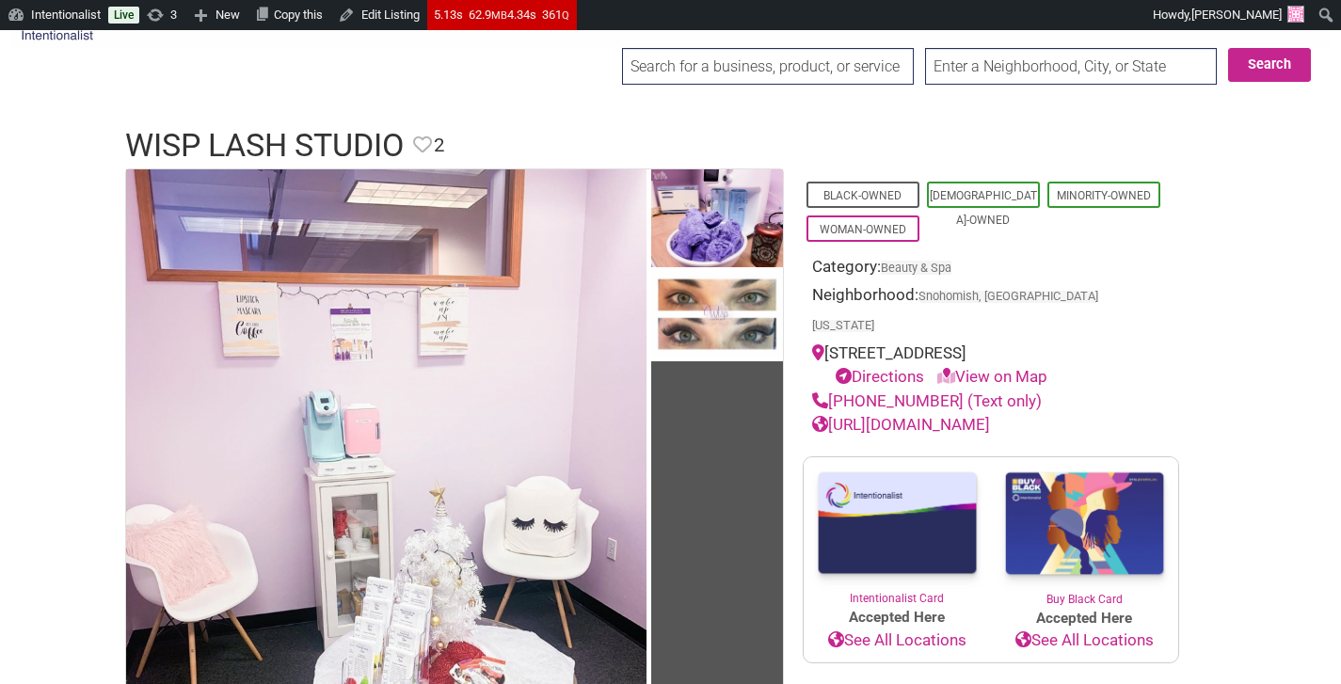
scroll to position [157, 0]
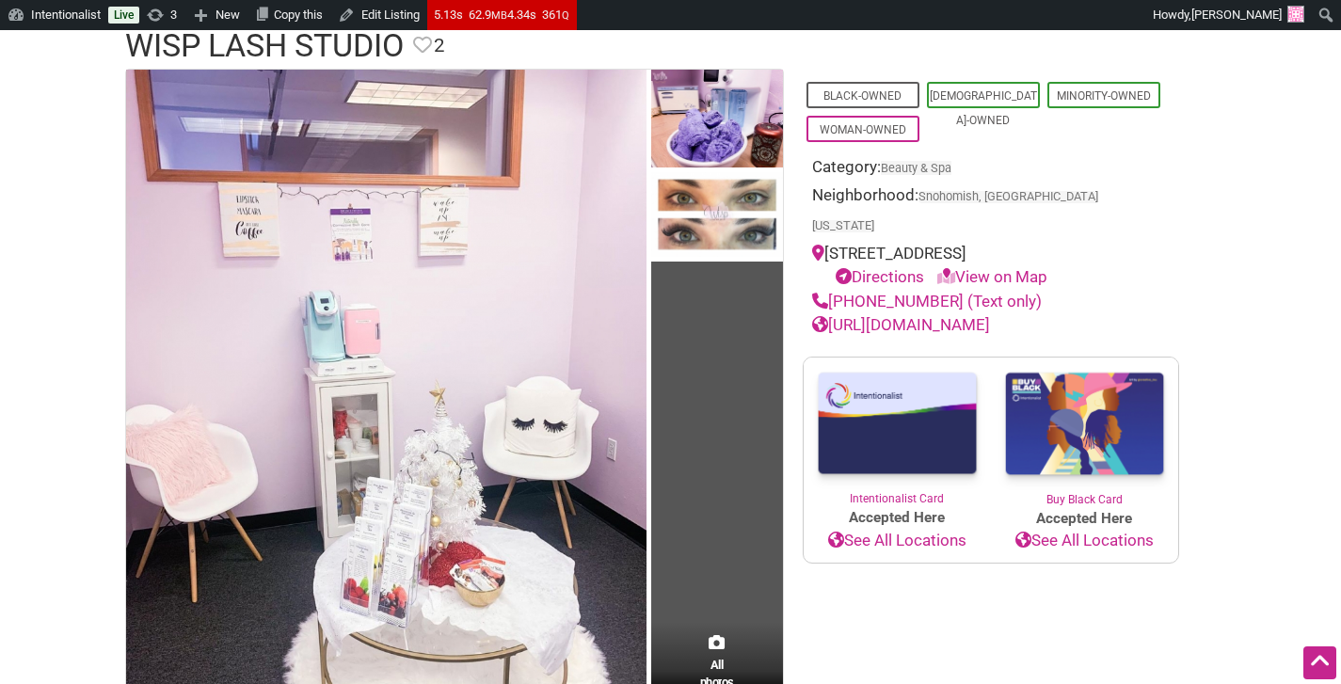
drag, startPoint x: 1021, startPoint y: 298, endPoint x: 830, endPoint y: 289, distance: 191.2
click at [829, 290] on div "[PHONE_NUMBER] (Text only)" at bounding box center [991, 302] width 358 height 24
copy link "[PHONE_NUMBER] (Text only)"
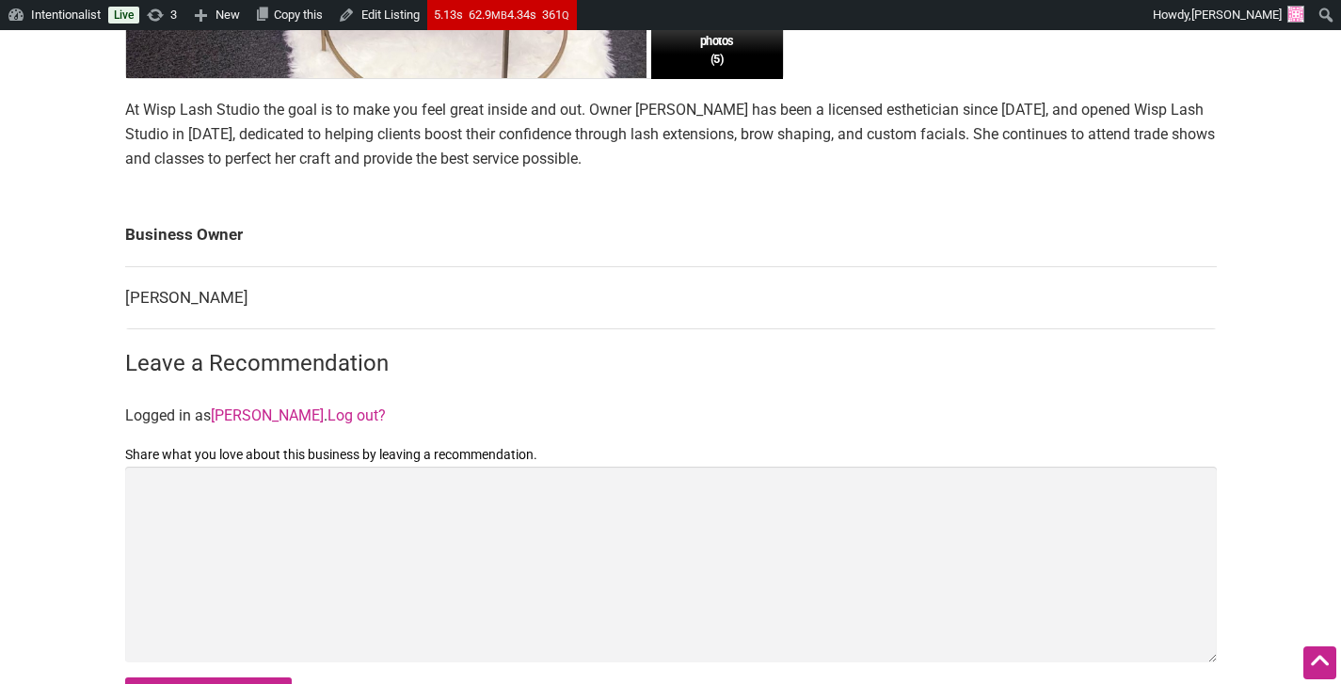
scroll to position [822, 0]
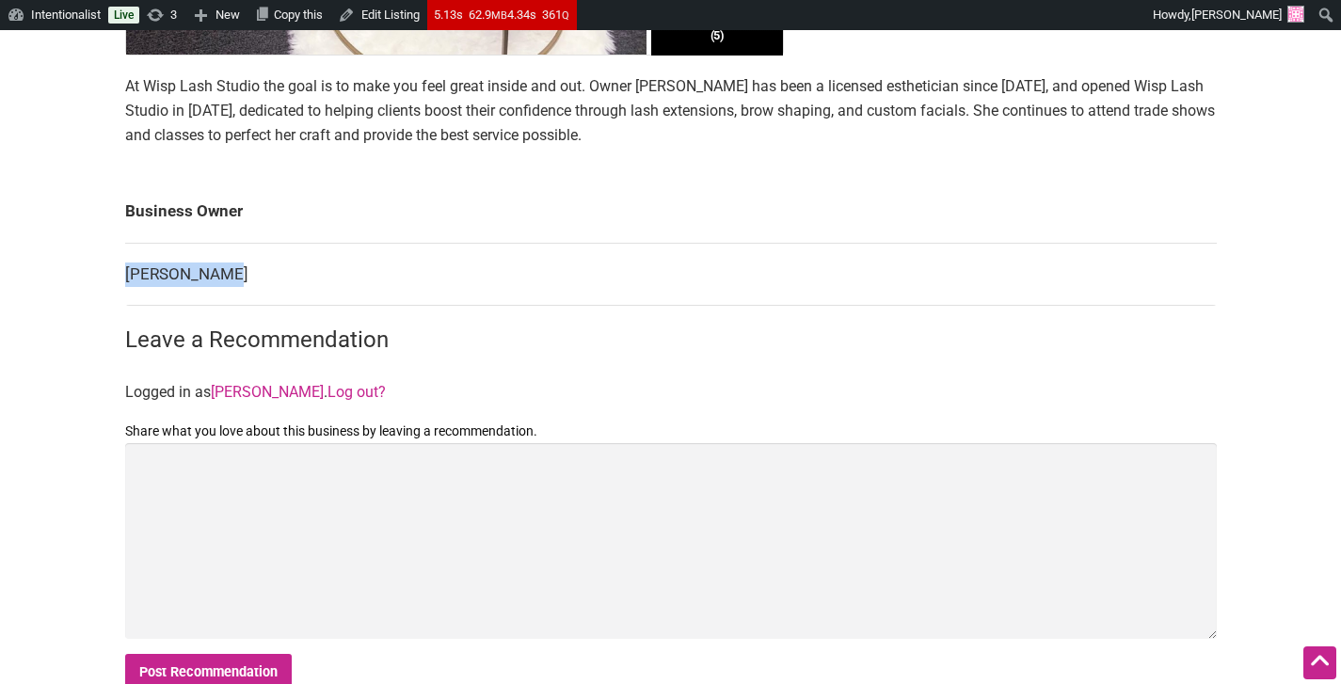
drag, startPoint x: 225, startPoint y: 270, endPoint x: 125, endPoint y: 278, distance: 100.0
click at [125, 278] on td "Andrea Byrom" at bounding box center [670, 274] width 1091 height 63
copy td "Andrea Byrom"
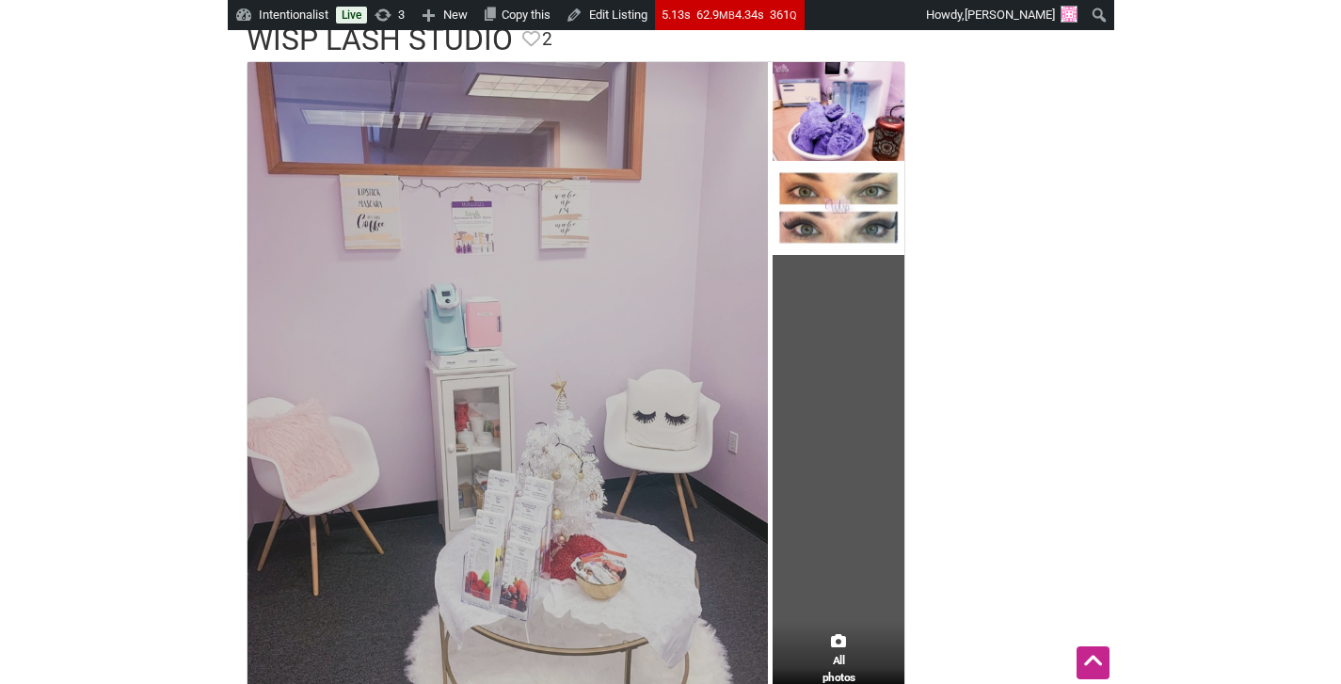
scroll to position [0, 0]
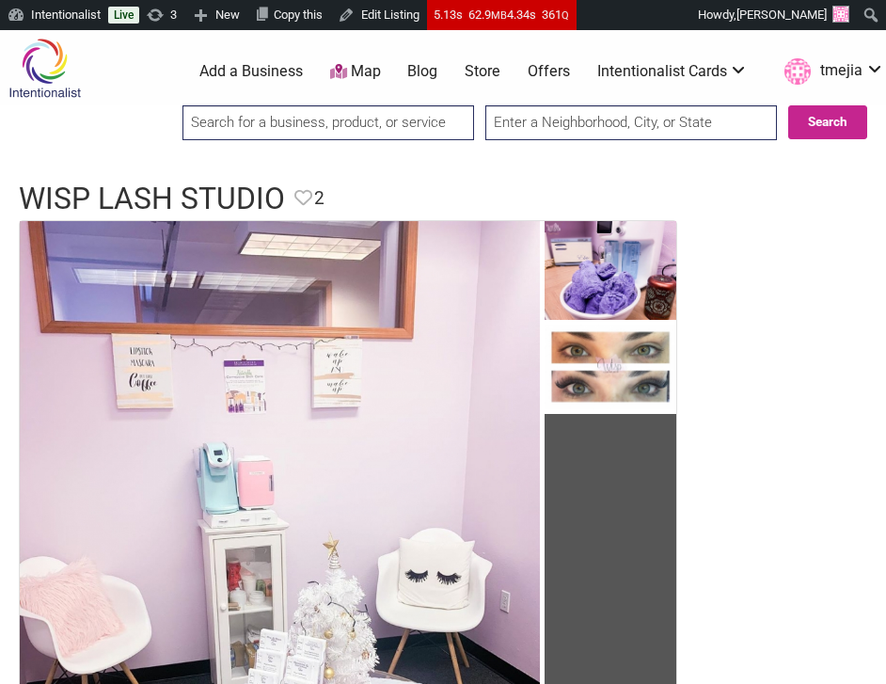
click at [339, 123] on input "search" at bounding box center [329, 122] width 292 height 35
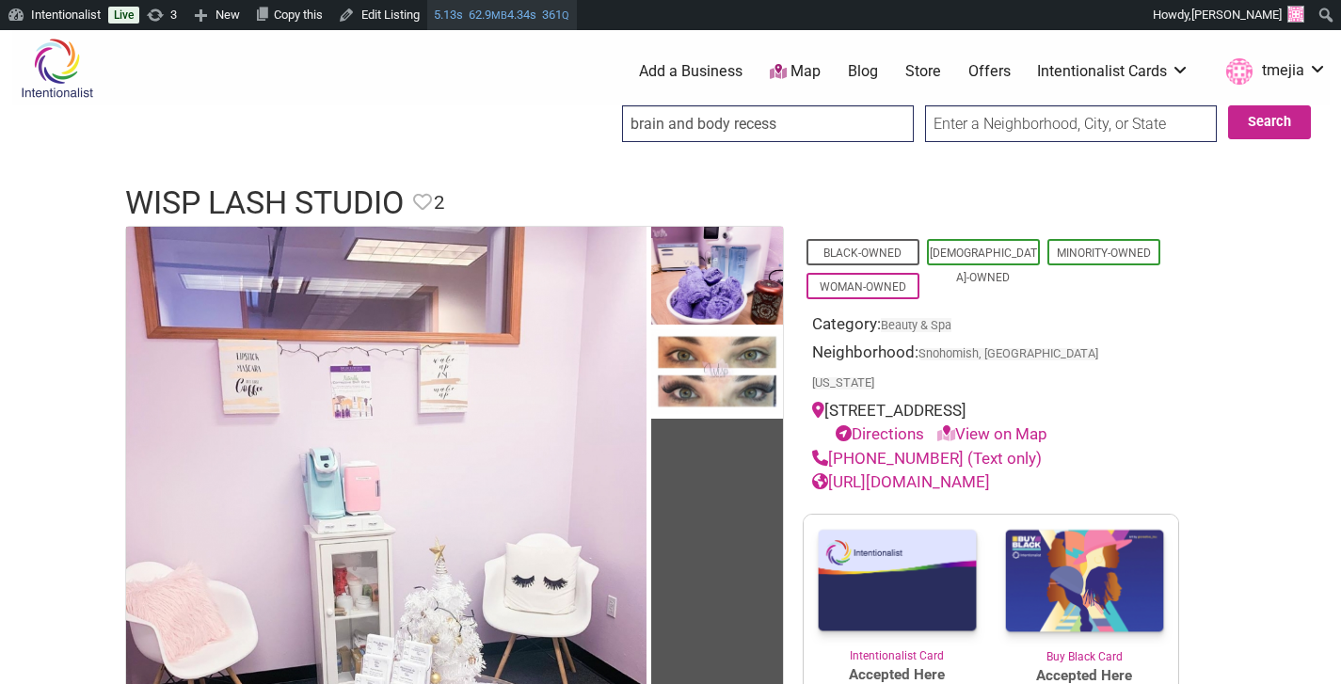
type input "brain and body recess"
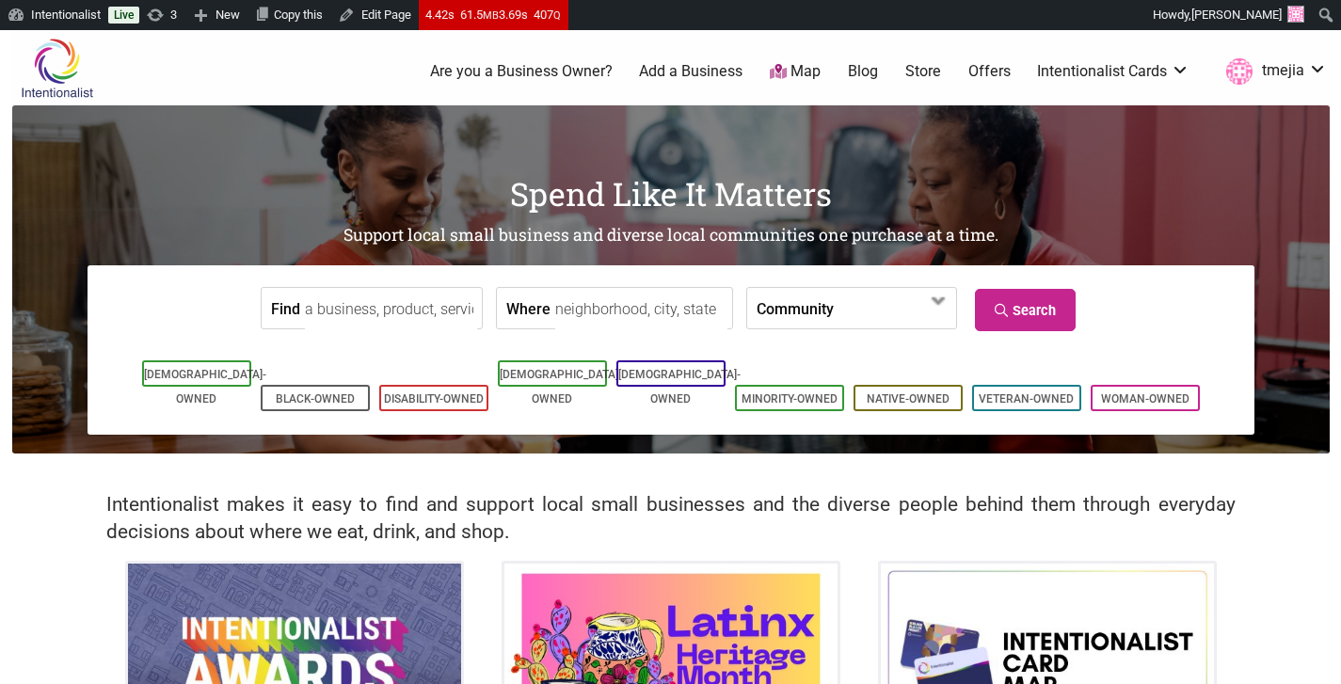
click at [397, 295] on input "Find" at bounding box center [391, 309] width 172 height 42
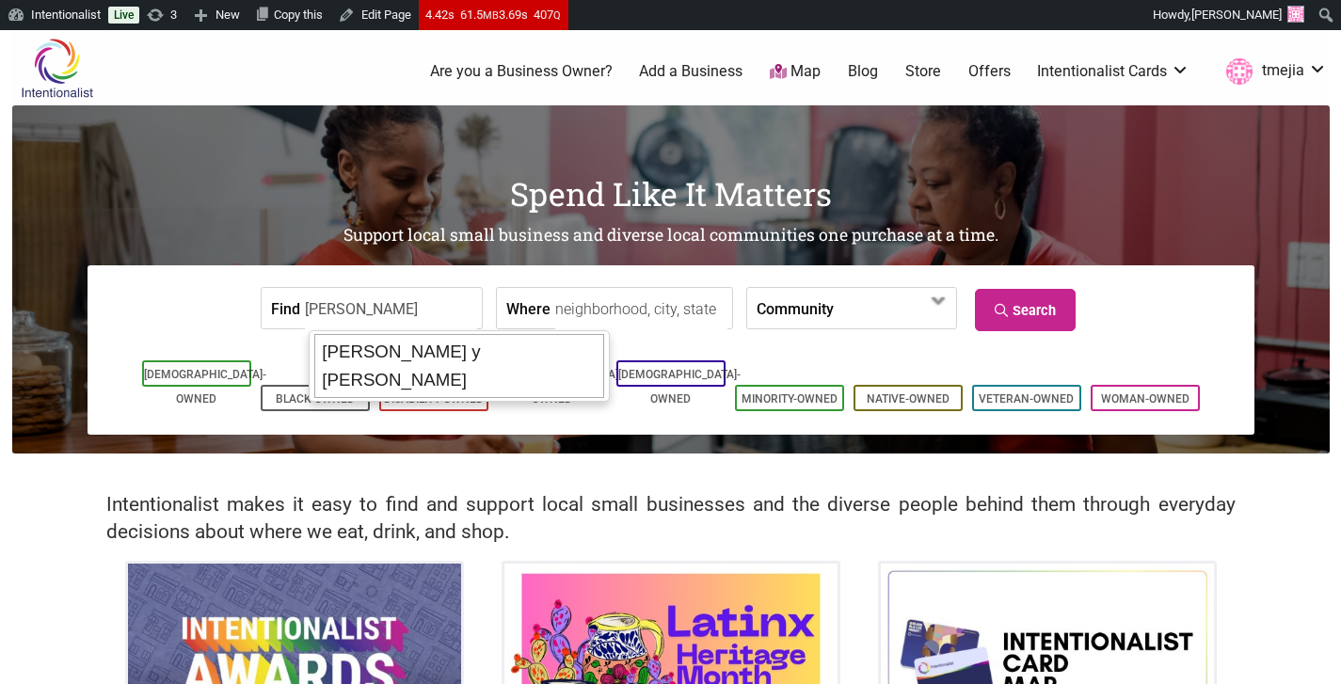
click at [365, 360] on div "Don Gallopinto y Tortas Locas" at bounding box center [459, 366] width 290 height 64
type input "Don Gallopinto y Tortas Locas"
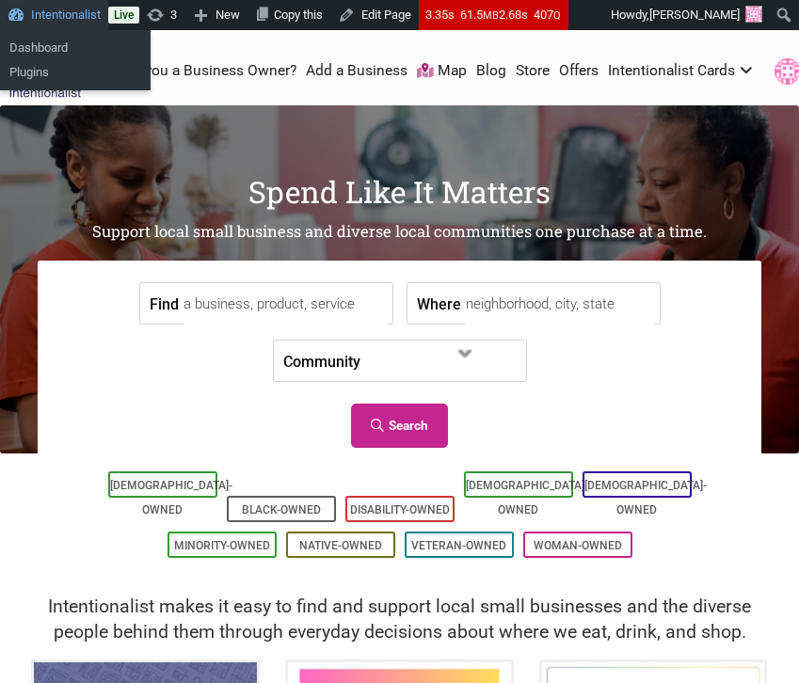
click at [82, 18] on link "Intentionalist" at bounding box center [54, 15] width 108 height 30
click at [66, 44] on link "Dashboard" at bounding box center [75, 48] width 151 height 24
click at [31, 40] on link "Dashboard" at bounding box center [75, 48] width 151 height 24
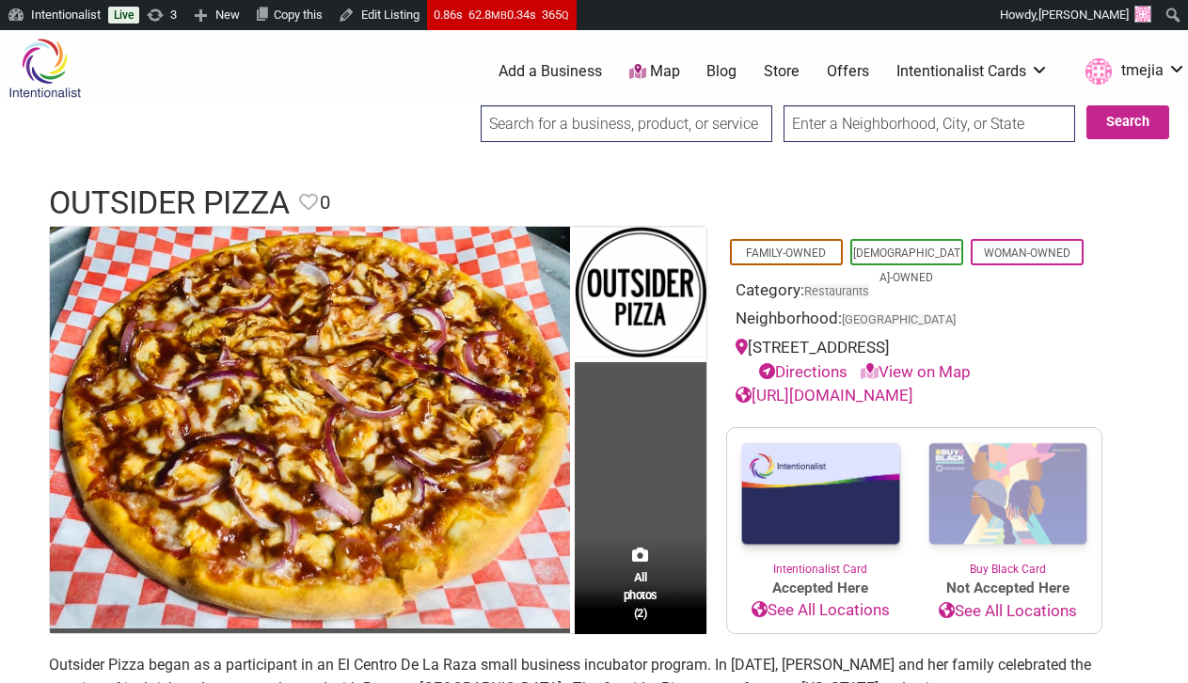
click at [914, 405] on link "[URL][DOMAIN_NAME]" at bounding box center [825, 395] width 178 height 19
drag, startPoint x: 782, startPoint y: 366, endPoint x: 749, endPoint y: 348, distance: 37.5
click at [749, 348] on div "[STREET_ADDRESS] Directions View on Map" at bounding box center [915, 360] width 358 height 48
copy div "[STREET_ADDRESS]"
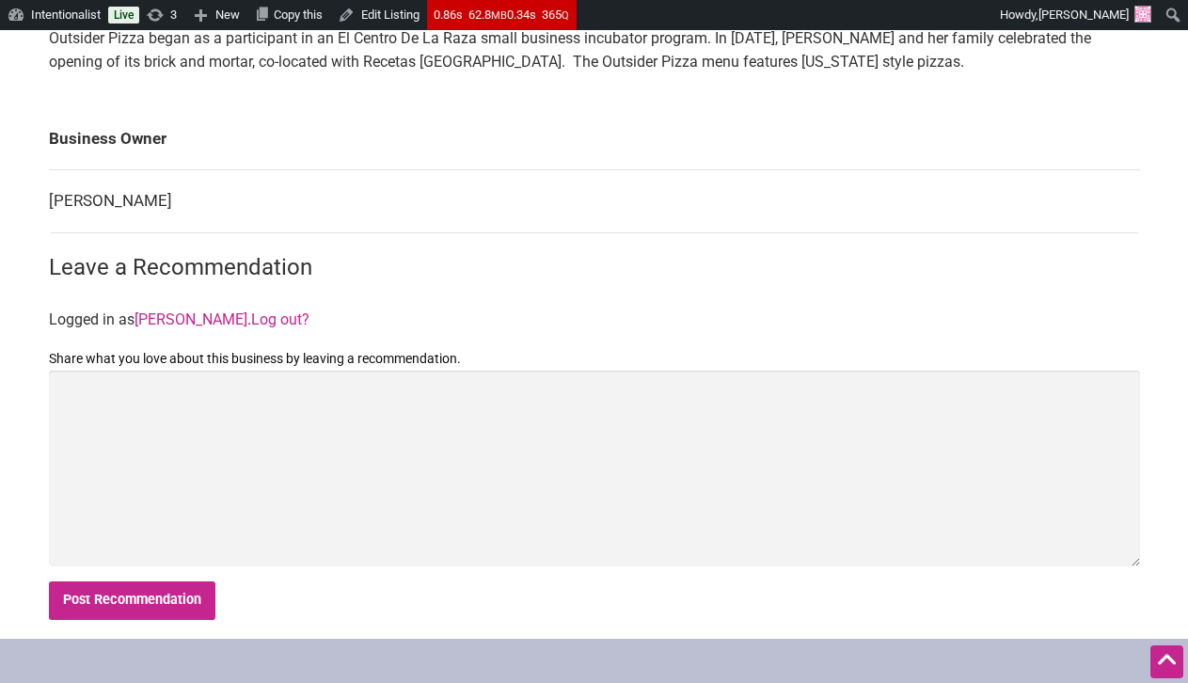
scroll to position [616, 0]
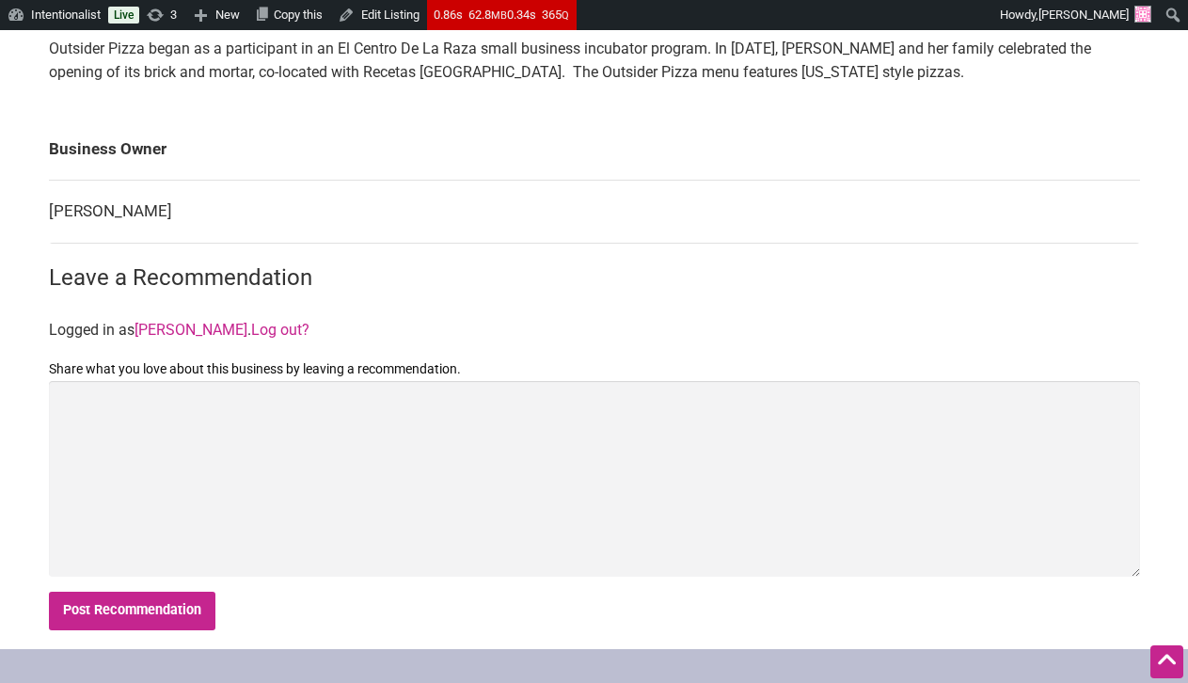
drag, startPoint x: 224, startPoint y: 234, endPoint x: 48, endPoint y: 237, distance: 176.0
click at [49, 237] on td "[PERSON_NAME]" at bounding box center [594, 212] width 1091 height 63
copy td "[PERSON_NAME]"
